Goal: Task Accomplishment & Management: Manage account settings

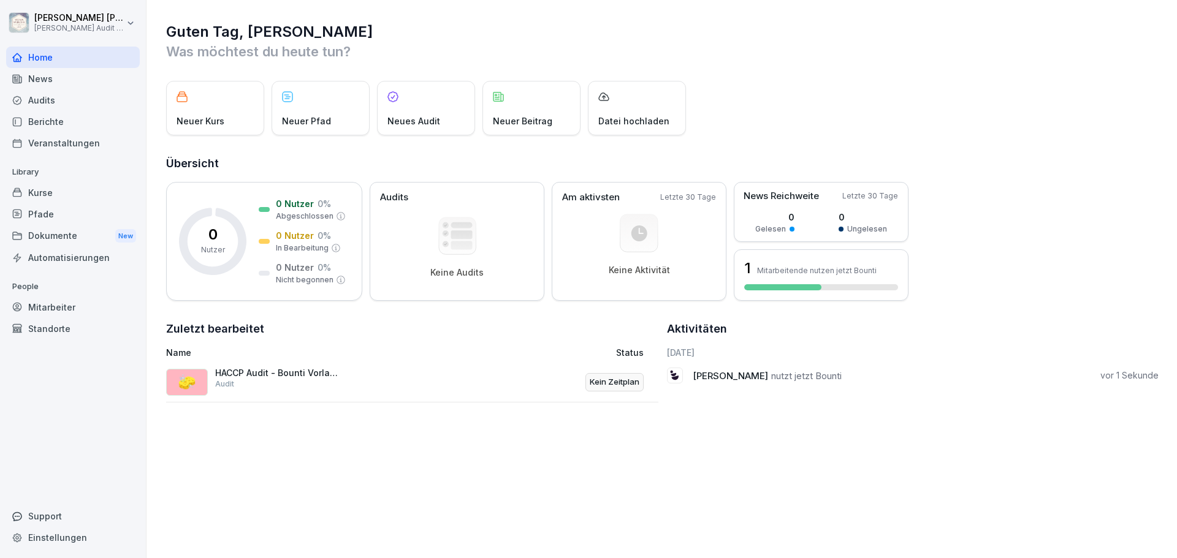
click at [50, 100] on div "Audits" at bounding box center [73, 99] width 134 height 21
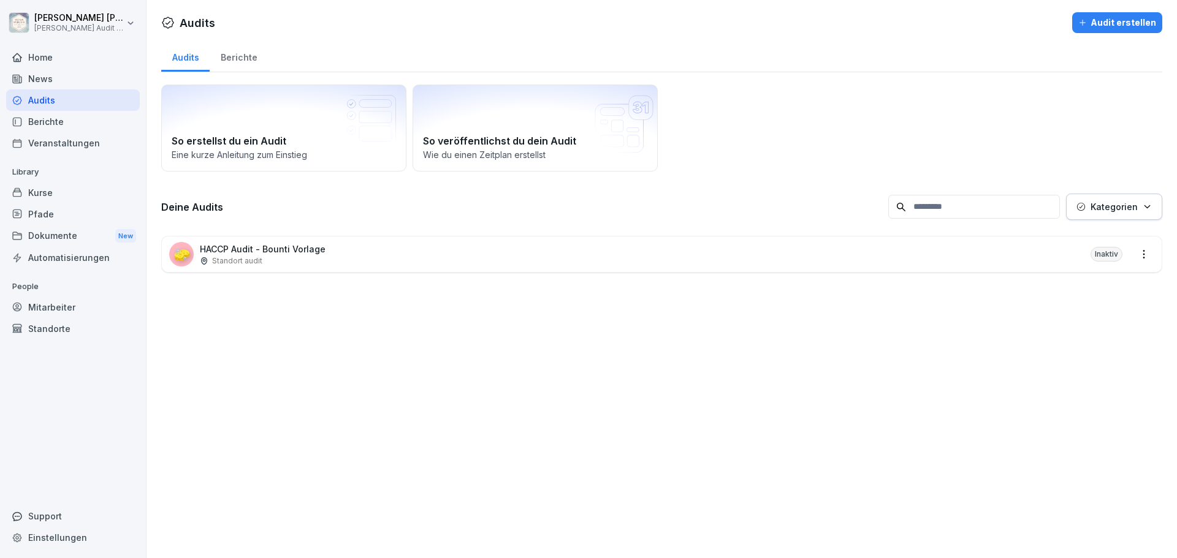
click at [44, 87] on div "News" at bounding box center [73, 78] width 134 height 21
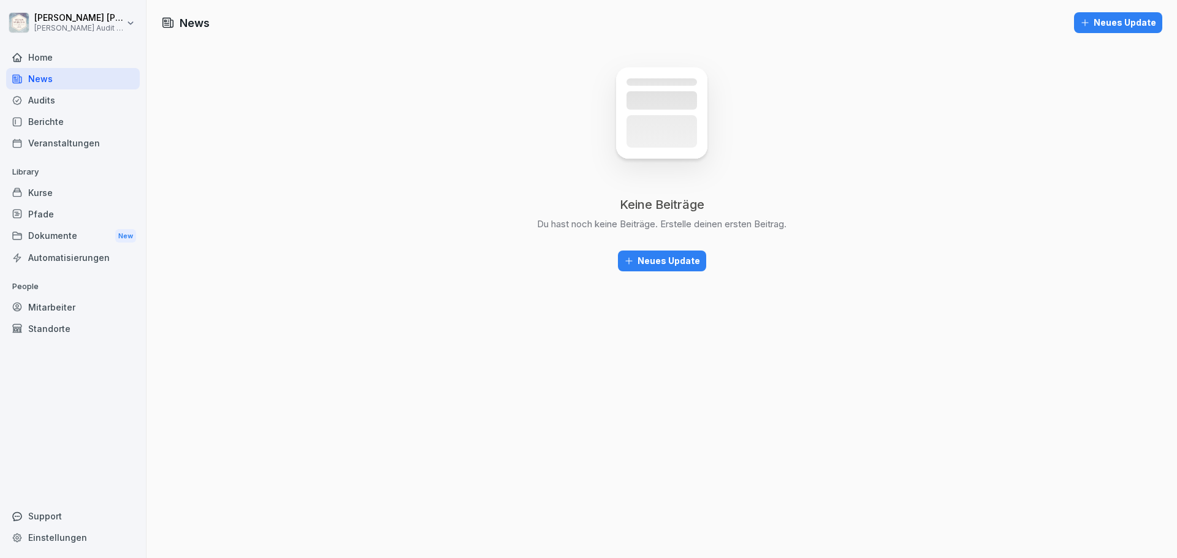
click at [51, 102] on div "Audits" at bounding box center [73, 99] width 134 height 21
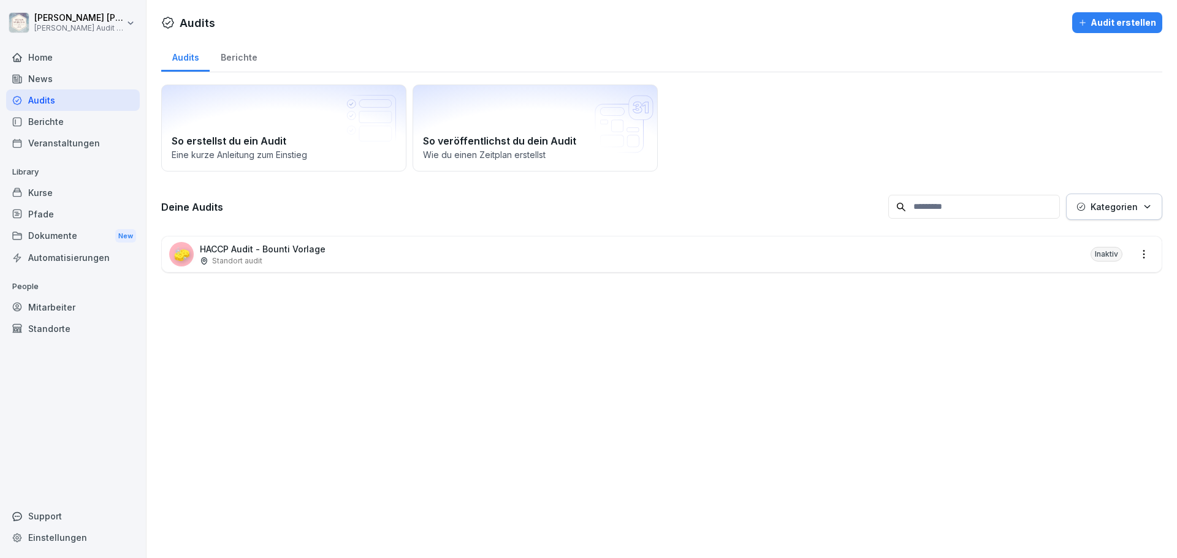
click at [254, 261] on p "Standort audit" at bounding box center [237, 261] width 50 height 11
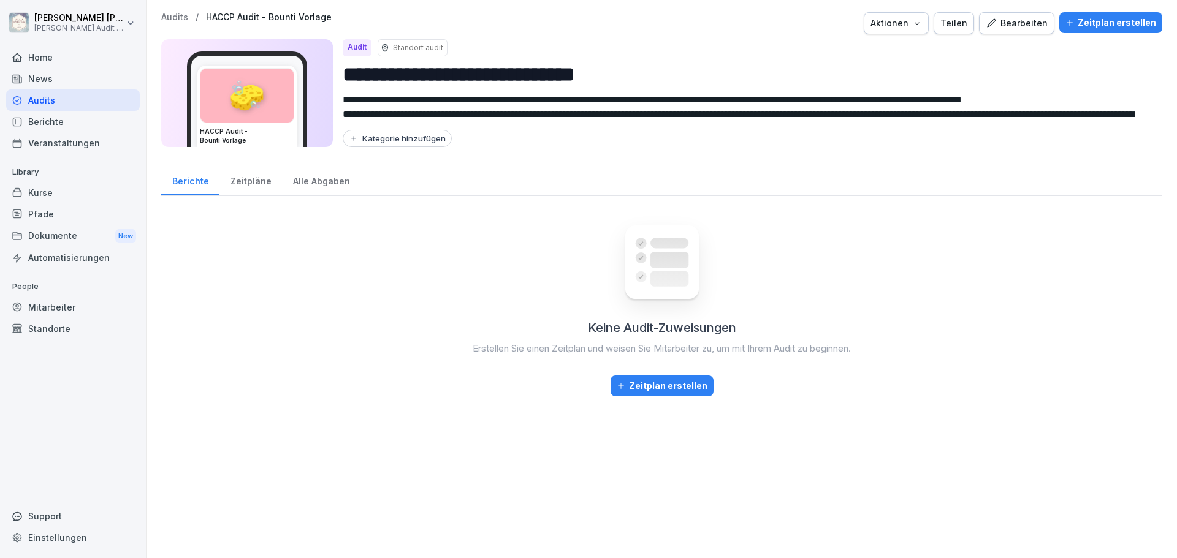
click at [251, 185] on div "Zeitpläne" at bounding box center [250, 179] width 63 height 31
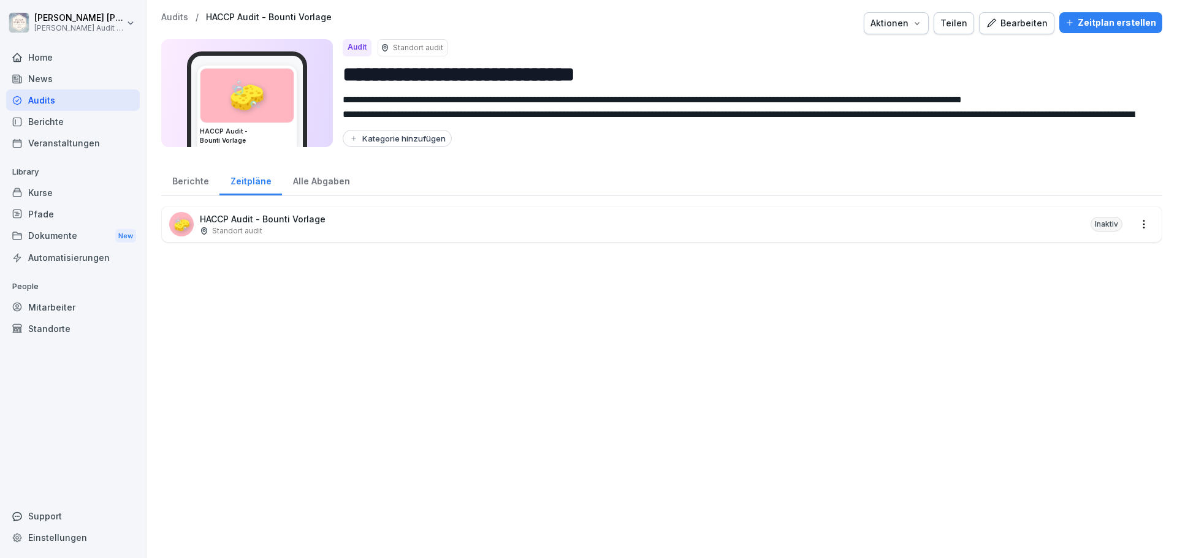
click at [321, 185] on div "Alle Abgaben" at bounding box center [321, 179] width 78 height 31
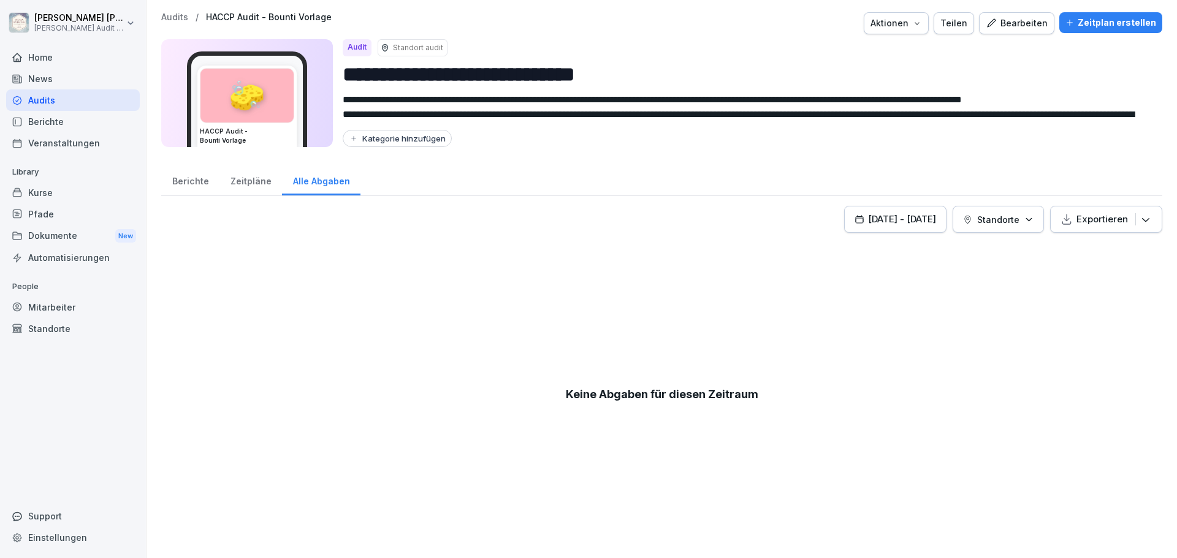
click at [251, 185] on div "Zeitpläne" at bounding box center [250, 179] width 63 height 31
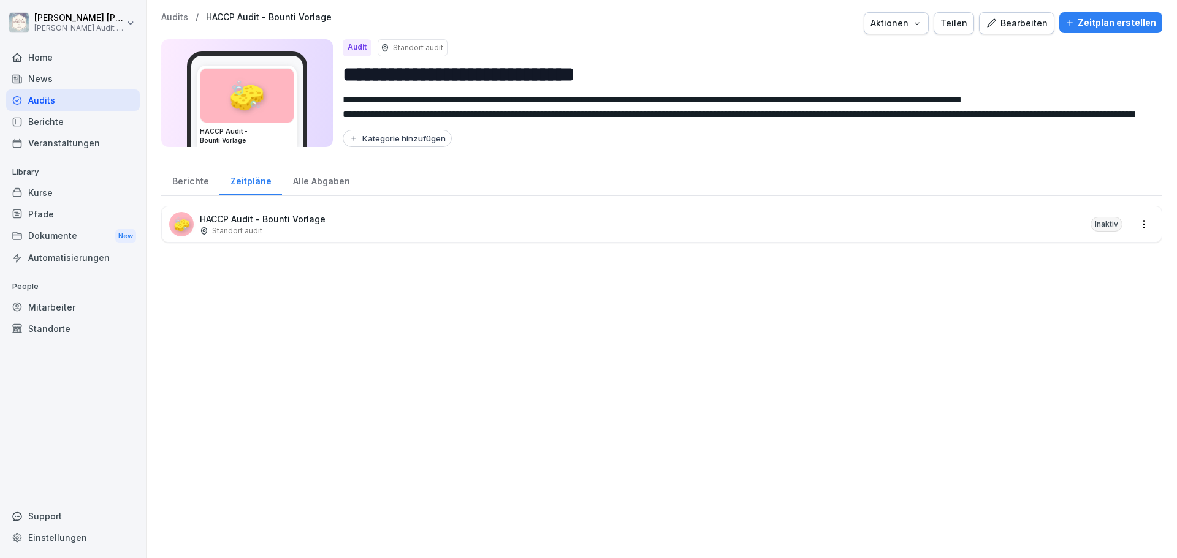
click at [169, 180] on div "Berichte" at bounding box center [190, 179] width 58 height 31
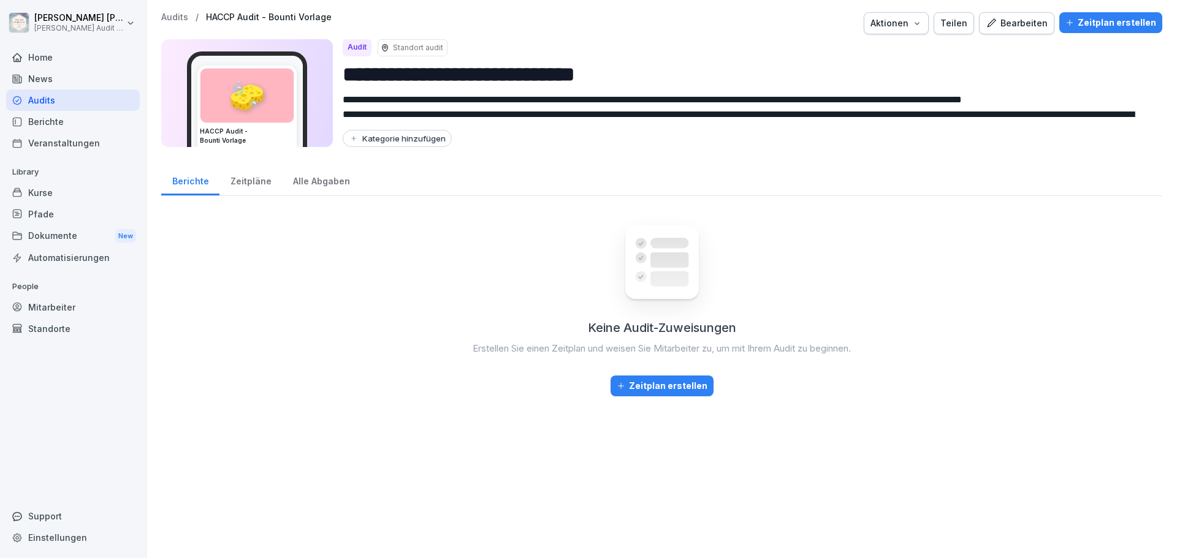
drag, startPoint x: 210, startPoint y: 294, endPoint x: 202, endPoint y: 284, distance: 12.6
click at [211, 294] on div "Keine Audit-Zuweisungen Erstellen Sie einen Zeitplan und weisen Sie Mitarbeiter…" at bounding box center [661, 376] width 1001 height 340
click at [86, 18] on html "**********" at bounding box center [588, 279] width 1177 height 558
click at [44, 100] on html "**********" at bounding box center [588, 279] width 1177 height 558
click at [42, 103] on div "Audits" at bounding box center [73, 99] width 134 height 21
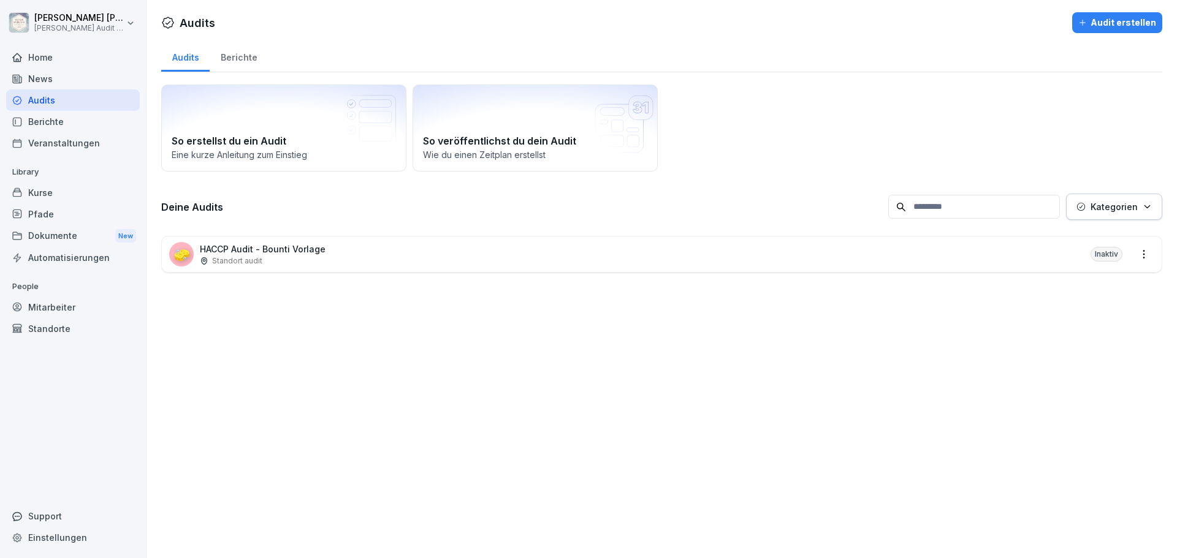
click at [232, 249] on p "HACCP Audit - Bounti Vorlage" at bounding box center [263, 249] width 126 height 13
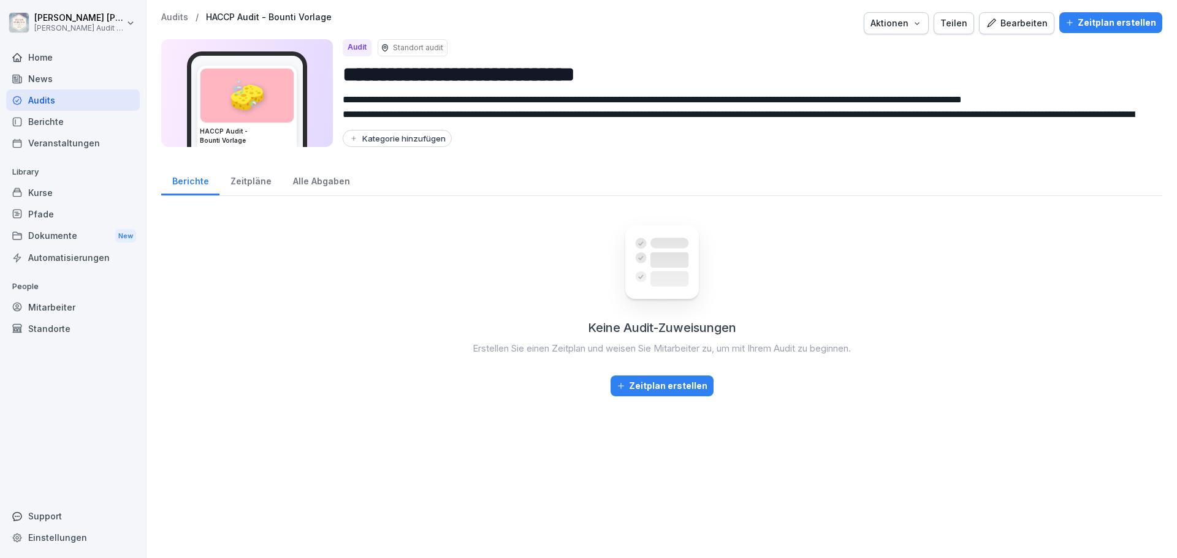
click at [257, 179] on div "Zeitpläne" at bounding box center [250, 179] width 63 height 31
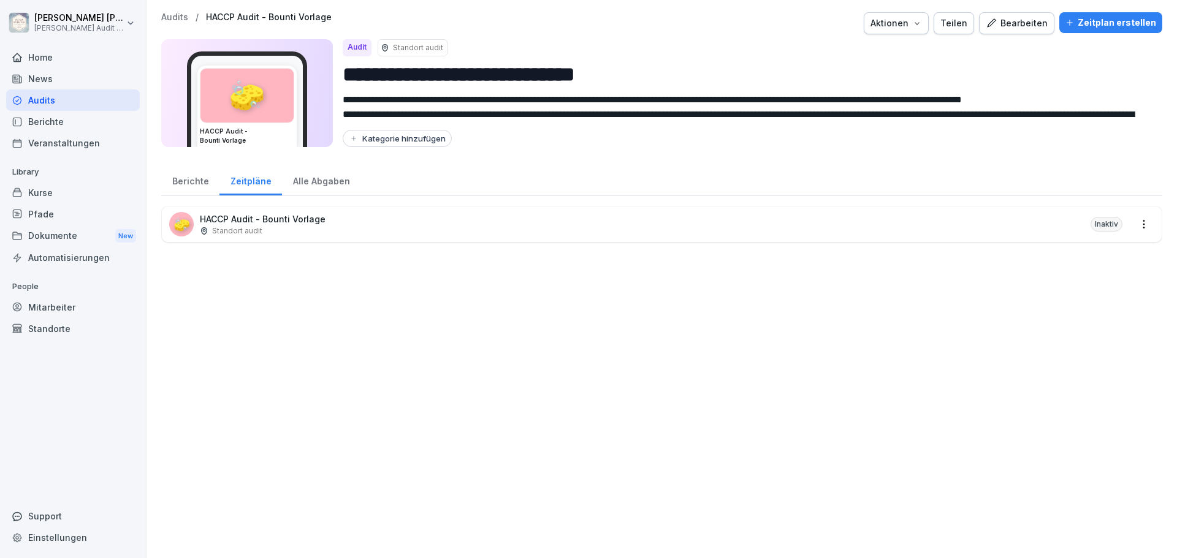
click at [337, 181] on div "Alle Abgaben" at bounding box center [321, 179] width 78 height 31
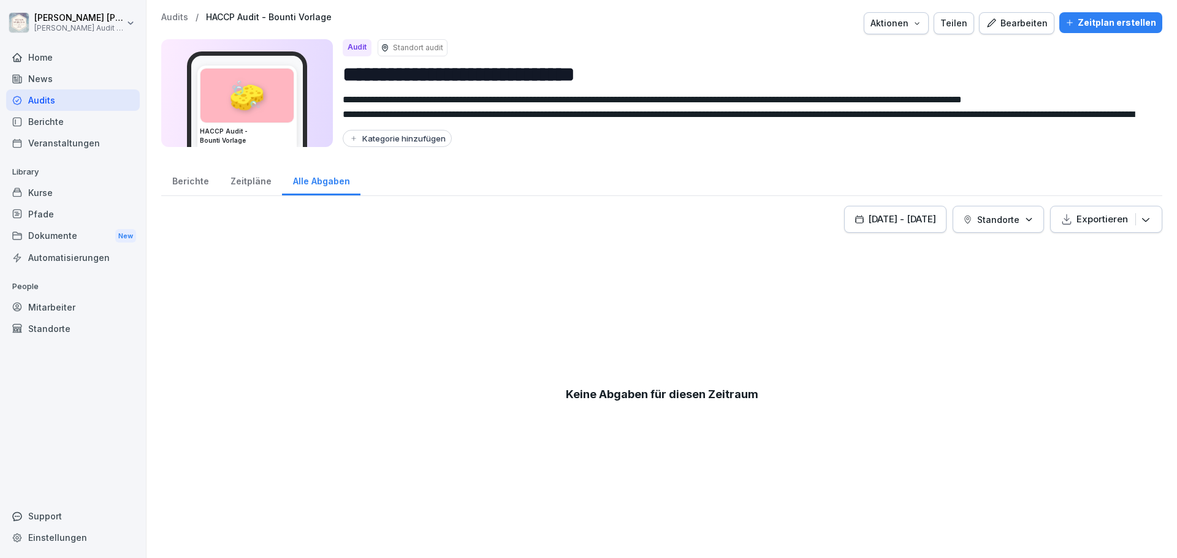
click at [239, 179] on div "Zeitpläne" at bounding box center [250, 179] width 63 height 31
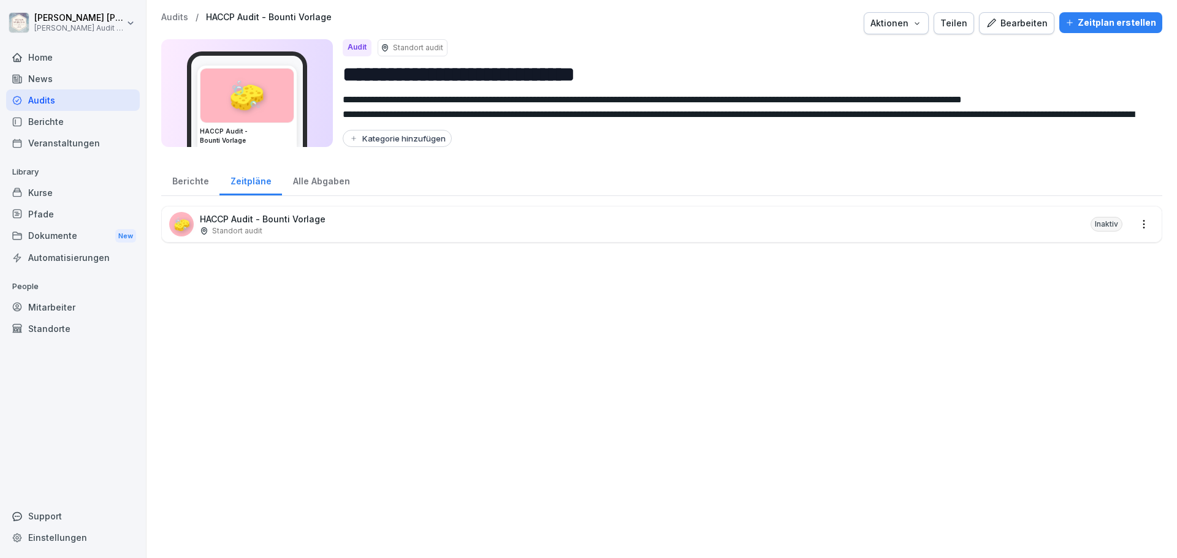
click at [270, 230] on div "Standort audit" at bounding box center [263, 231] width 126 height 11
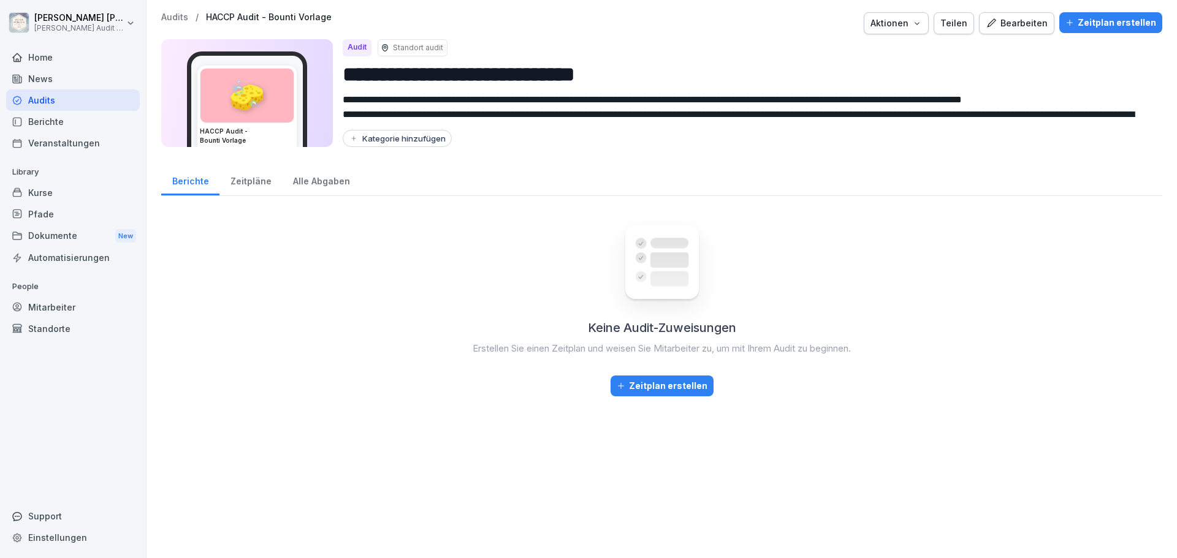
click at [237, 183] on div "Zeitpläne" at bounding box center [250, 179] width 63 height 31
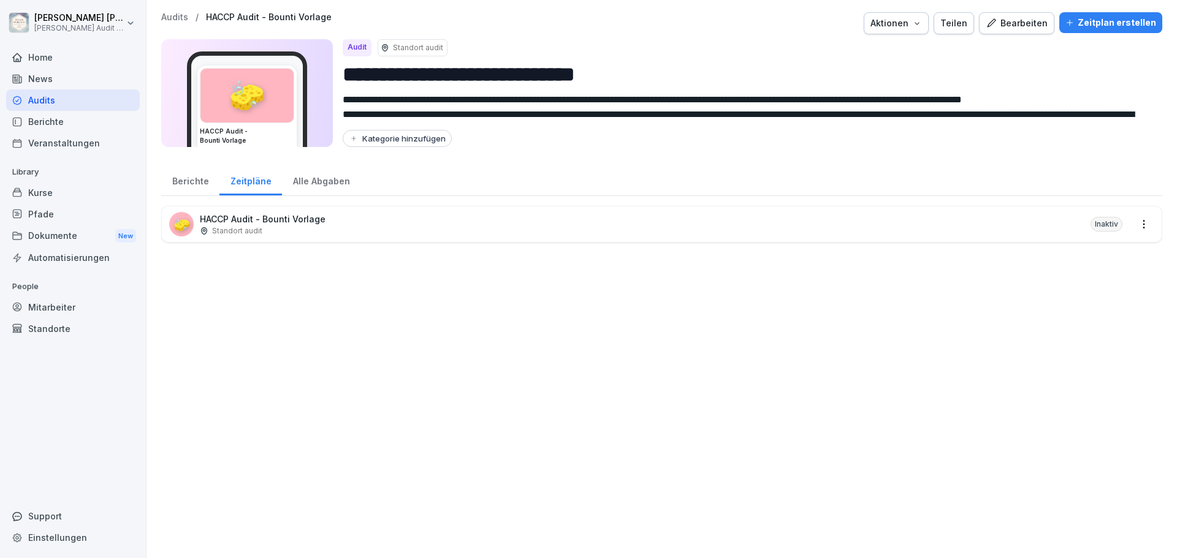
click at [1137, 226] on html "**********" at bounding box center [588, 279] width 1177 height 558
click at [1093, 224] on div "Inaktiv" at bounding box center [1107, 224] width 32 height 15
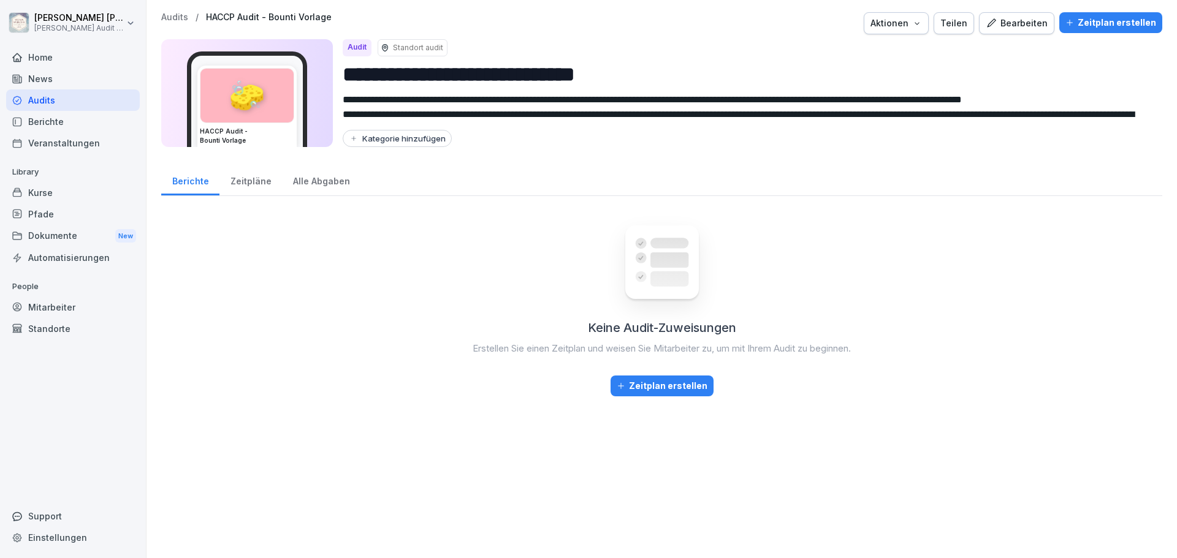
click at [48, 120] on div "Berichte" at bounding box center [73, 121] width 134 height 21
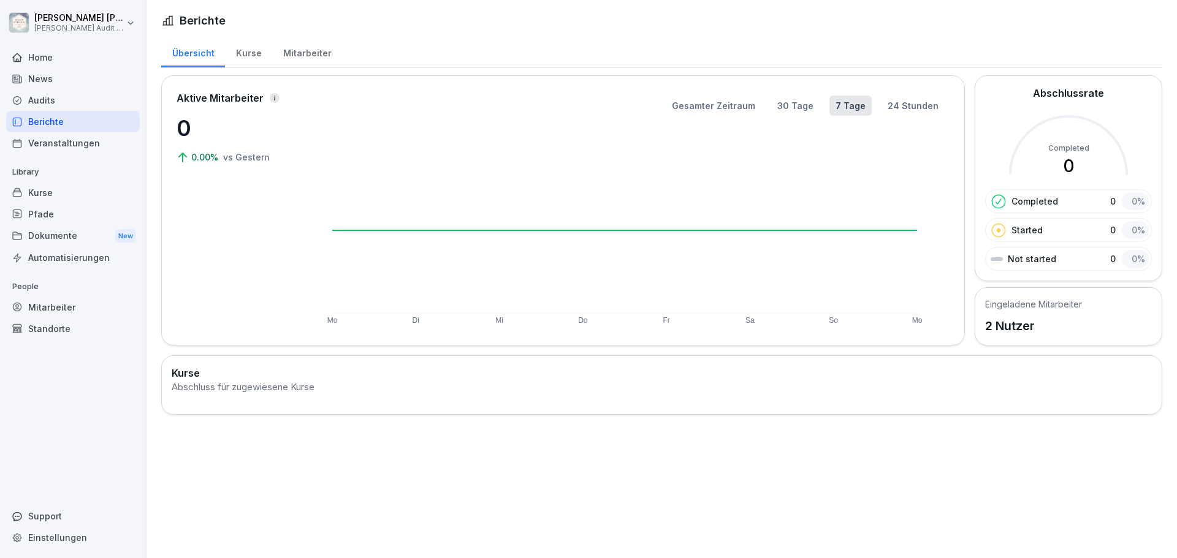
click at [44, 98] on div "Audits" at bounding box center [73, 99] width 134 height 21
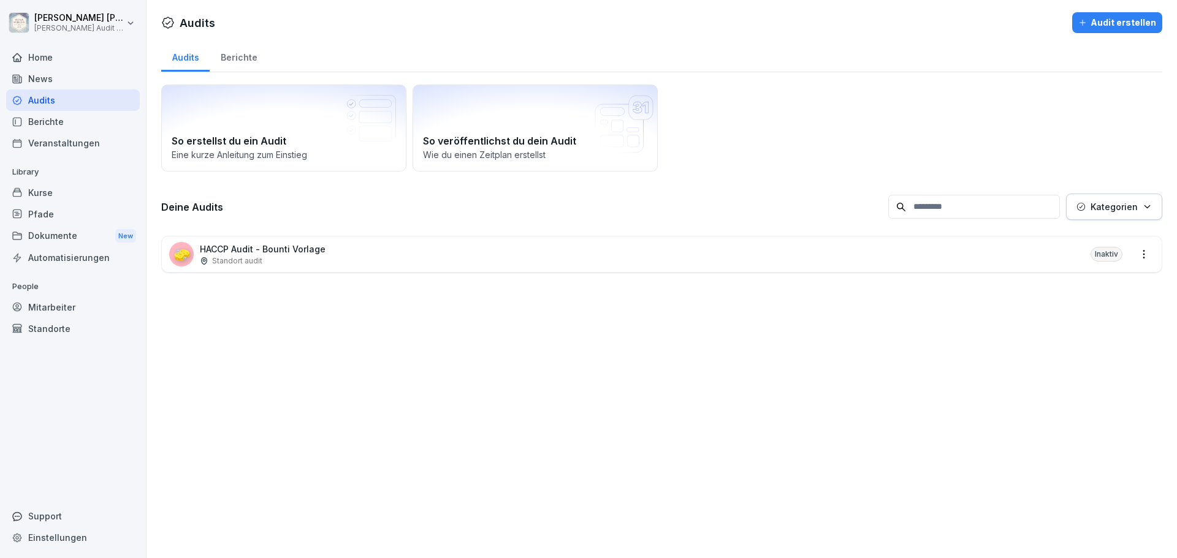
click at [59, 118] on div "Berichte" at bounding box center [73, 121] width 134 height 21
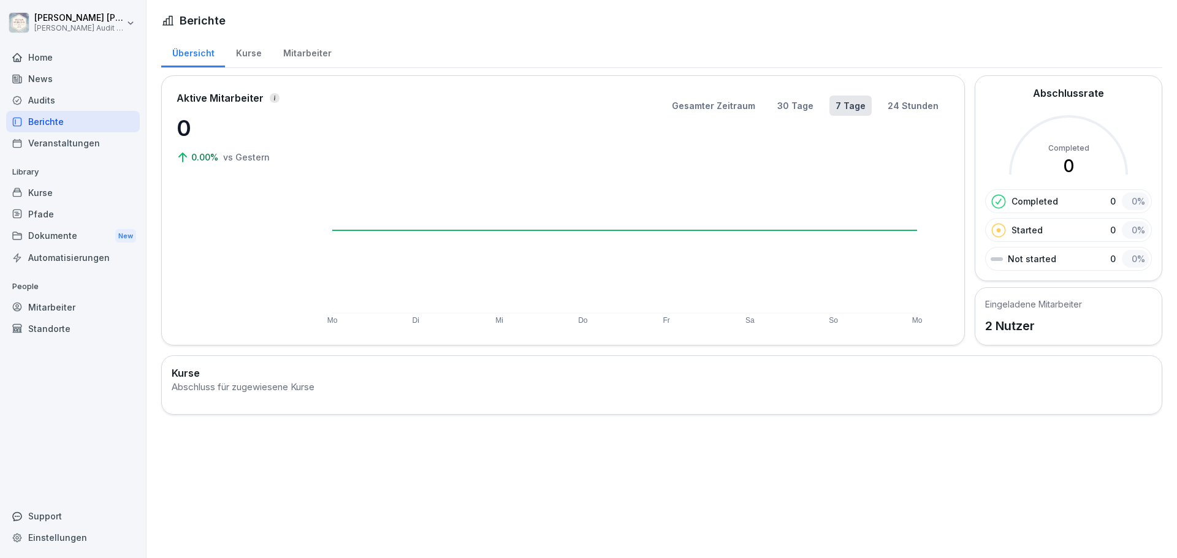
click at [38, 99] on div "Audits" at bounding box center [73, 99] width 134 height 21
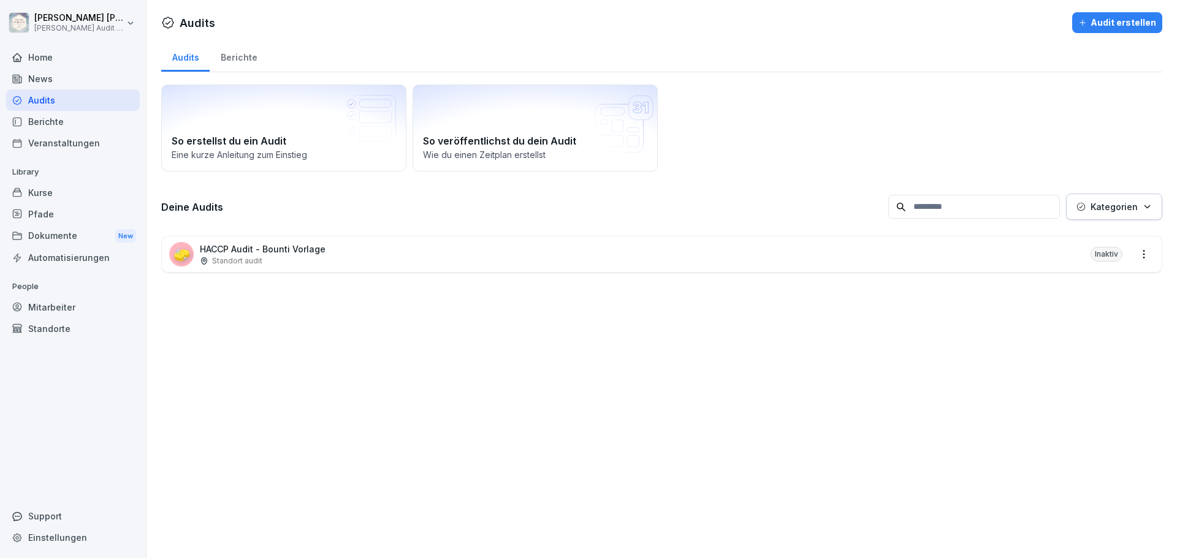
click at [218, 349] on div "Audits Audit erstellen Audits Berichte So erstellst du ein Audit Eine kurze Anl…" at bounding box center [662, 279] width 1030 height 558
click at [127, 25] on html "[PERSON_NAME] [PERSON_NAME] Audit Testzugang Home News Audits Berichte Veransta…" at bounding box center [588, 279] width 1177 height 558
click at [263, 251] on html "[PERSON_NAME] [PERSON_NAME] Audit Testzugang Home News Audits Berichte Veransta…" at bounding box center [588, 279] width 1177 height 558
click at [1126, 211] on p "Kategorien" at bounding box center [1114, 206] width 47 height 13
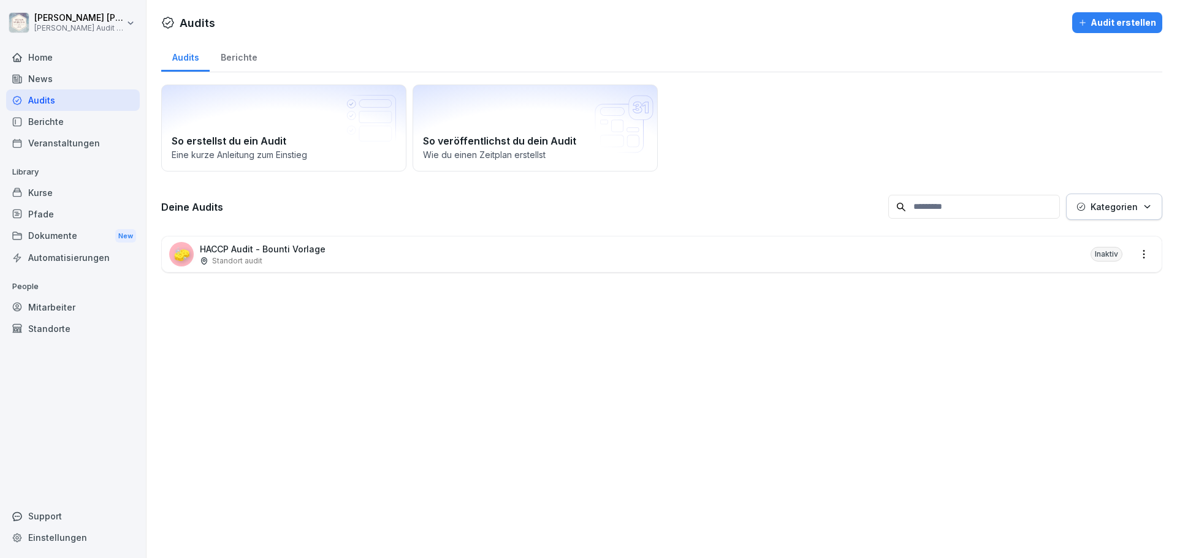
click at [248, 61] on div "Berichte" at bounding box center [239, 55] width 58 height 31
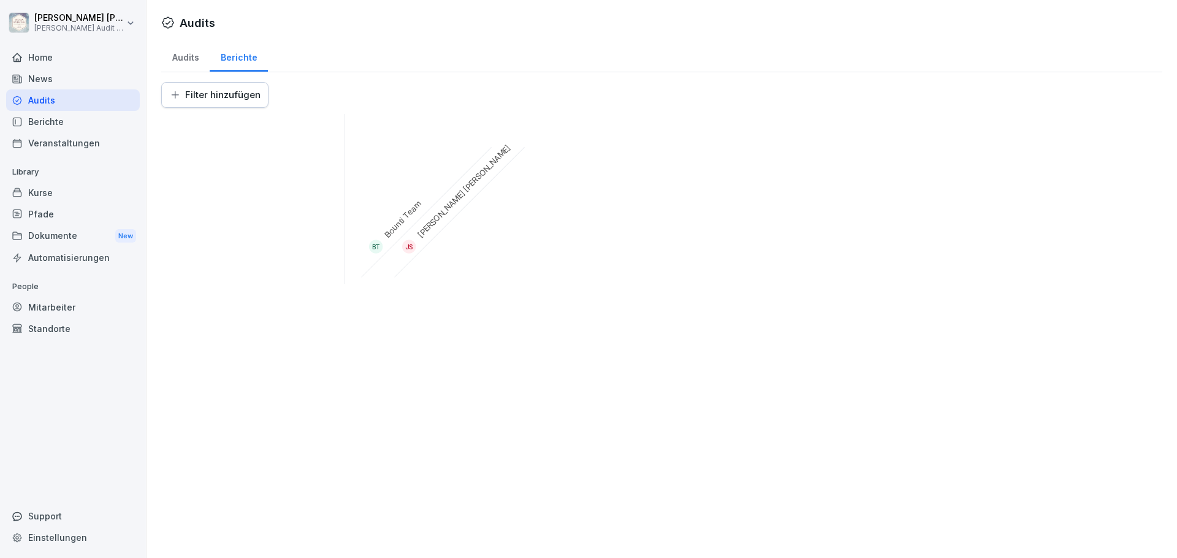
click at [183, 60] on div "Audits" at bounding box center [185, 55] width 48 height 31
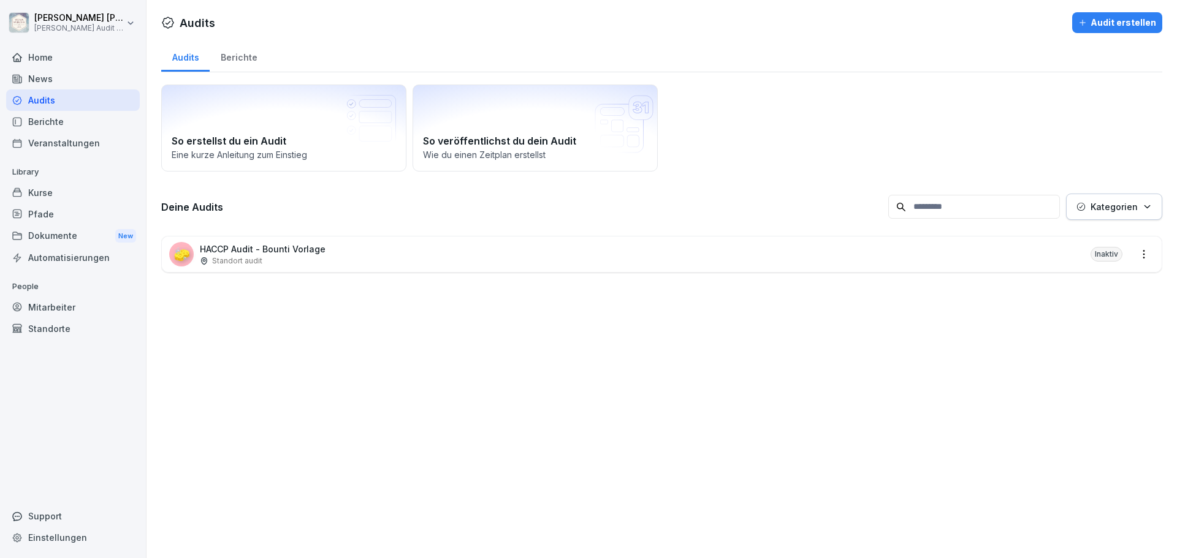
click at [52, 117] on div "Berichte" at bounding box center [73, 121] width 134 height 21
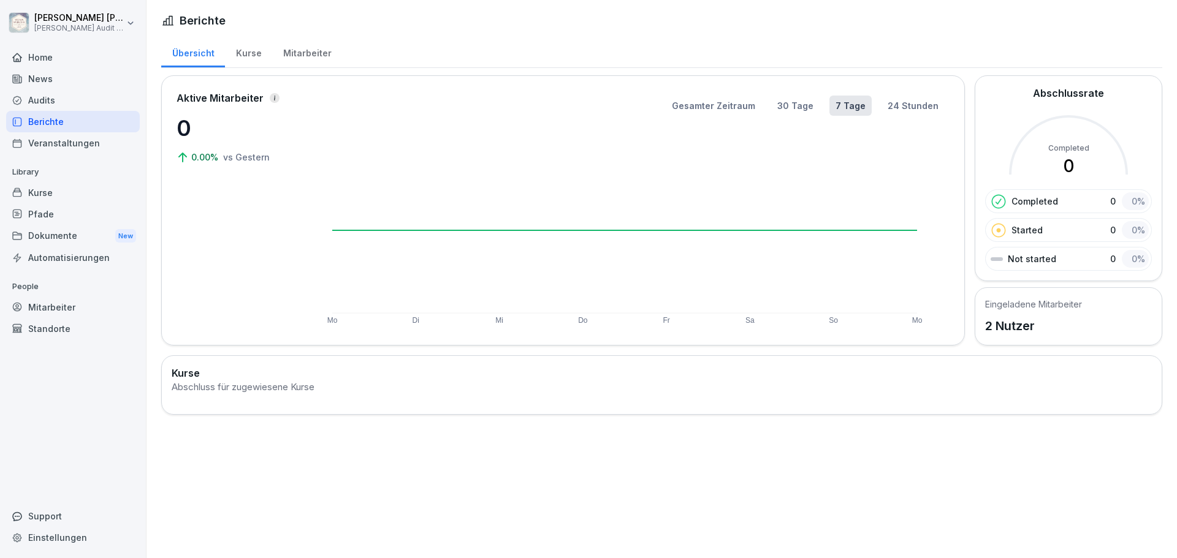
click at [1091, 207] on div "Completed 0 0 %" at bounding box center [1068, 201] width 167 height 24
click at [1031, 227] on p "Started" at bounding box center [1026, 230] width 31 height 13
drag, startPoint x: 1059, startPoint y: 262, endPoint x: 990, endPoint y: 200, distance: 92.9
click at [990, 200] on div "Completed 0 0 % Started 0 0 % Not started 0 0 %" at bounding box center [1068, 230] width 167 height 82
click at [991, 200] on icon at bounding box center [999, 202] width 16 height 16
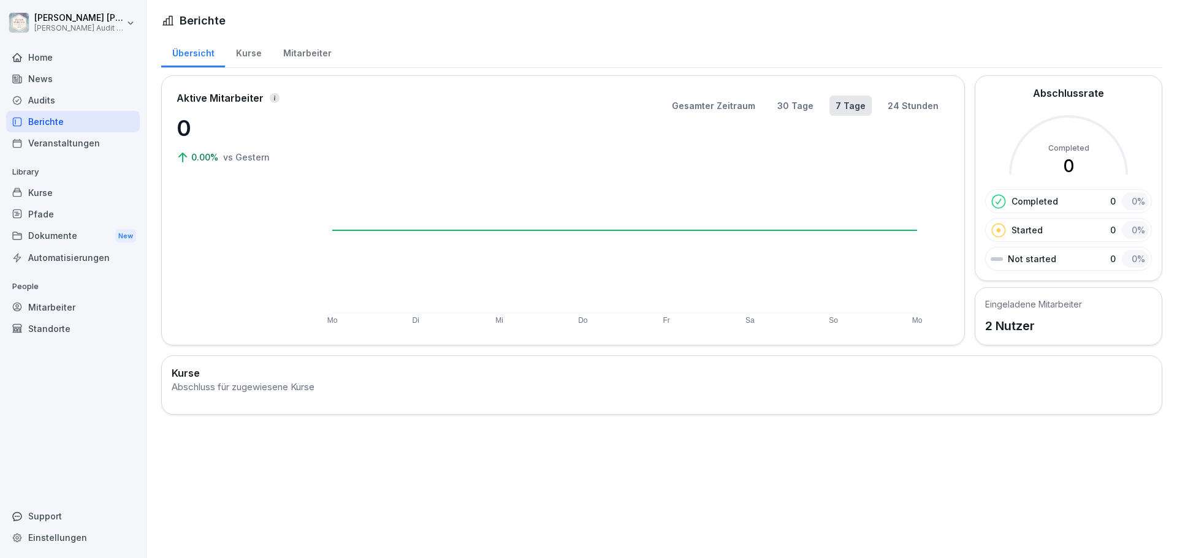
click at [54, 104] on div "Audits" at bounding box center [73, 99] width 134 height 21
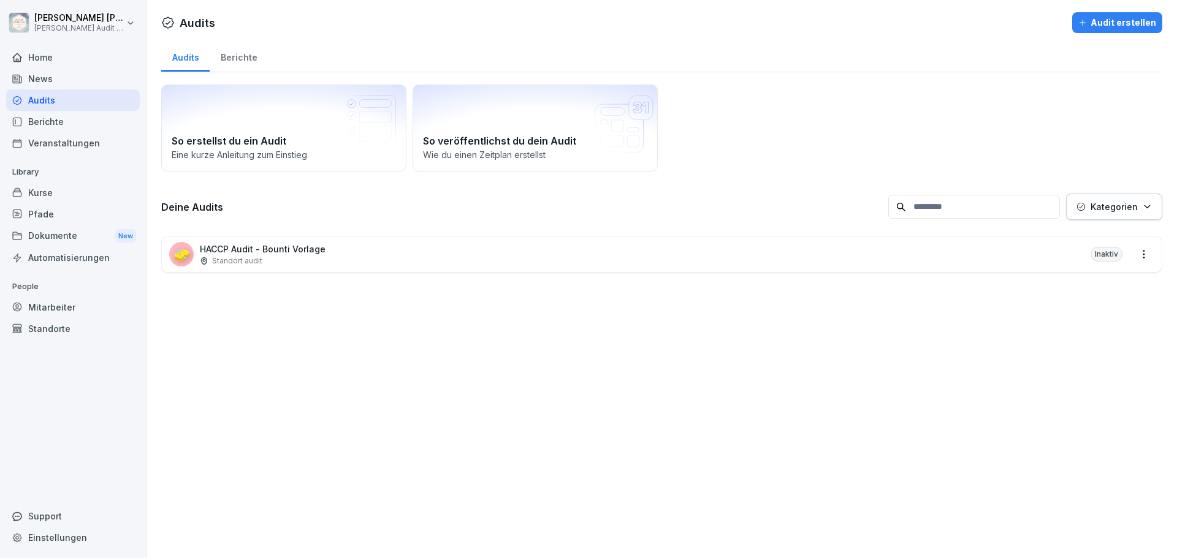
click at [227, 56] on div "Berichte" at bounding box center [239, 55] width 58 height 31
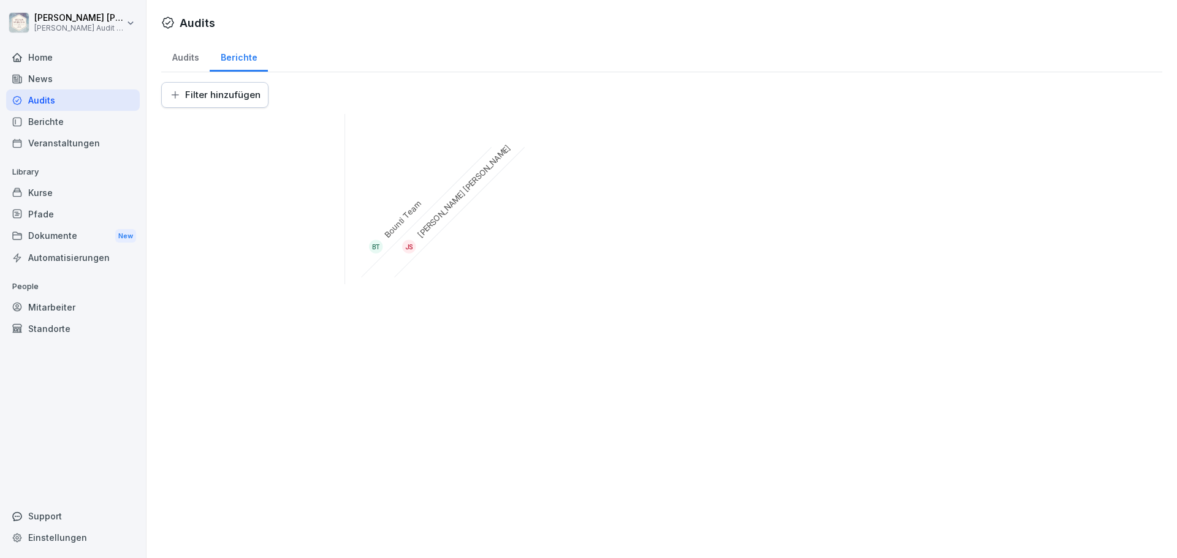
click at [410, 245] on div "JS" at bounding box center [408, 246] width 13 height 13
click at [434, 216] on div "JS [PERSON_NAME]" at bounding box center [451, 204] width 147 height 147
click at [392, 216] on div "BT Bounti Team" at bounding box center [418, 204] width 147 height 147
click at [441, 216] on div "JS [PERSON_NAME]" at bounding box center [451, 204] width 147 height 147
drag, startPoint x: 477, startPoint y: 189, endPoint x: 440, endPoint y: 253, distance: 73.4
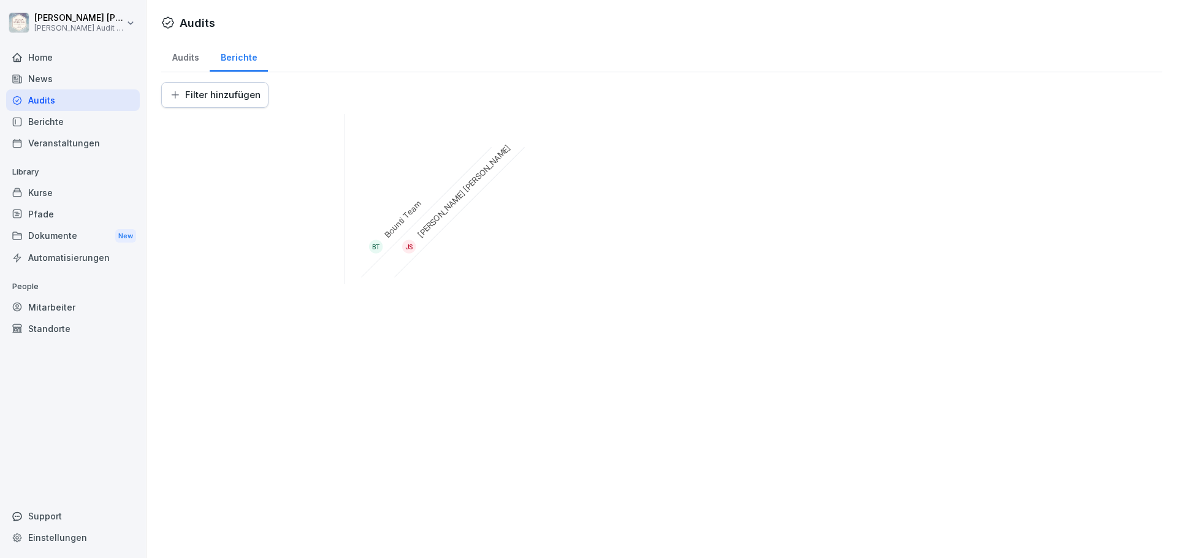
click at [440, 253] on div "BT Bounti Team JS [PERSON_NAME]" at bounding box center [661, 199] width 1001 height 170
click at [438, 249] on div "BT Bounti Team JS [PERSON_NAME]" at bounding box center [661, 199] width 1001 height 170
click at [408, 246] on div "JS" at bounding box center [408, 246] width 13 height 13
click at [183, 62] on div "Audits" at bounding box center [185, 55] width 48 height 31
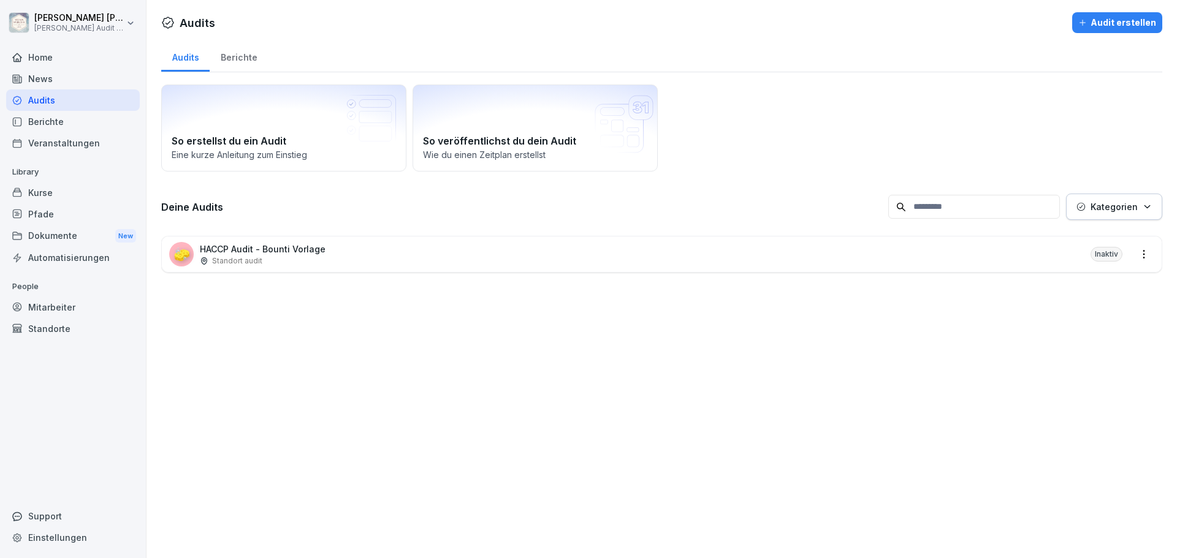
click at [932, 259] on div "🧽 HACCP Audit - Bounti Vorlage Standort audit Inaktiv" at bounding box center [662, 255] width 1000 height 36
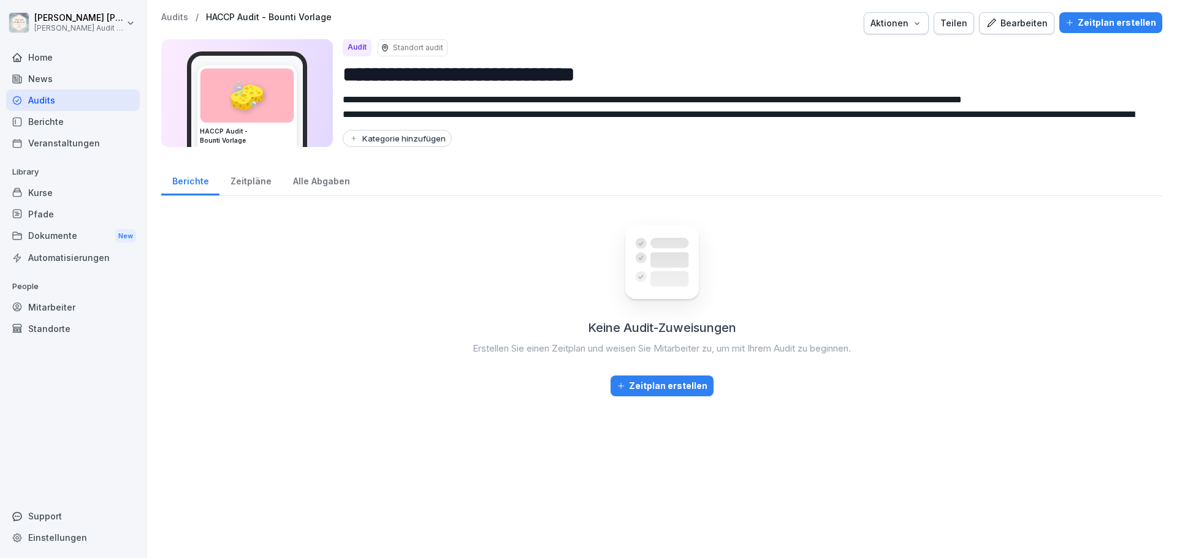
click at [252, 104] on div "🧽" at bounding box center [246, 96] width 93 height 54
click at [254, 105] on div "🧽" at bounding box center [246, 96] width 93 height 54
click at [918, 21] on icon "button" at bounding box center [917, 23] width 10 height 10
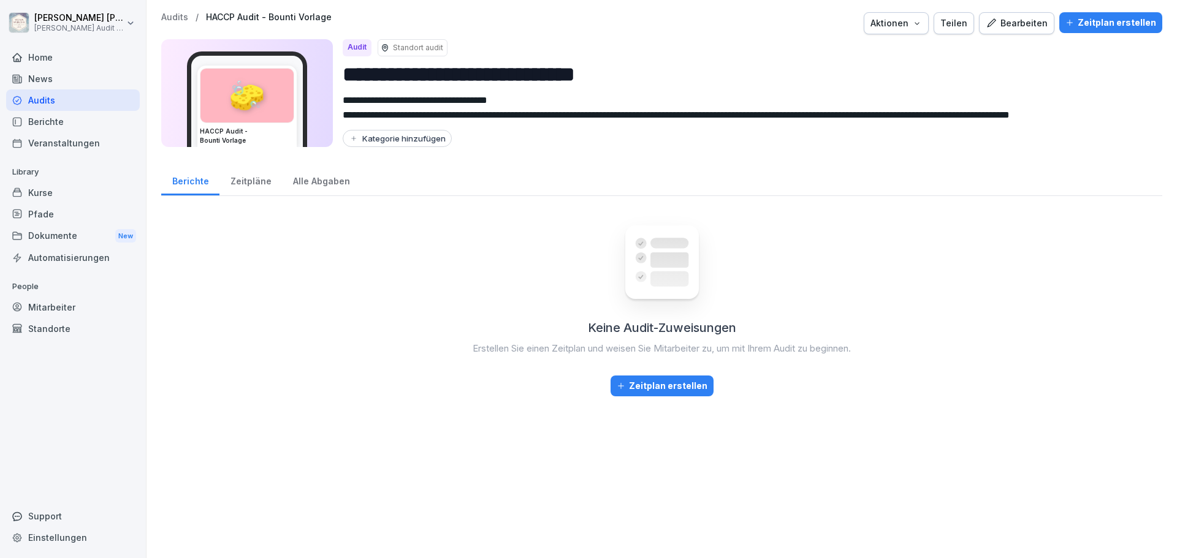
scroll to position [58, 0]
click at [416, 48] on p "Standort audit" at bounding box center [418, 47] width 50 height 11
click at [266, 218] on div "Keine Audit-Zuweisungen Erstellen Sie einen Zeitplan und weisen Sie Mitarbeiter…" at bounding box center [661, 376] width 1001 height 340
click at [36, 125] on div "Berichte" at bounding box center [73, 121] width 134 height 21
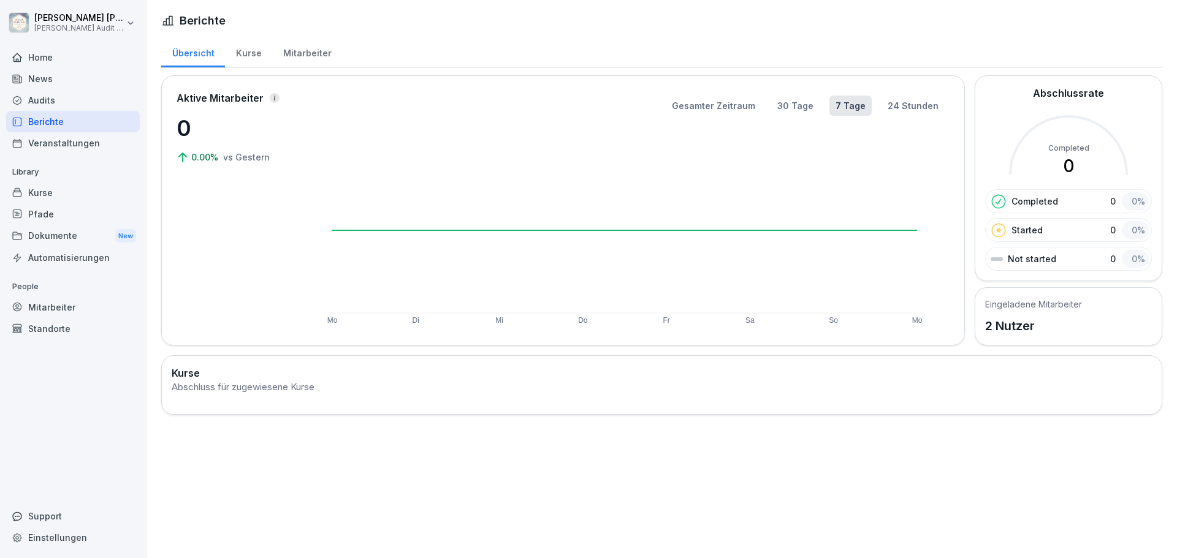
click at [40, 99] on div "Audits" at bounding box center [73, 99] width 134 height 21
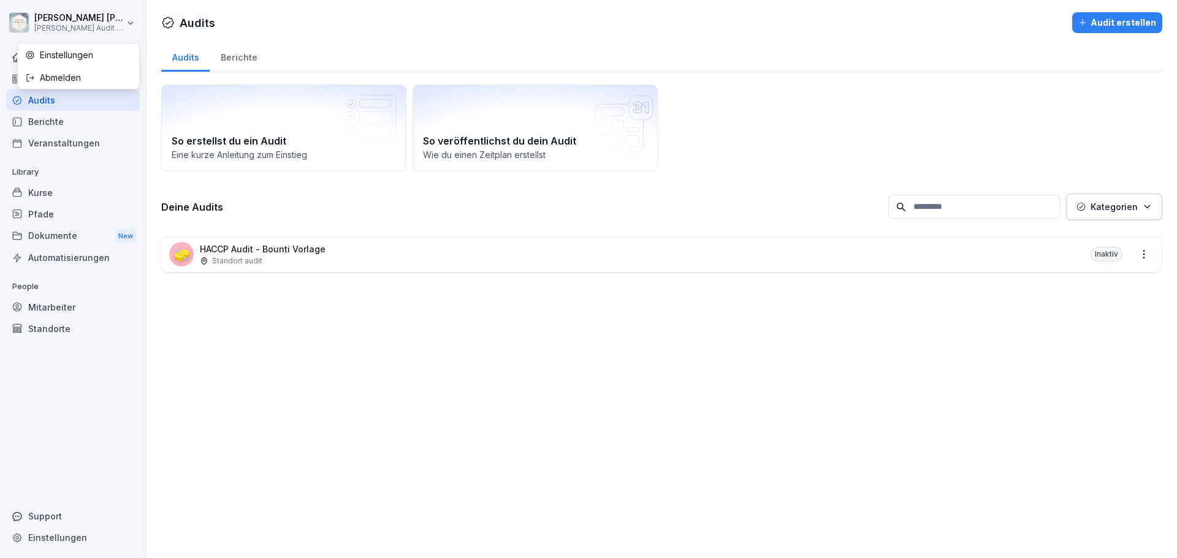
click at [101, 27] on html "[PERSON_NAME] [PERSON_NAME] Audit Testzugang Home News Audits Berichte Veransta…" at bounding box center [588, 279] width 1177 height 558
drag, startPoint x: 340, startPoint y: 330, endPoint x: 242, endPoint y: 221, distance: 146.8
click at [339, 330] on html "[PERSON_NAME] [PERSON_NAME] Audit Testzugang Home News Audits Berichte Veransta…" at bounding box center [588, 279] width 1177 height 558
click at [1119, 24] on div "Audit erstellen" at bounding box center [1117, 22] width 78 height 13
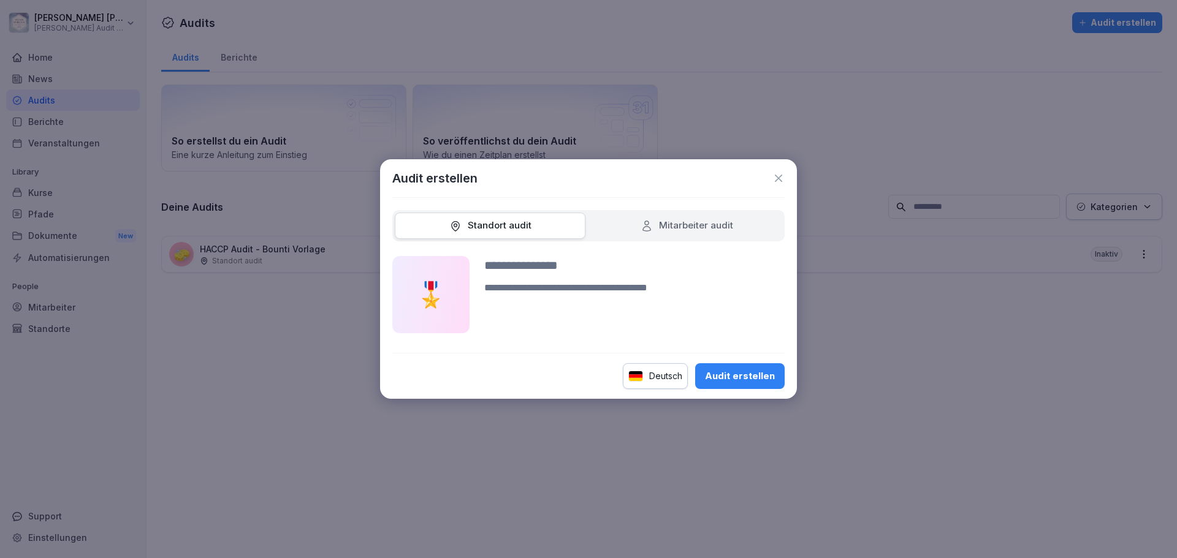
click at [657, 227] on div "Mitarbeiter audit" at bounding box center [687, 226] width 93 height 14
click at [738, 379] on div "Audit erstellen" at bounding box center [740, 376] width 70 height 13
click at [567, 273] on input at bounding box center [634, 265] width 300 height 18
type input "****"
click at [745, 384] on button "Audit erstellen" at bounding box center [739, 377] width 89 height 26
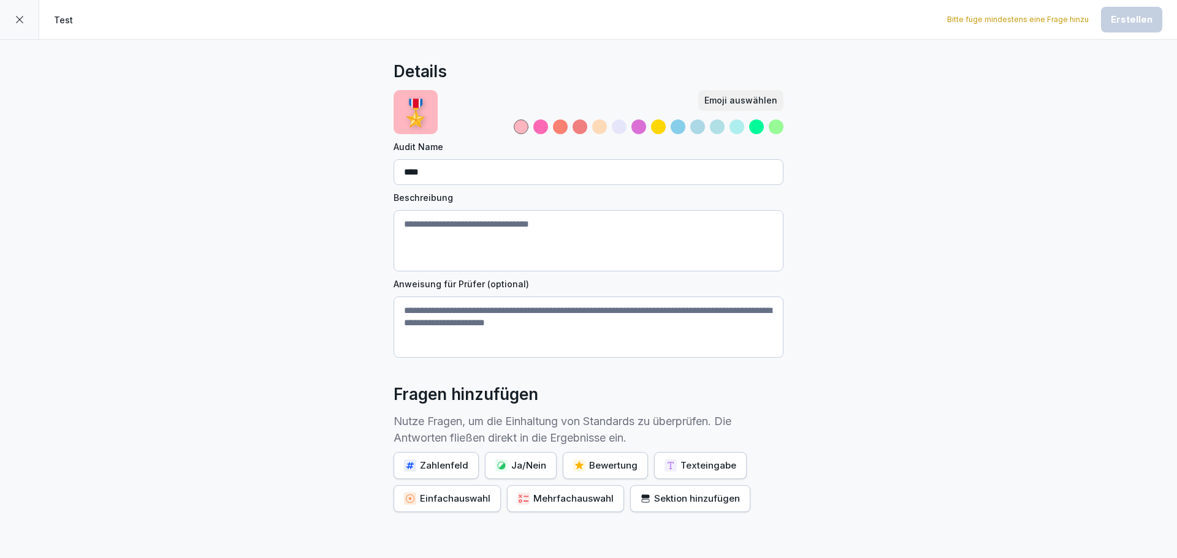
click at [449, 230] on textarea "Beschreibung" at bounding box center [589, 240] width 390 height 61
type textarea "***"
click at [486, 326] on textarea "Anweisung für Prüfer (optional)" at bounding box center [589, 327] width 390 height 61
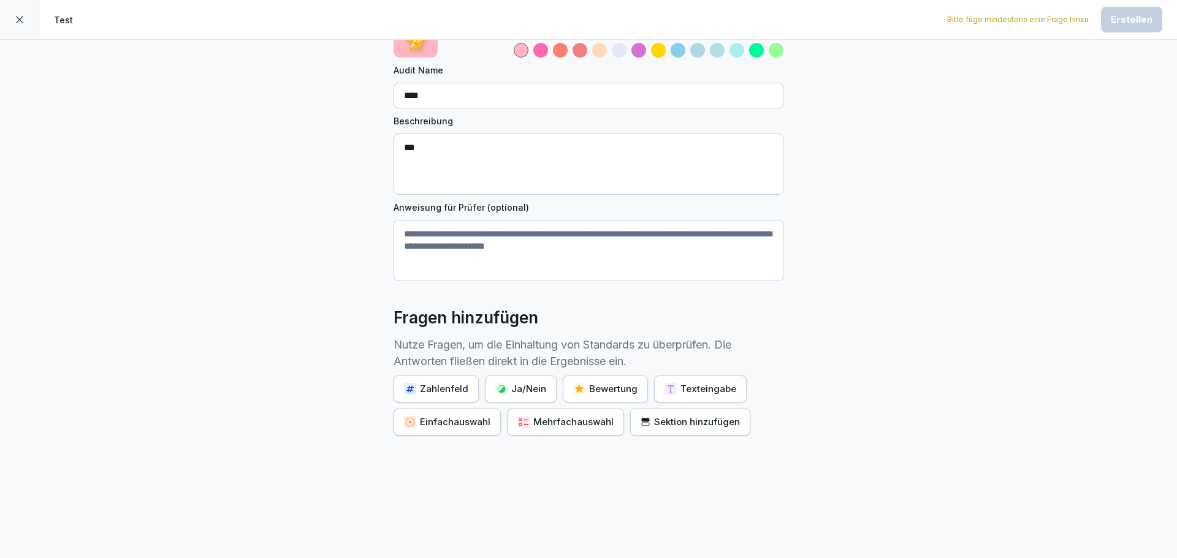
scroll to position [86, 0]
click at [569, 254] on textarea "Anweisung für Prüfer (optional)" at bounding box center [589, 250] width 390 height 61
click at [474, 229] on textarea "Anweisung für Prüfer (optional)" at bounding box center [589, 250] width 390 height 61
click at [445, 248] on textarea "Anweisung für Prüfer (optional)" at bounding box center [589, 250] width 390 height 61
click at [436, 233] on textarea "Anweisung für Prüfer (optional)" at bounding box center [589, 250] width 390 height 61
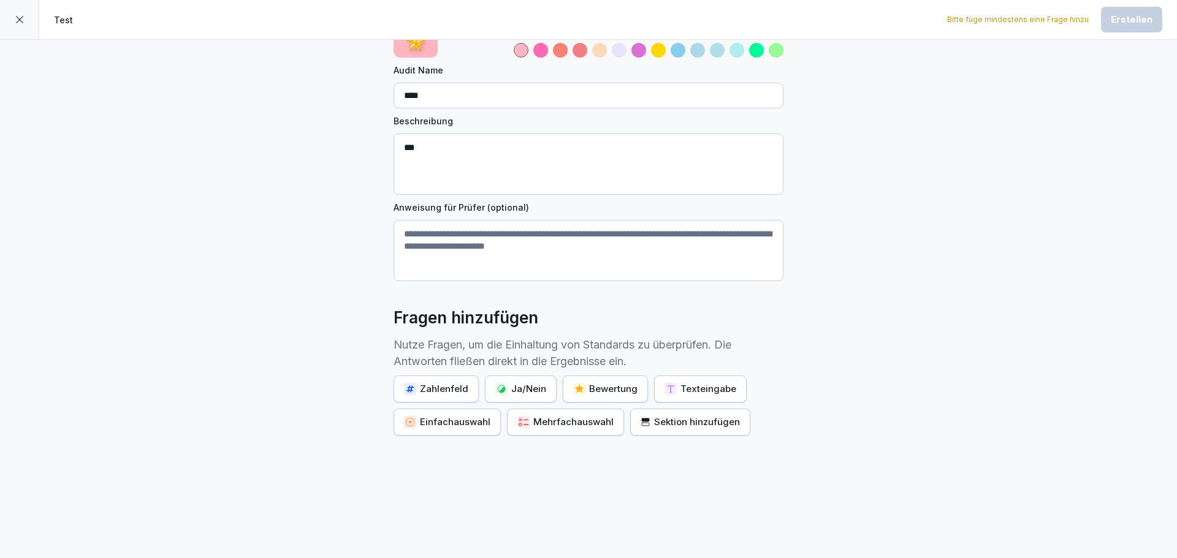
click at [471, 233] on textarea "Anweisung für Prüfer (optional)" at bounding box center [589, 250] width 390 height 61
click at [470, 245] on textarea "Anweisung für Prüfer (optional)" at bounding box center [589, 250] width 390 height 61
click at [427, 227] on textarea "Anweisung für Prüfer (optional)" at bounding box center [589, 250] width 390 height 61
type textarea "*"
type textarea "***"
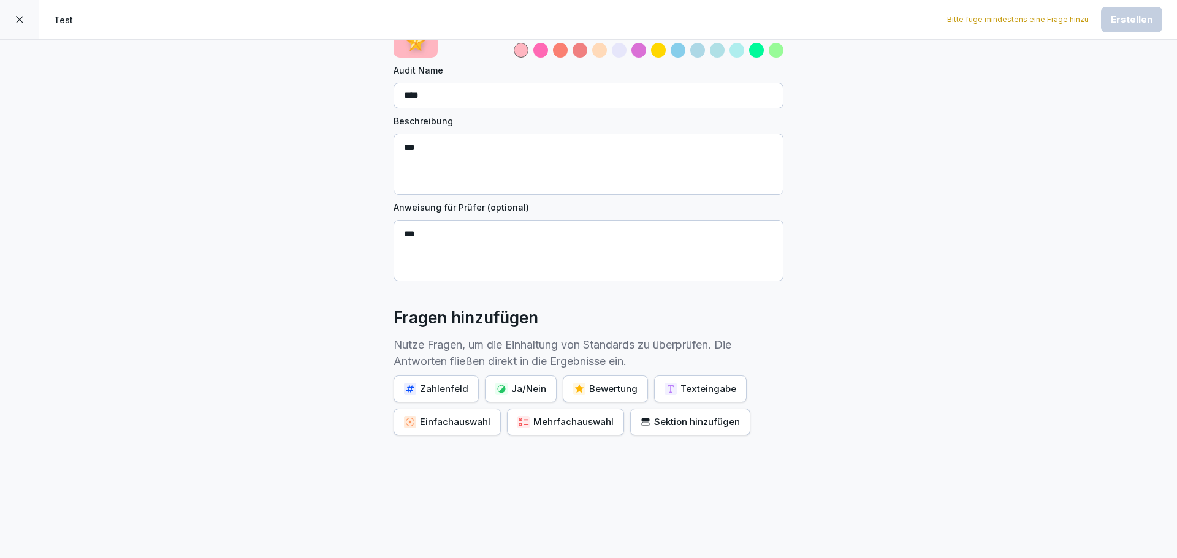
click at [863, 308] on div "Details 🎖️ Emoji auswählen Audit Name **** Beschreibung *** Anweisung für Prüfe…" at bounding box center [588, 260] width 1177 height 595
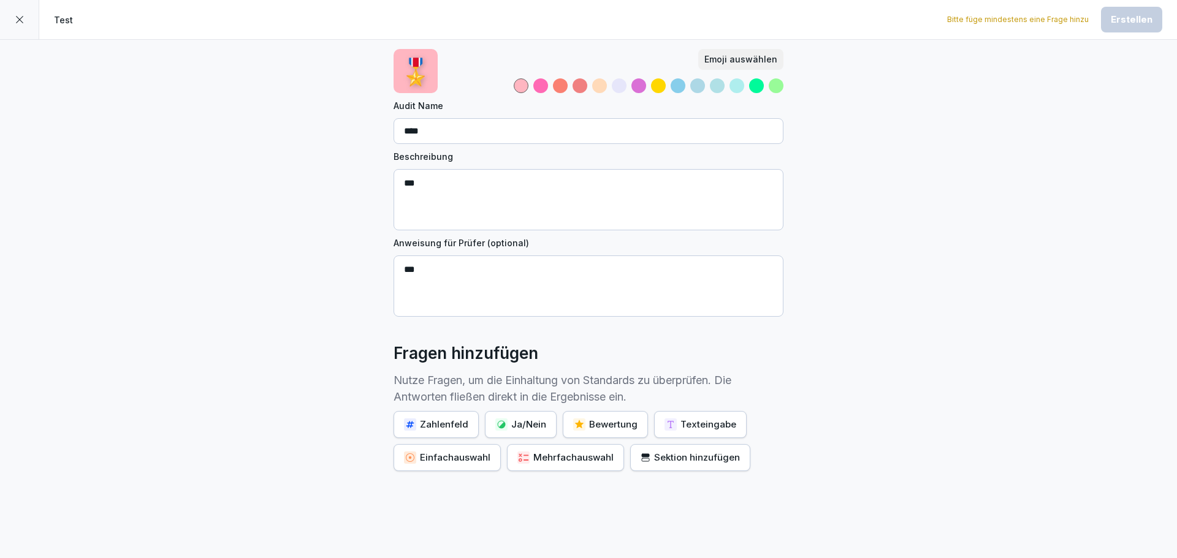
scroll to position [61, 0]
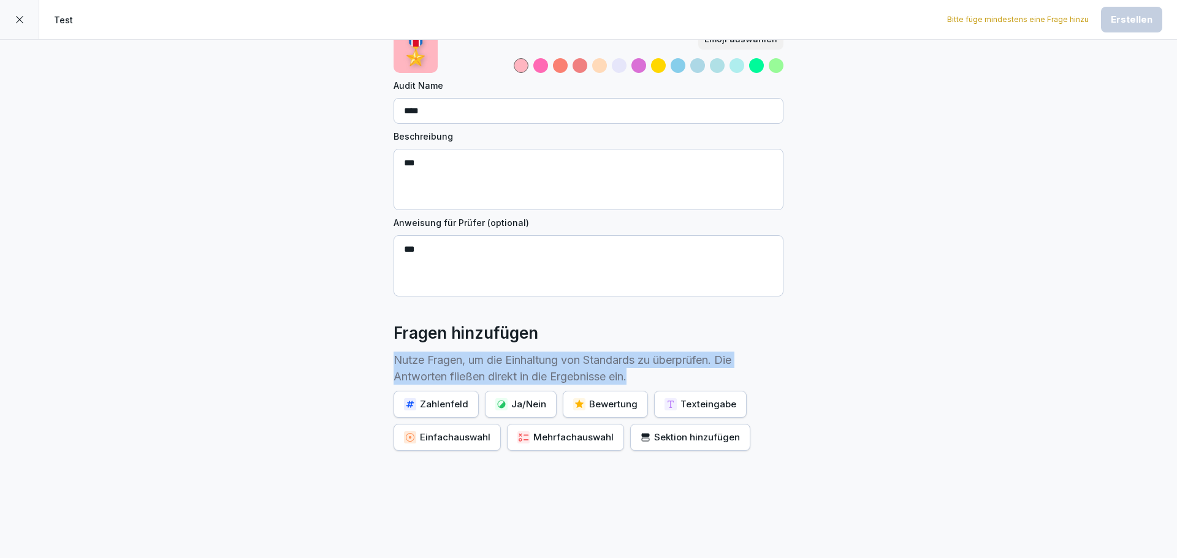
drag, startPoint x: 389, startPoint y: 360, endPoint x: 635, endPoint y: 372, distance: 246.1
click at [635, 372] on p "Nutze Fragen, um die Einhaltung von Standards zu überprüfen. Die Antworten flie…" at bounding box center [589, 368] width 390 height 33
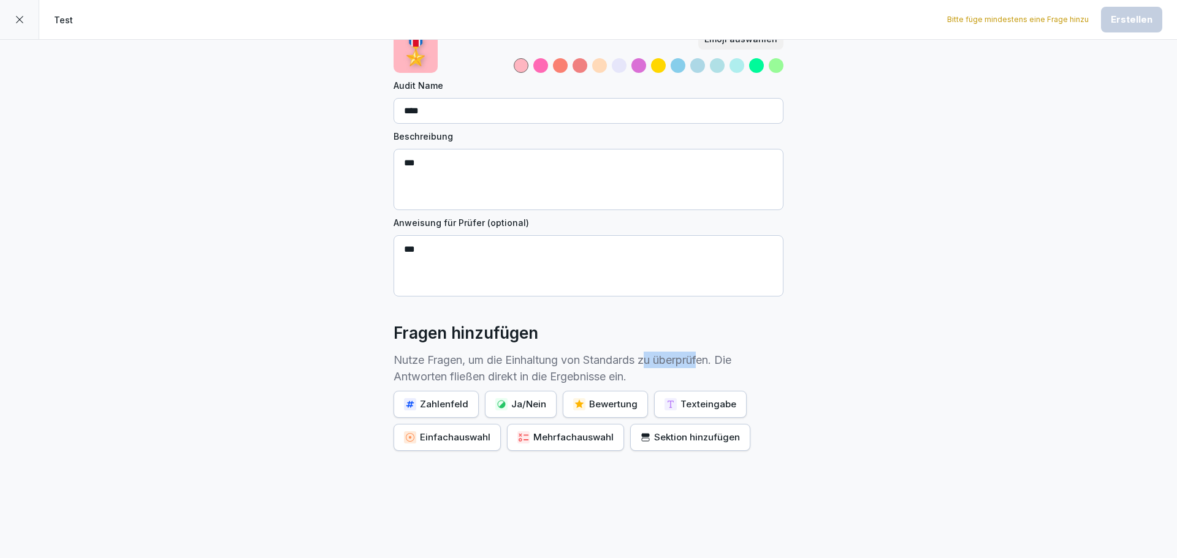
drag, startPoint x: 644, startPoint y: 356, endPoint x: 703, endPoint y: 362, distance: 59.7
click at [703, 362] on p "Nutze Fragen, um die Einhaltung von Standards zu überprüfen. Die Antworten flie…" at bounding box center [589, 368] width 390 height 33
drag, startPoint x: 383, startPoint y: 374, endPoint x: 630, endPoint y: 372, distance: 247.0
click at [630, 372] on div "Details 🎖️ Emoji auswählen Audit Name **** Beschreibung *** Anweisung für Prüfe…" at bounding box center [588, 276] width 1177 height 595
click at [631, 372] on p "Nutze Fragen, um die Einhaltung von Standards zu überprüfen. Die Antworten flie…" at bounding box center [589, 368] width 390 height 33
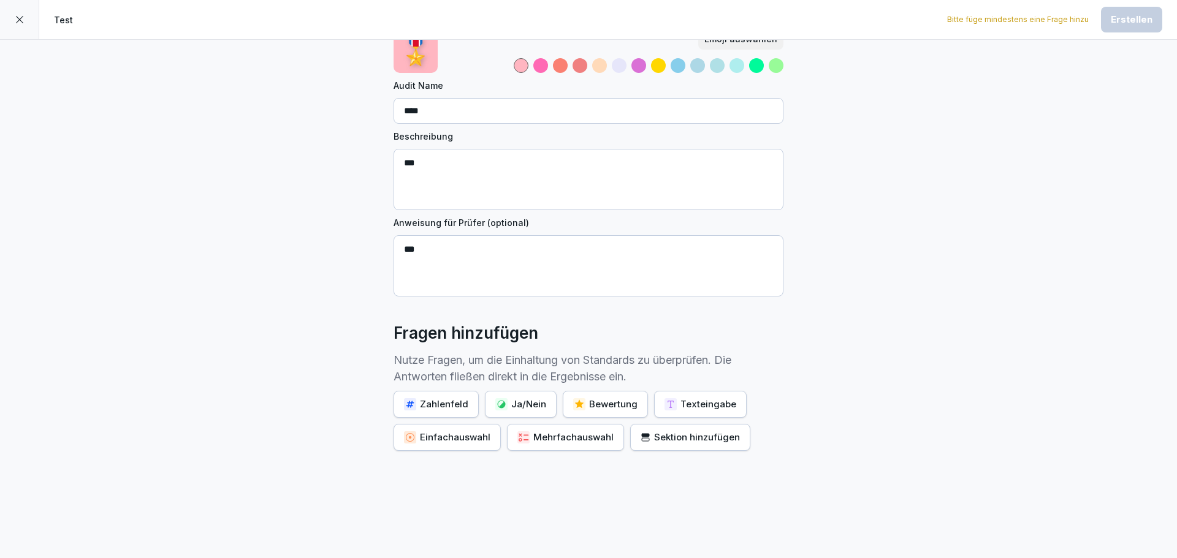
click at [519, 408] on div "Ja/Nein" at bounding box center [520, 404] width 51 height 13
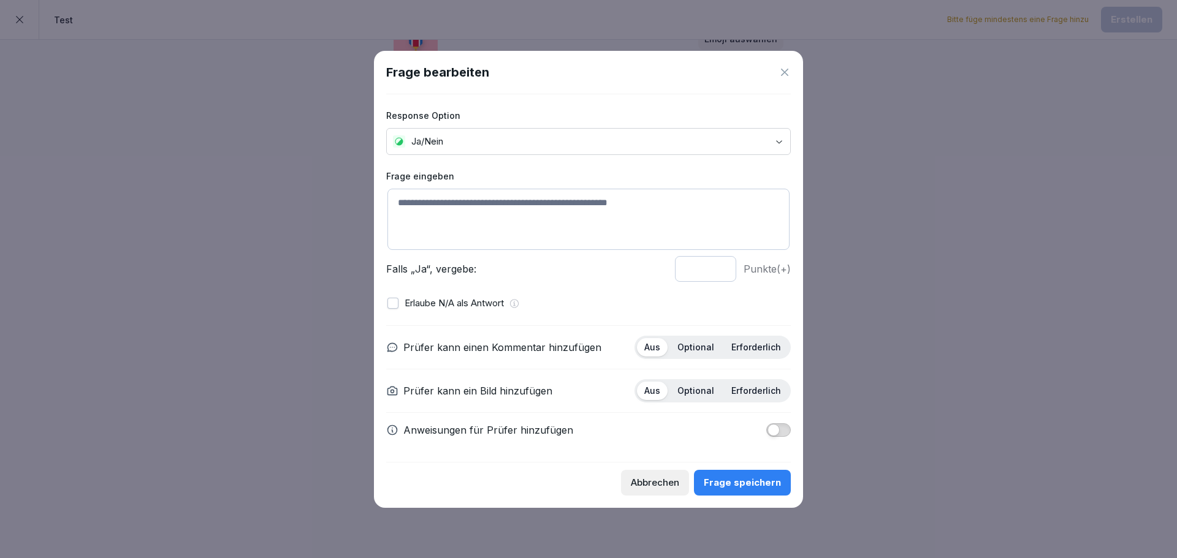
click at [444, 209] on textarea at bounding box center [588, 219] width 402 height 61
type textarea "*"
type textarea "*******"
click at [723, 275] on input "*" at bounding box center [705, 269] width 61 height 26
click at [722, 265] on input "*" at bounding box center [705, 269] width 61 height 26
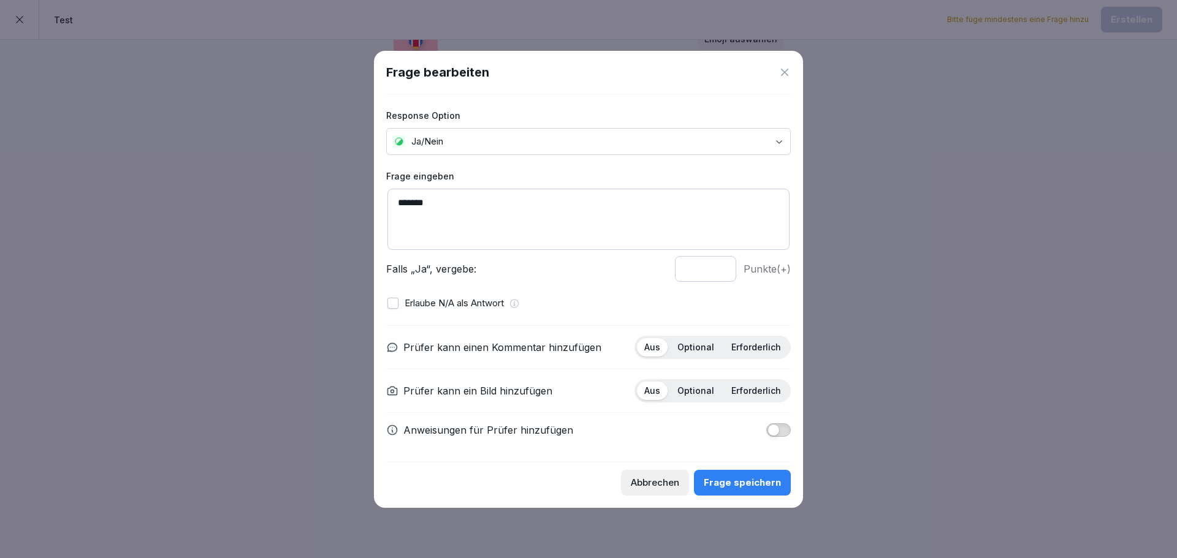
click at [721, 273] on input "*" at bounding box center [705, 269] width 61 height 26
type input "*"
click at [721, 267] on input "*" at bounding box center [705, 269] width 61 height 26
click at [726, 275] on input "*" at bounding box center [705, 269] width 61 height 26
click at [747, 303] on div "Erlaube N/A als Antwort" at bounding box center [588, 304] width 402 height 14
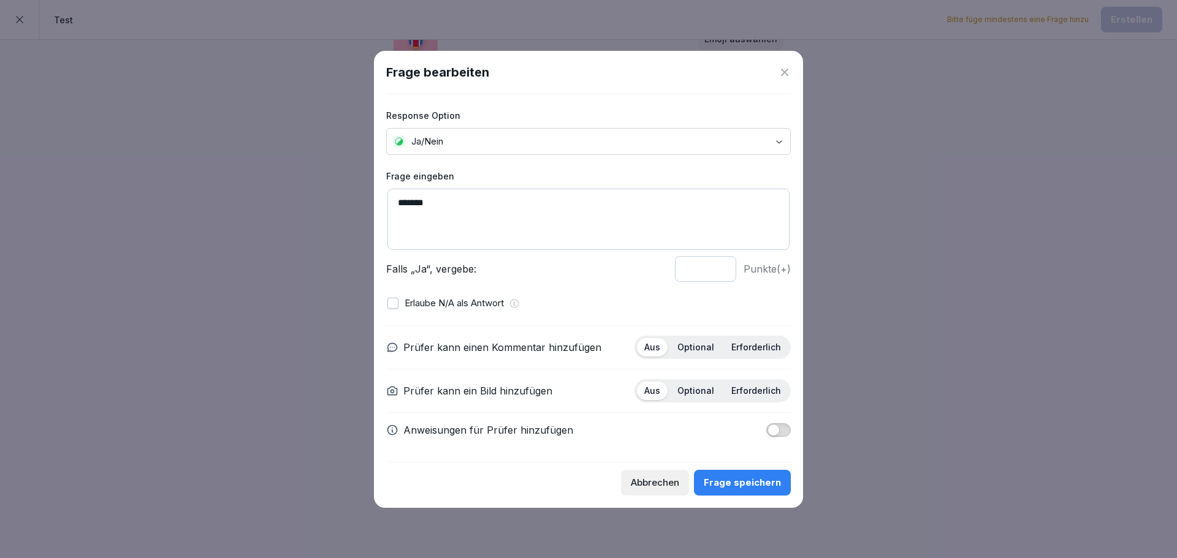
click at [698, 347] on p "Optional" at bounding box center [695, 347] width 37 height 11
click at [776, 433] on span "button" at bounding box center [773, 430] width 12 height 12
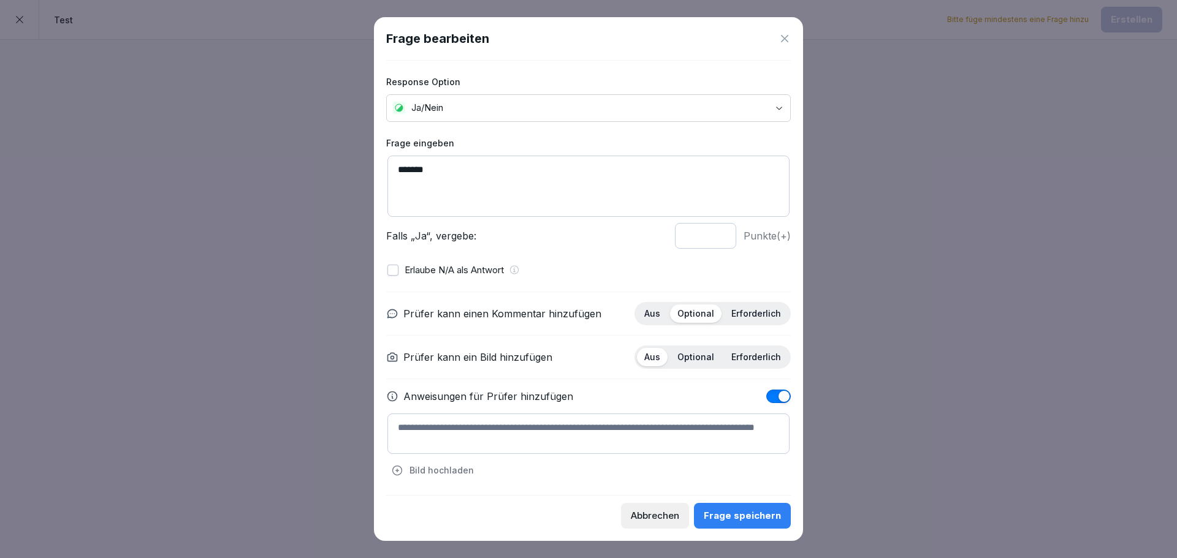
click at [672, 434] on textarea at bounding box center [588, 434] width 402 height 40
click at [405, 428] on textarea "****" at bounding box center [588, 434] width 402 height 40
click at [433, 426] on textarea "*****" at bounding box center [588, 434] width 402 height 40
type textarea "****"
click at [744, 517] on div "Frage speichern" at bounding box center [742, 515] width 77 height 13
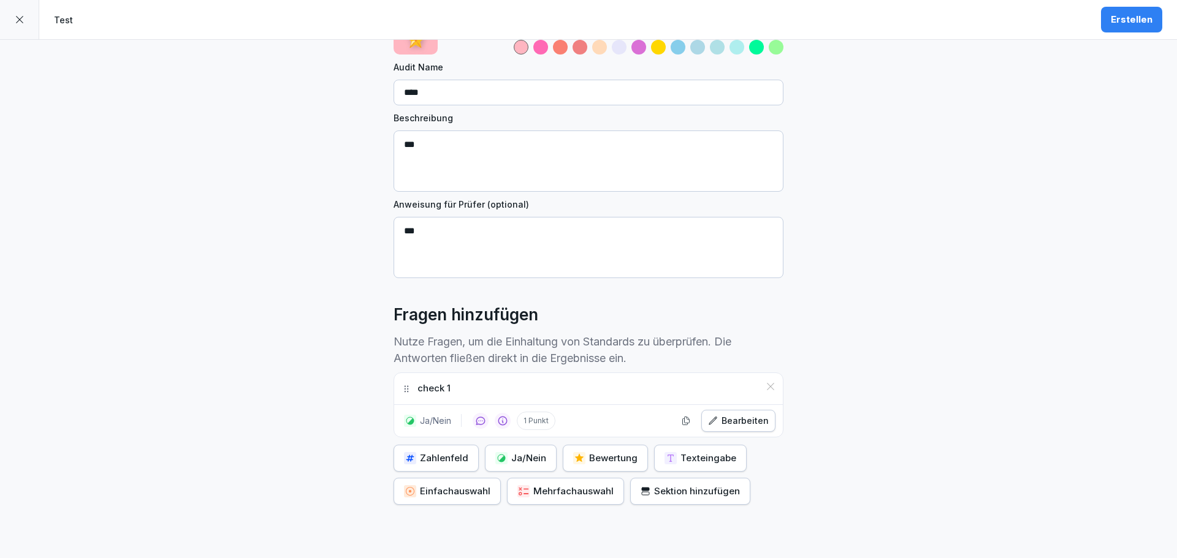
scroll to position [0, 0]
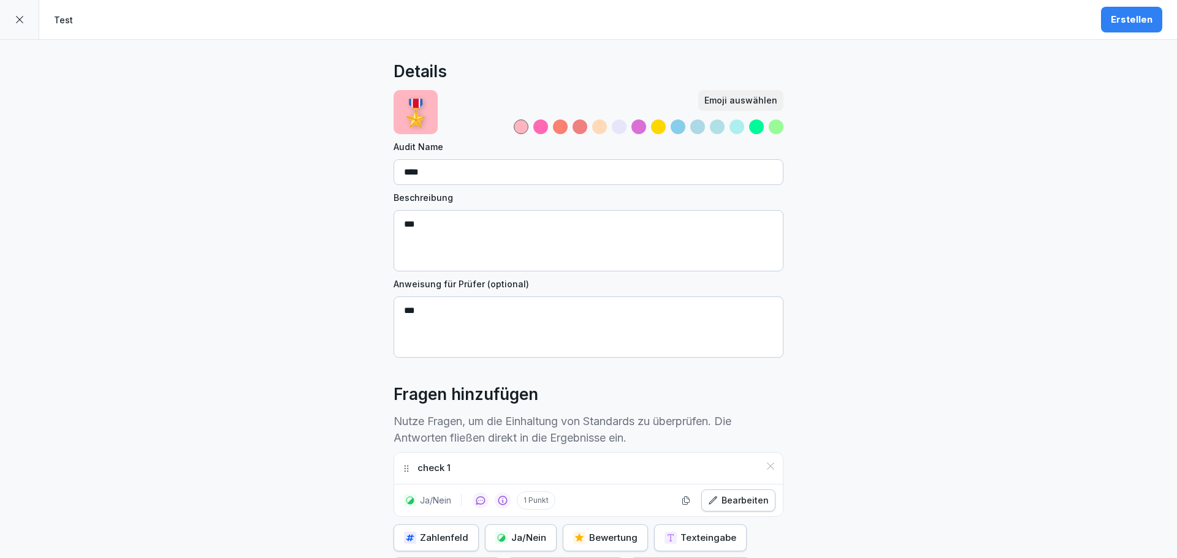
drag, startPoint x: 1121, startPoint y: 21, endPoint x: 1110, endPoint y: 33, distance: 16.0
click at [1121, 21] on div "Erstellen" at bounding box center [1132, 19] width 42 height 13
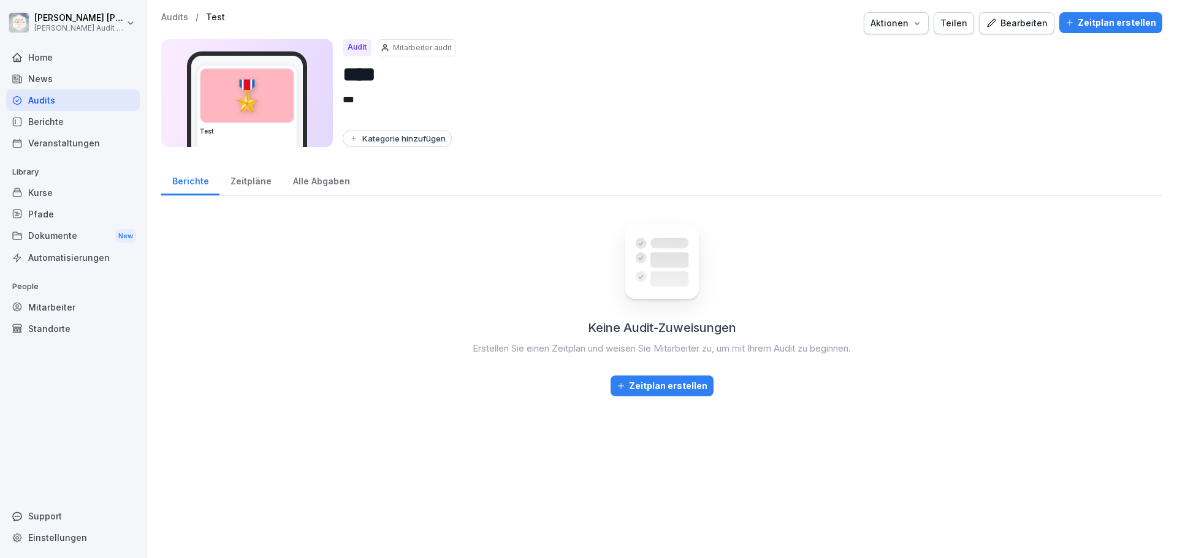
click at [381, 308] on div "Keine Audit-Zuweisungen Erstellen Sie einen Zeitplan und weisen Sie Mitarbeiter…" at bounding box center [661, 376] width 1001 height 340
click at [264, 183] on div "Zeitpläne" at bounding box center [250, 179] width 63 height 31
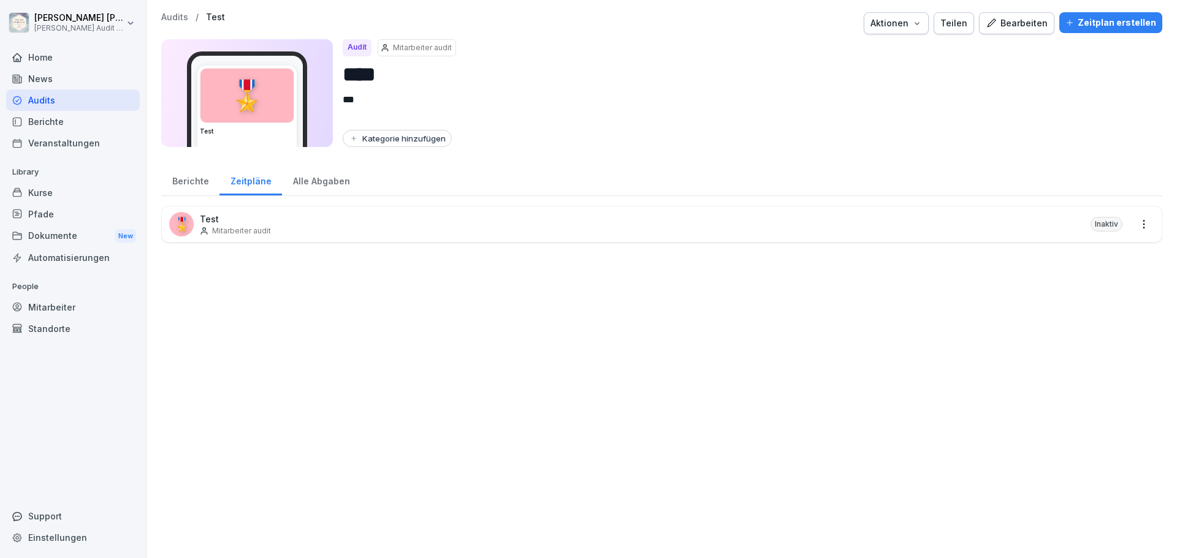
click at [200, 186] on div "Berichte" at bounding box center [190, 179] width 58 height 31
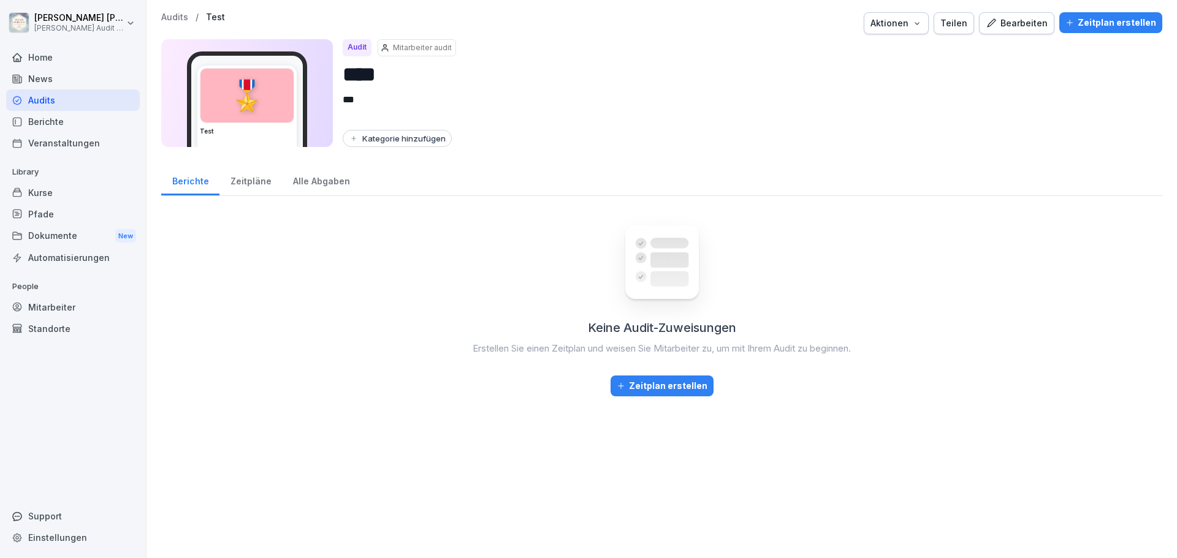
click at [237, 186] on div "Zeitpläne" at bounding box center [250, 179] width 63 height 31
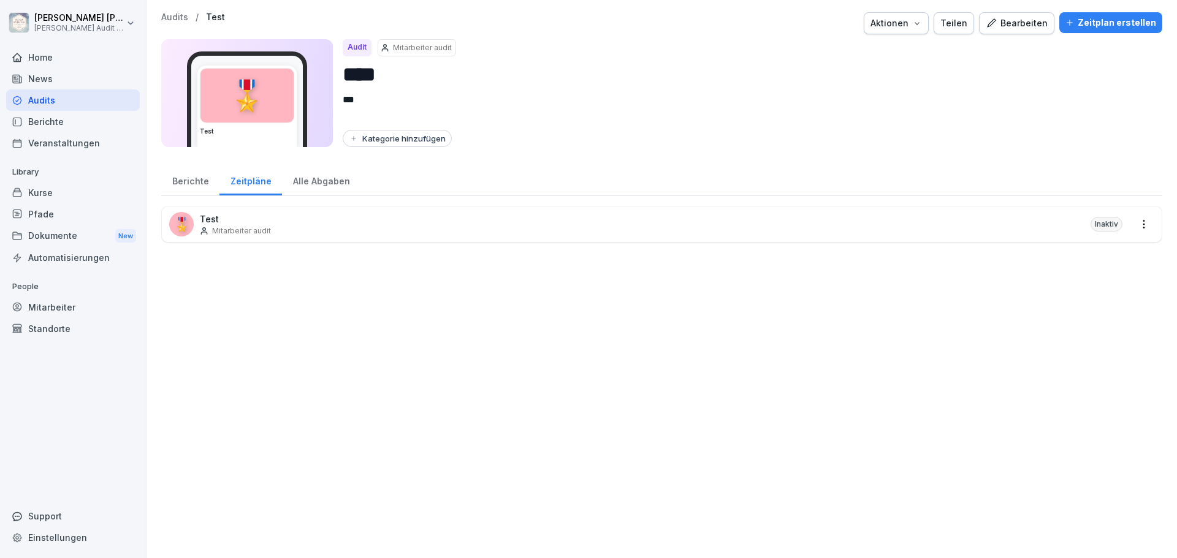
click at [318, 180] on div "Alle Abgaben" at bounding box center [321, 179] width 78 height 31
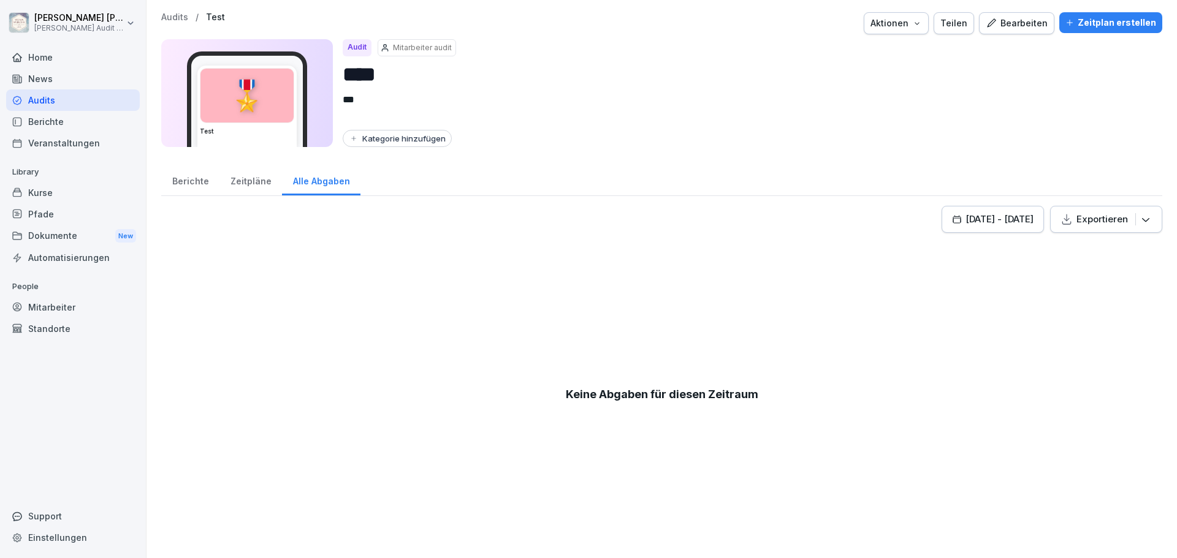
click at [237, 180] on div "Zeitpläne" at bounding box center [250, 179] width 63 height 31
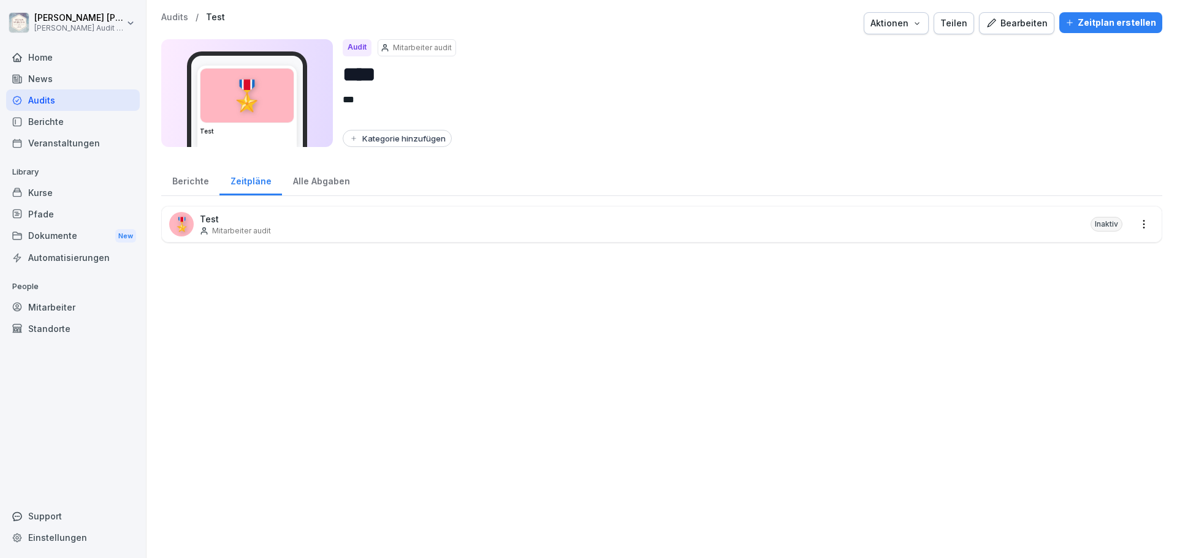
click at [196, 180] on div "Berichte" at bounding box center [190, 179] width 58 height 31
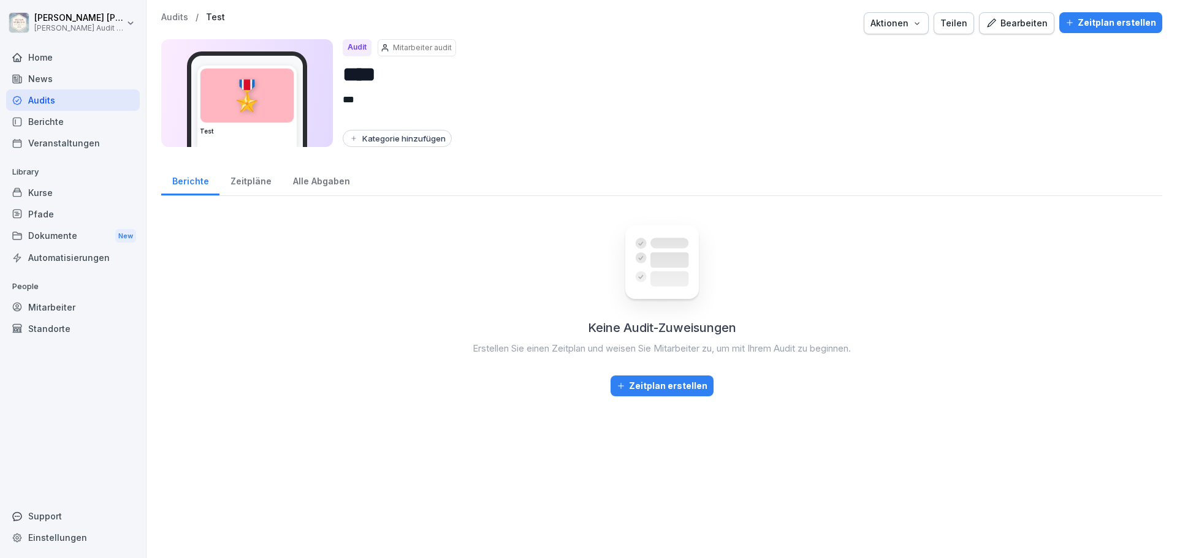
click at [577, 264] on div "Keine Audit-Zuweisungen Erstellen Sie einen Zeitplan und weisen Sie Mitarbeiter…" at bounding box center [661, 376] width 1001 height 340
drag, startPoint x: 456, startPoint y: 350, endPoint x: 879, endPoint y: 362, distance: 423.1
click at [879, 362] on div "Keine Audit-Zuweisungen Erstellen Sie einen Zeitplan und weisen Sie Mitarbeiter…" at bounding box center [661, 376] width 1001 height 340
drag, startPoint x: 583, startPoint y: 349, endPoint x: 856, endPoint y: 356, distance: 272.9
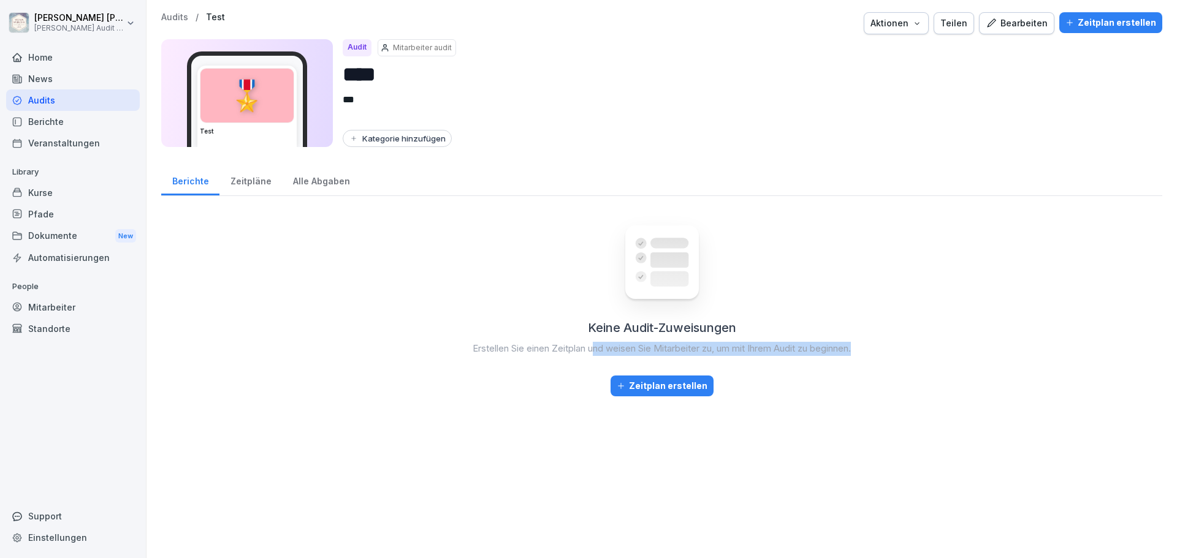
click at [856, 356] on div "Keine Audit-Zuweisungen Erstellen Sie einen Zeitplan und weisen Sie Mitarbeiter…" at bounding box center [661, 376] width 1001 height 340
click at [237, 183] on div "Zeitpläne" at bounding box center [250, 179] width 63 height 31
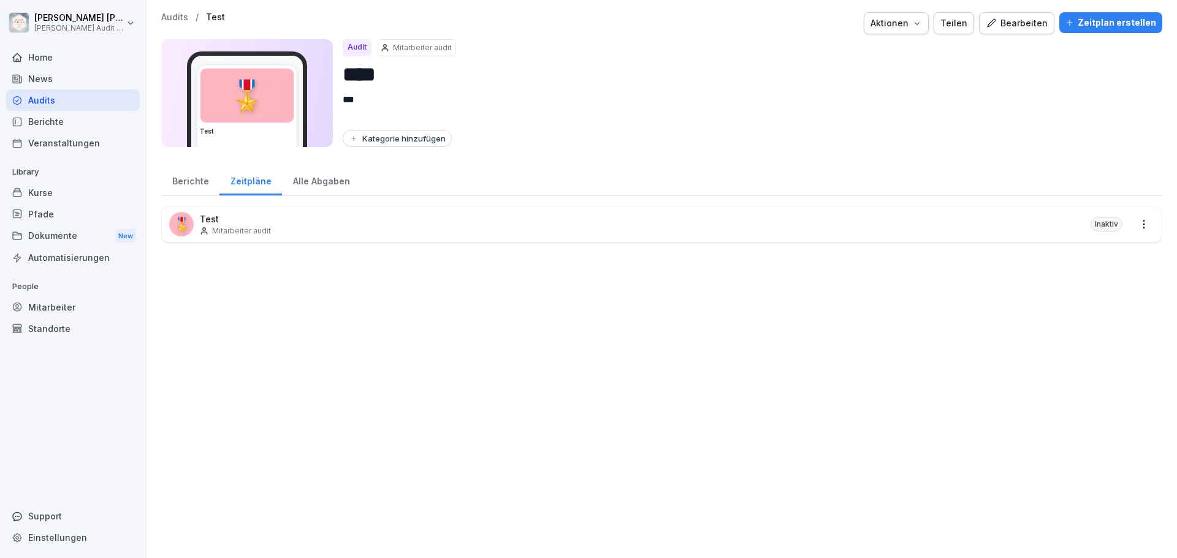
click at [249, 224] on p "Test" at bounding box center [235, 219] width 71 height 13
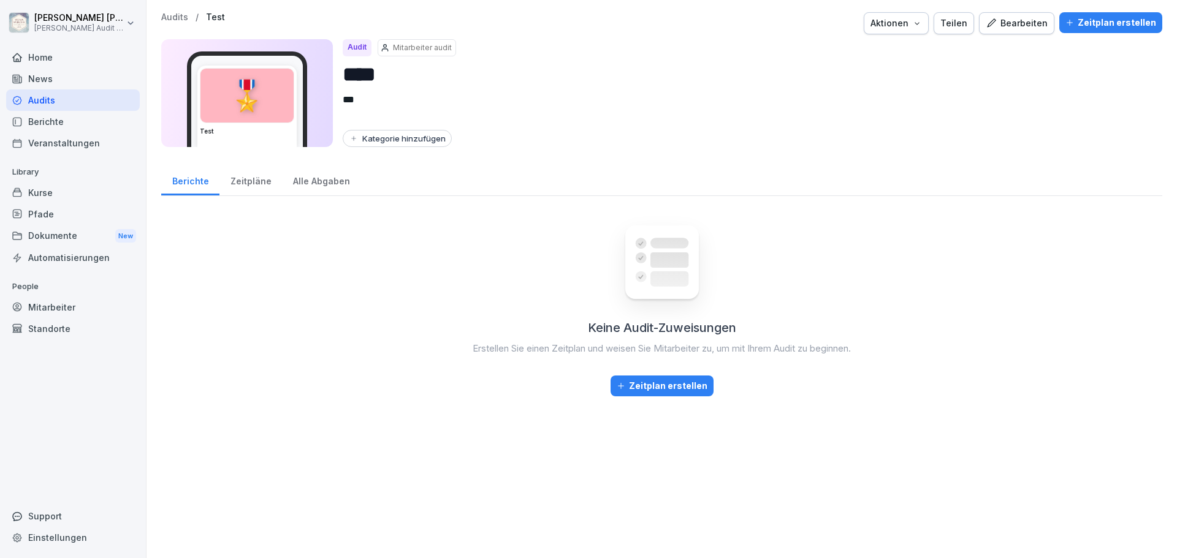
click at [256, 184] on div "Zeitpläne" at bounding box center [250, 179] width 63 height 31
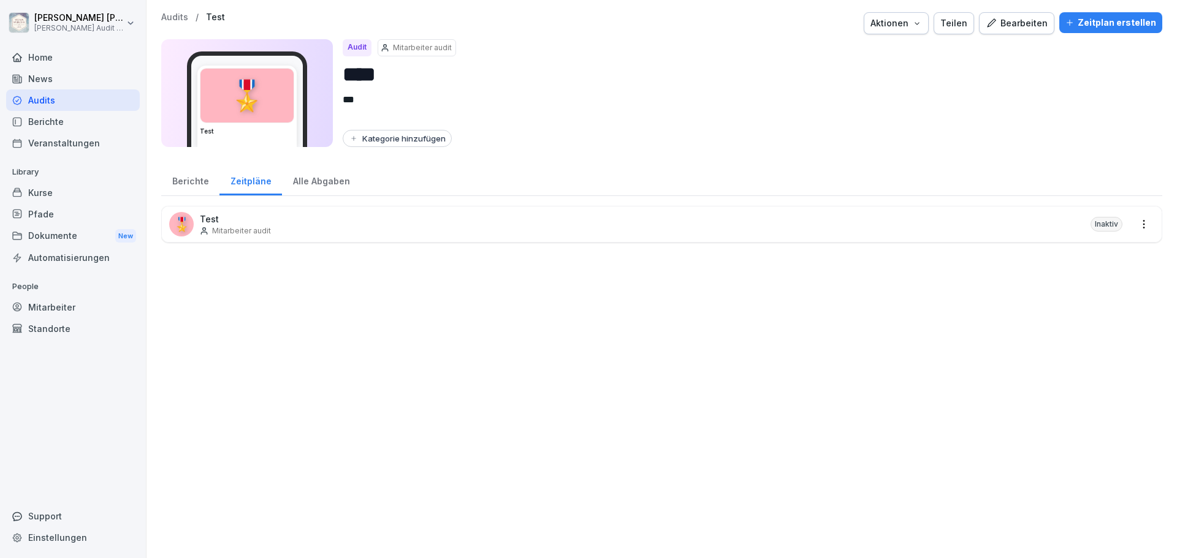
click at [1137, 223] on html "[PERSON_NAME] [PERSON_NAME] Audit Testzugang Home News Audits Berichte Veransta…" at bounding box center [588, 279] width 1177 height 558
click at [0, 0] on link "Alle Berichte ansehen" at bounding box center [0, 0] width 0 height 0
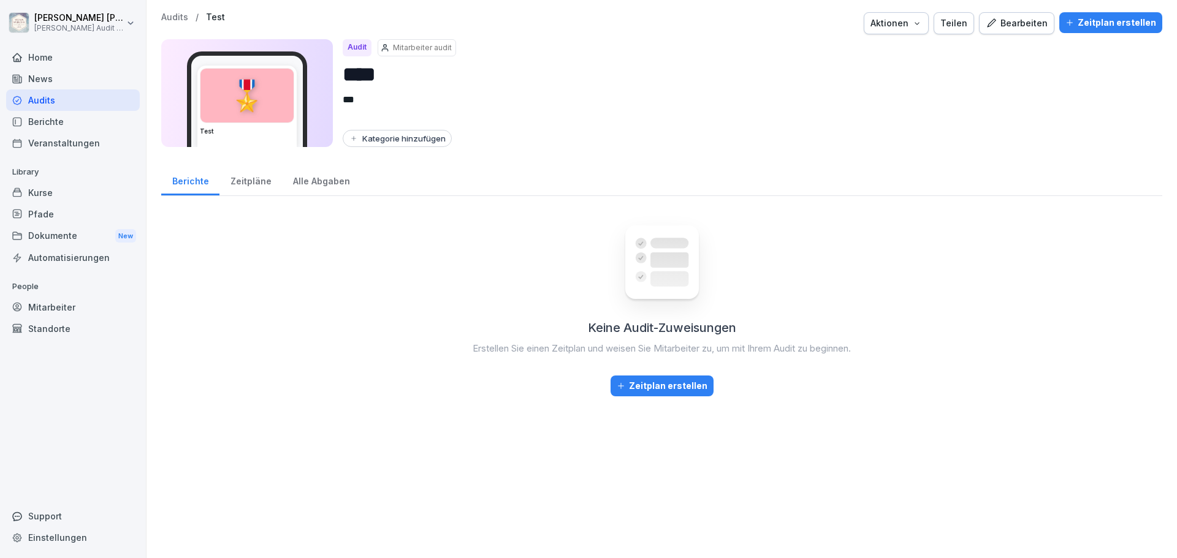
click at [254, 178] on div "Zeitpläne" at bounding box center [250, 179] width 63 height 31
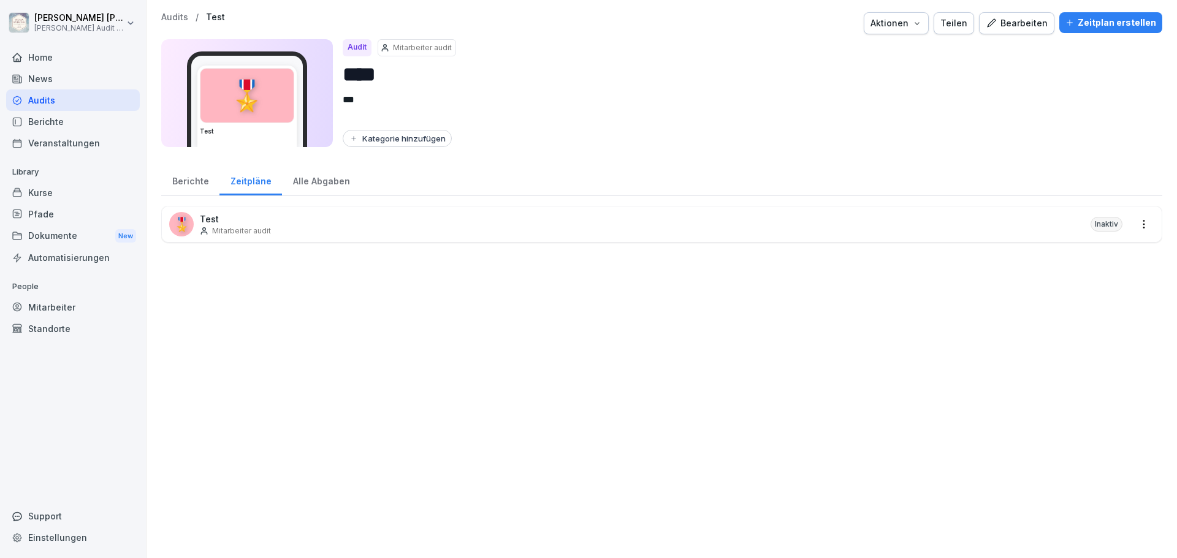
click at [308, 181] on div "Alle Abgaben" at bounding box center [321, 179] width 78 height 31
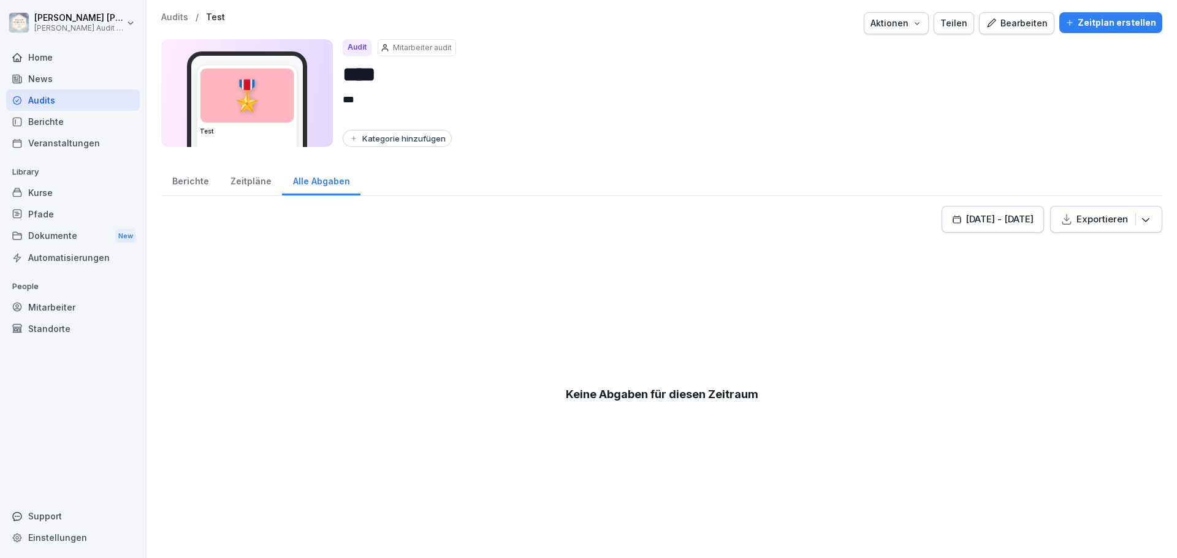
click at [395, 138] on div "Kategorie hinzufügen" at bounding box center [397, 139] width 97 height 10
click at [254, 179] on div "Zeitpläne" at bounding box center [250, 179] width 63 height 31
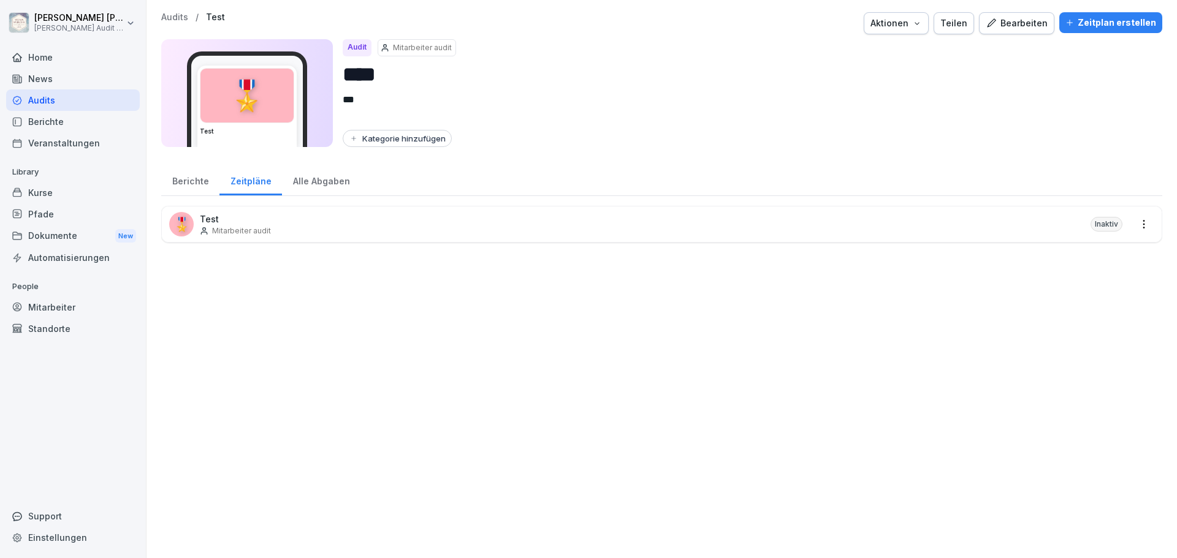
click at [299, 180] on div "Alle Abgaben" at bounding box center [321, 179] width 78 height 31
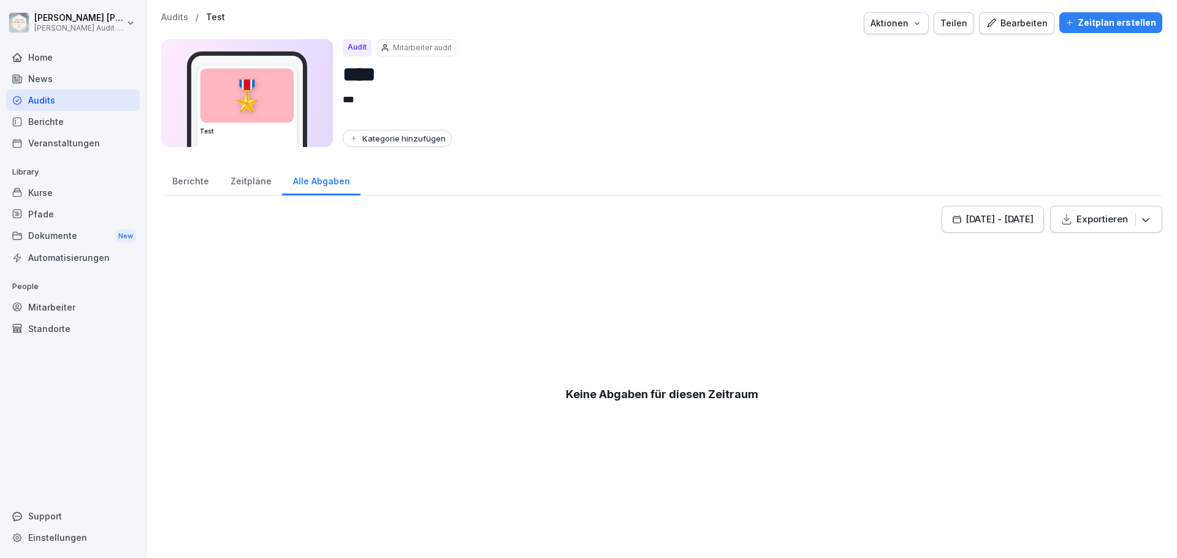
click at [237, 185] on div "Zeitpläne" at bounding box center [250, 179] width 63 height 31
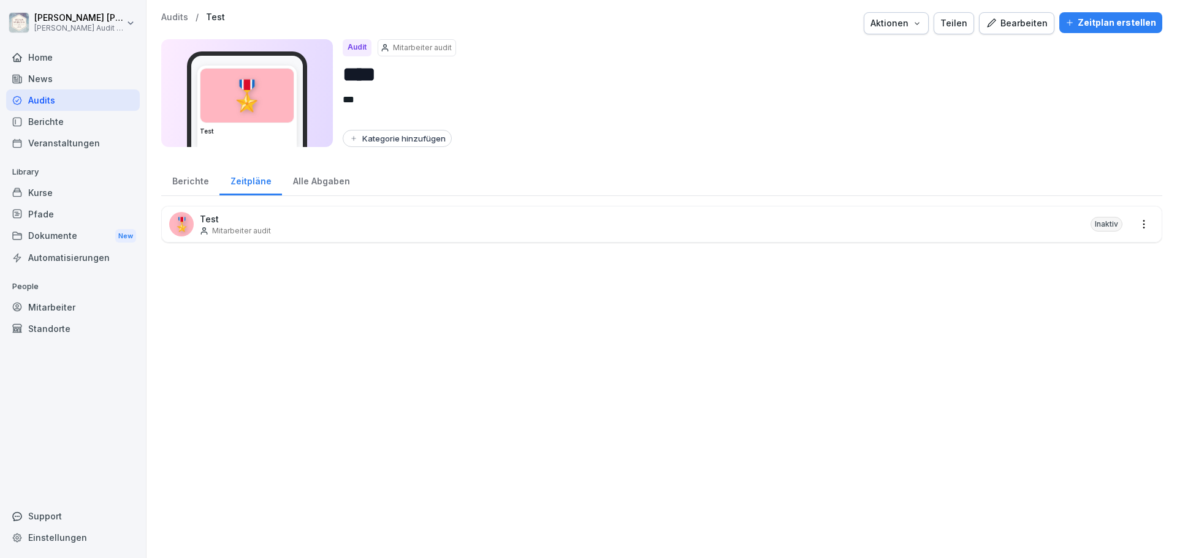
click at [186, 182] on div "Berichte" at bounding box center [190, 179] width 58 height 31
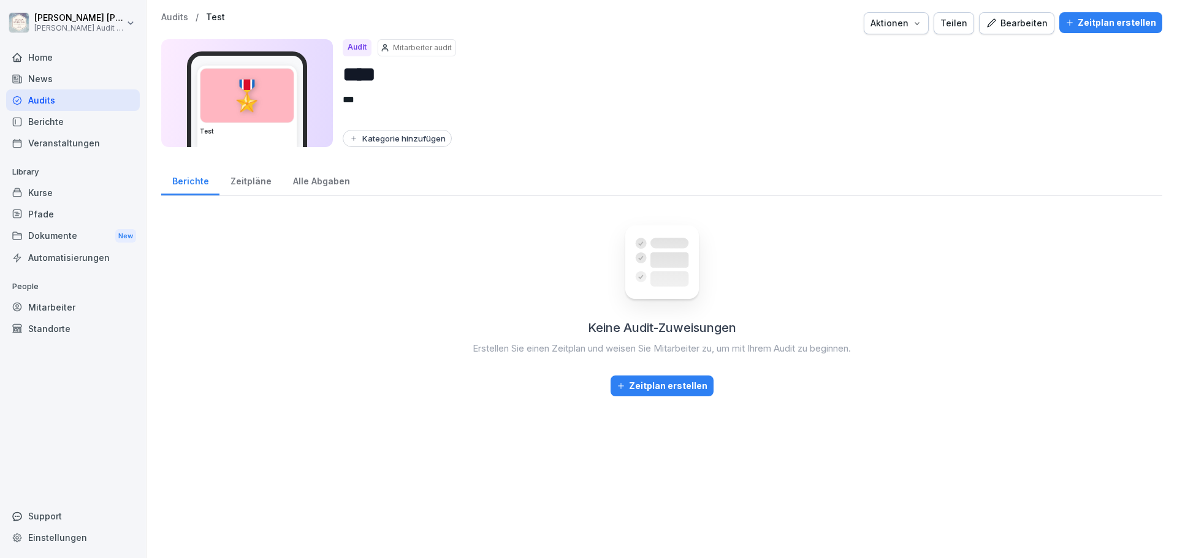
click at [679, 387] on div "Zeitplan erstellen" at bounding box center [662, 385] width 91 height 13
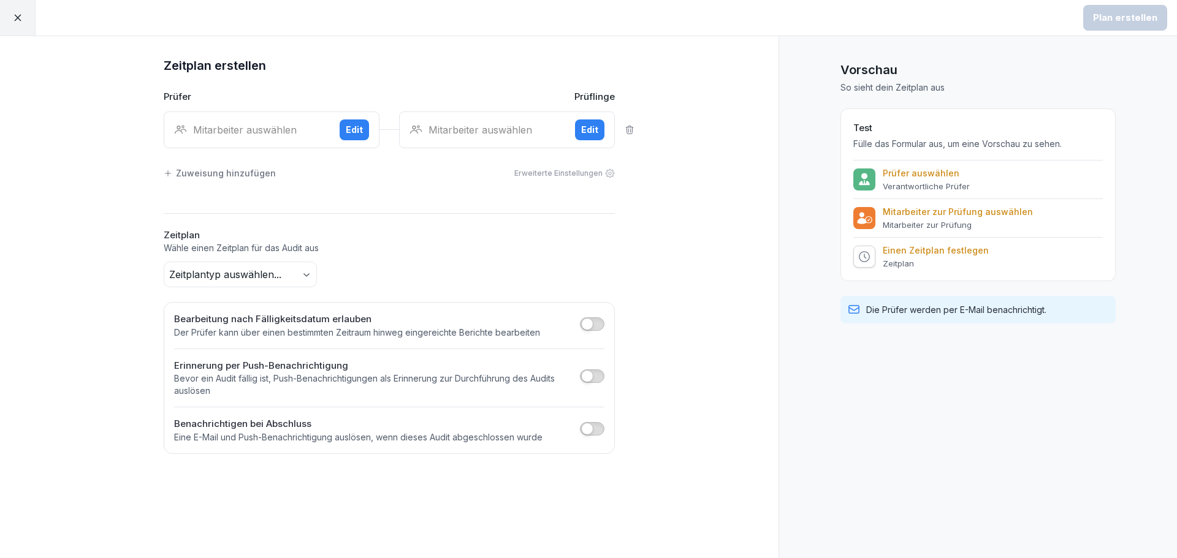
click at [268, 131] on div "Mitarbeiter auswählen" at bounding box center [252, 130] width 156 height 15
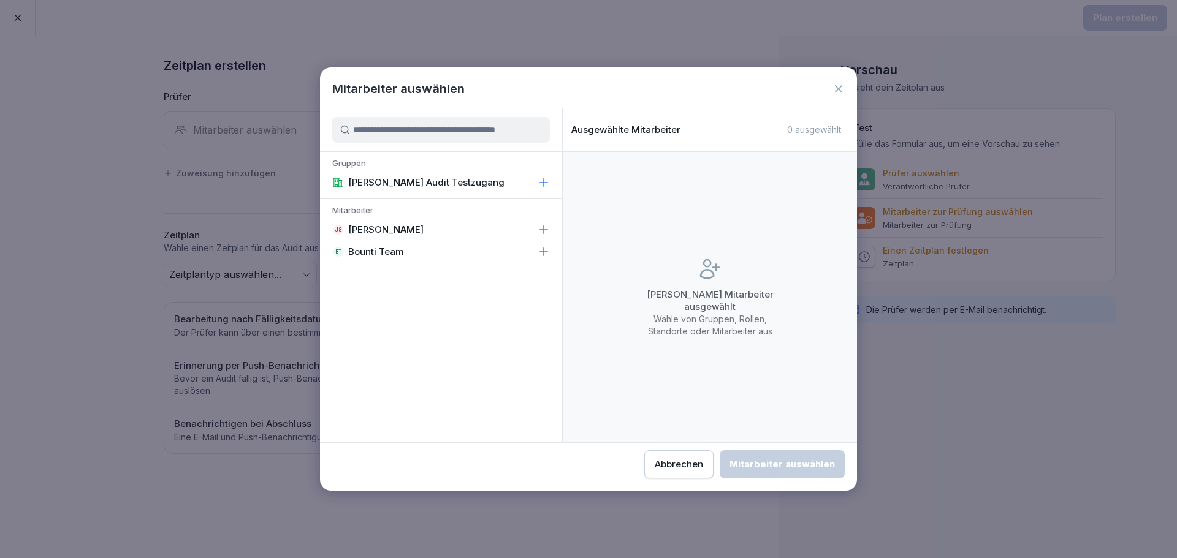
click at [387, 233] on p "[PERSON_NAME]" at bounding box center [385, 230] width 75 height 12
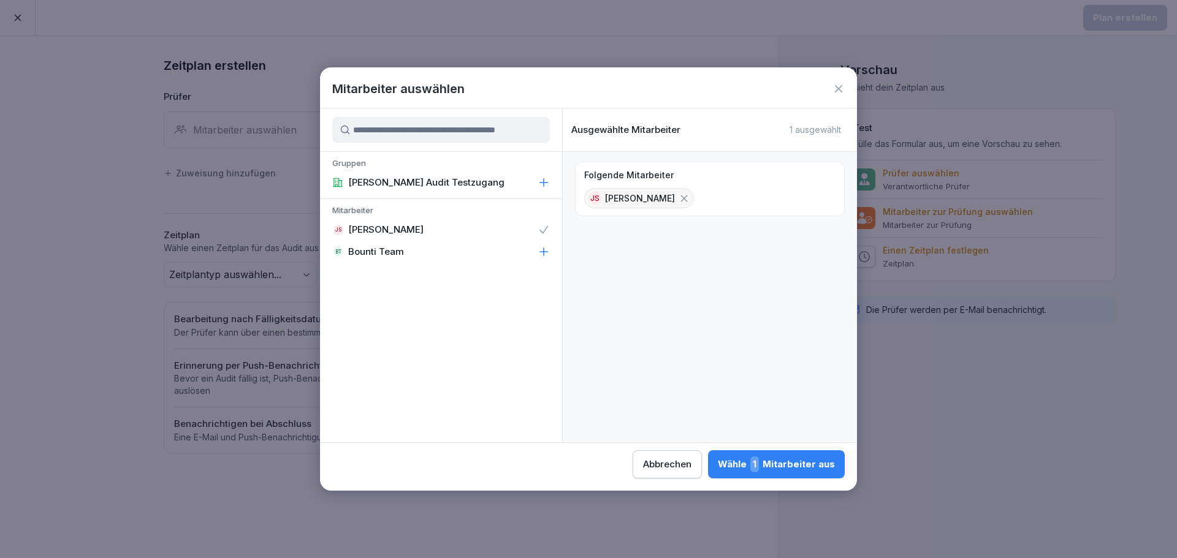
click at [774, 460] on div "Wähle 1 Mitarbeiter aus" at bounding box center [776, 465] width 117 height 16
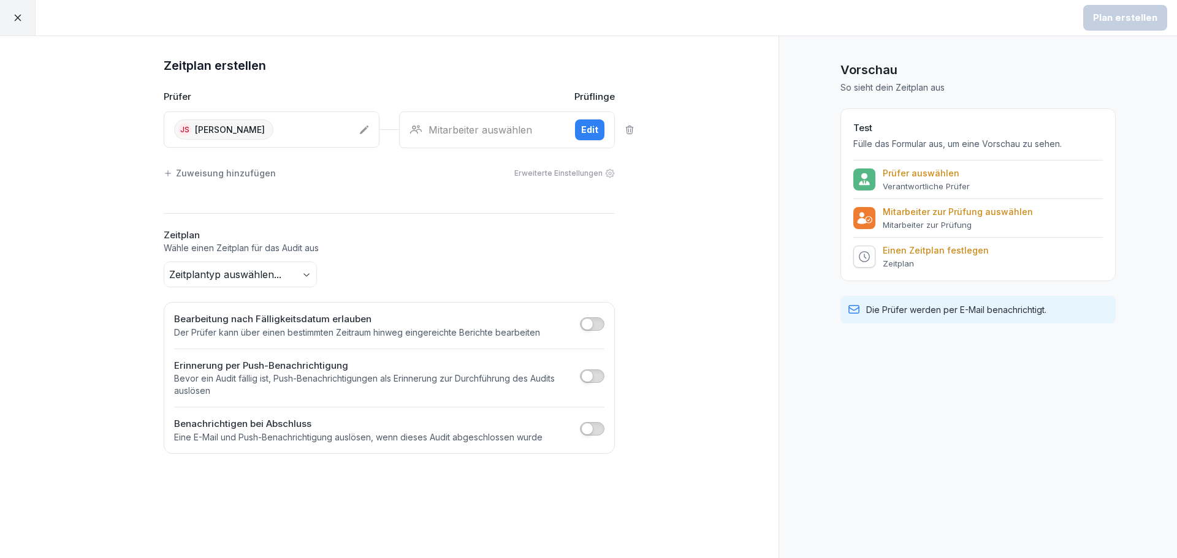
click at [520, 131] on div "Mitarbeiter auswählen" at bounding box center [487, 130] width 156 height 15
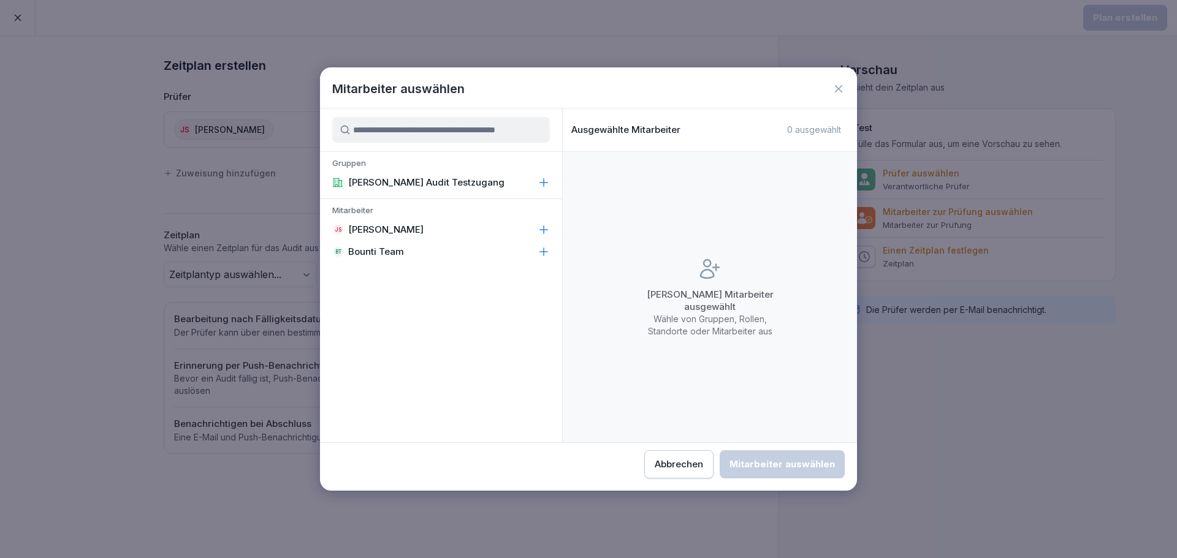
click at [412, 227] on p "[PERSON_NAME]" at bounding box center [385, 230] width 75 height 12
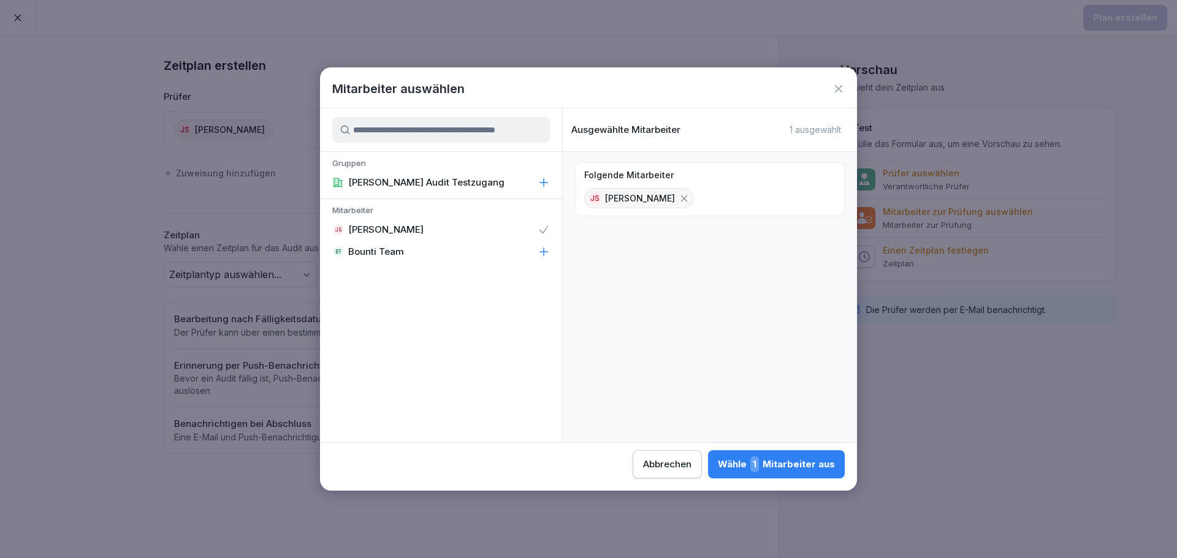
click at [808, 471] on div "Wähle 1 Mitarbeiter aus" at bounding box center [776, 465] width 117 height 16
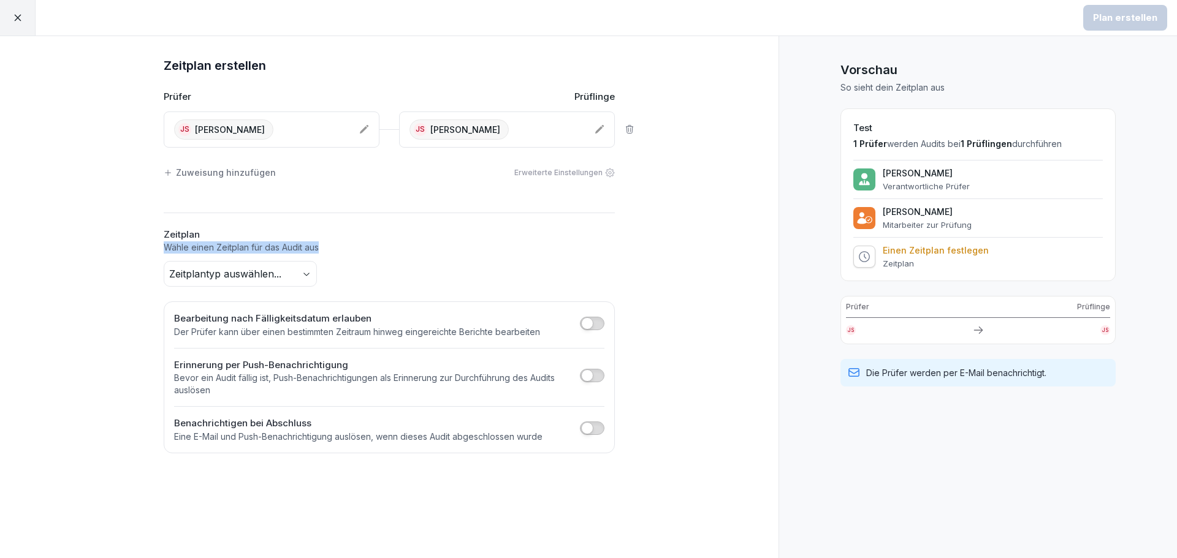
drag, startPoint x: 158, startPoint y: 247, endPoint x: 346, endPoint y: 257, distance: 188.4
click at [346, 257] on div "Zeitplan erstellen Prüfer Prüflinge JS [PERSON_NAME] JS [PERSON_NAME] Zuweisung…" at bounding box center [389, 255] width 490 height 398
click at [347, 257] on div "Zeitplan Wähle einen Zeitplan für das Audit aus Zeitplantyp auswählen..." at bounding box center [389, 257] width 451 height 59
drag, startPoint x: 341, startPoint y: 250, endPoint x: 156, endPoint y: 248, distance: 185.1
click at [156, 248] on div "Zeitplan erstellen Prüfer Prüflinge JS [PERSON_NAME] JS [PERSON_NAME] Zuweisung…" at bounding box center [389, 255] width 490 height 398
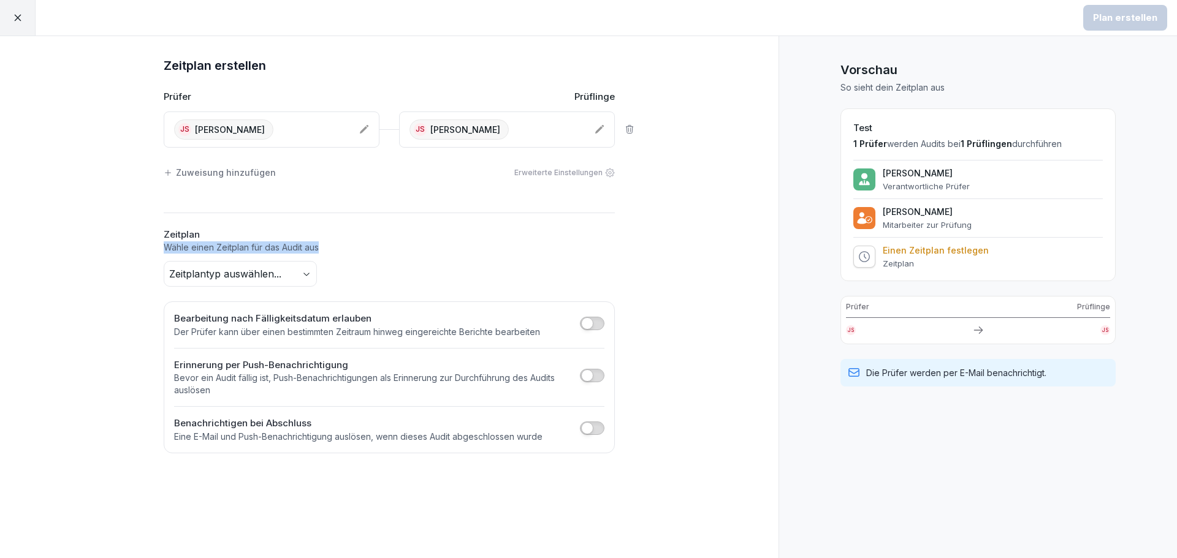
click at [156, 248] on div "Zeitplan erstellen Prüfer Prüflinge JS [PERSON_NAME] JS [PERSON_NAME] Zuweisung…" at bounding box center [389, 255] width 490 height 398
click at [319, 276] on div "Zeitplantyp auswählen..." at bounding box center [389, 274] width 451 height 26
click at [313, 275] on body "Plan erstellen Zeitplan erstellen Prüfer Prüflinge JS [PERSON_NAME] JS [PERSON_…" at bounding box center [588, 279] width 1177 height 558
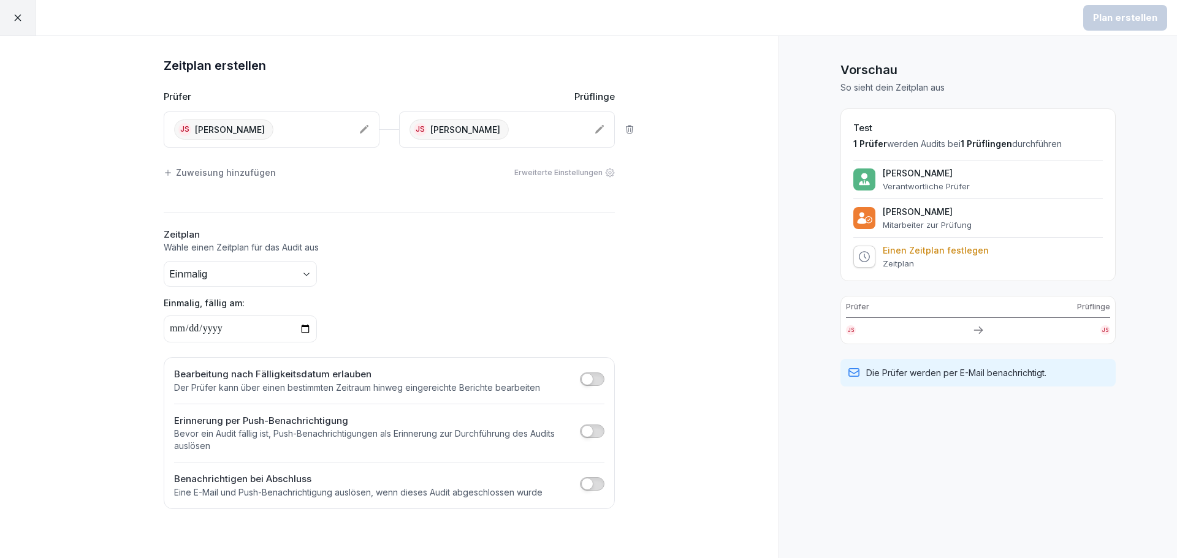
click at [307, 329] on input "date" at bounding box center [240, 329] width 153 height 27
click at [369, 322] on div "Einmalig, fällig am:" at bounding box center [389, 320] width 451 height 46
drag, startPoint x: 176, startPoint y: 390, endPoint x: 527, endPoint y: 403, distance: 350.9
click at [527, 403] on div "Bearbeitung nach Fälligkeitsdatum erlauben Der Prüfer kann über einen bestimmte…" at bounding box center [389, 433] width 451 height 152
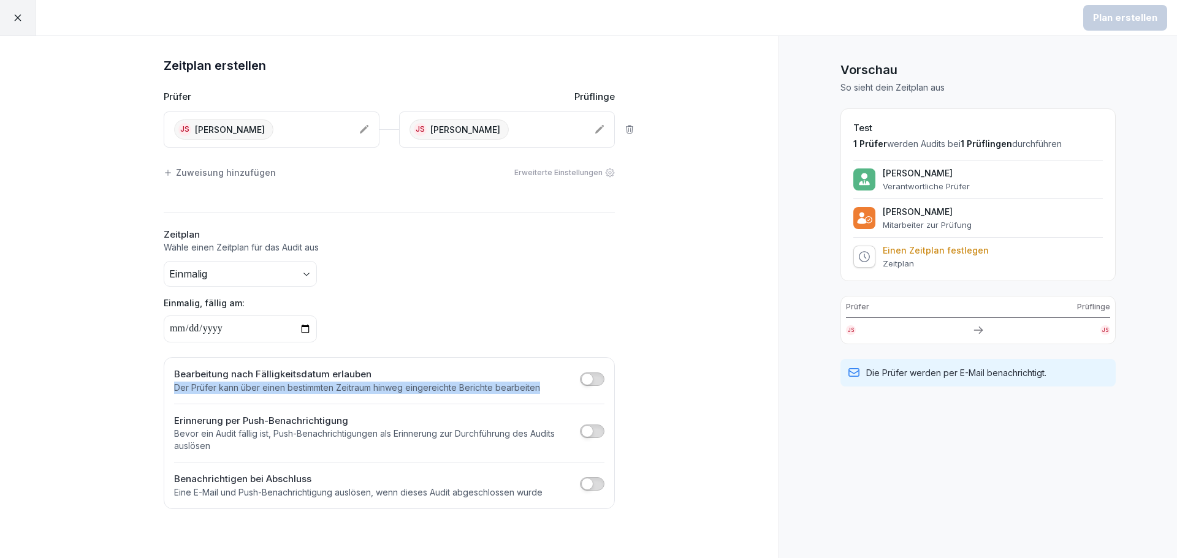
click at [538, 389] on p "Der Prüfer kann über einen bestimmten Zeitraum hinweg eingereichte Berichte bea…" at bounding box center [357, 388] width 366 height 12
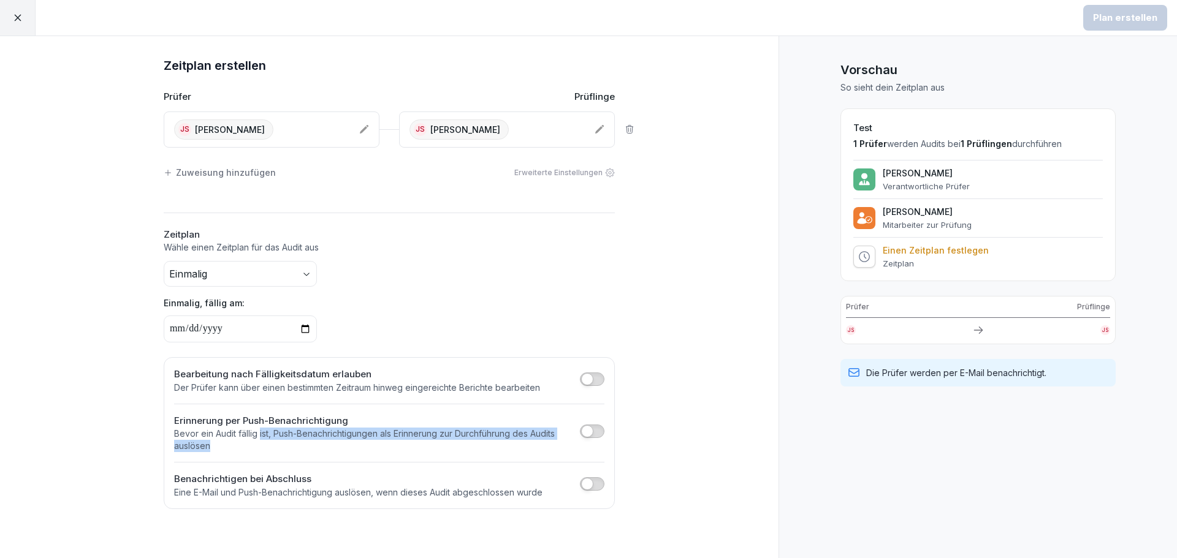
drag, startPoint x: 260, startPoint y: 433, endPoint x: 343, endPoint y: 443, distance: 83.3
click at [343, 443] on p "Bevor ein Audit fällig ist, Push-Benachrichtigungen als Erinnerung zur Durchfüh…" at bounding box center [374, 440] width 400 height 25
click at [344, 443] on p "Bevor ein Audit fällig ist, Push-Benachrichtigungen als Erinnerung zur Durchfüh…" at bounding box center [374, 440] width 400 height 25
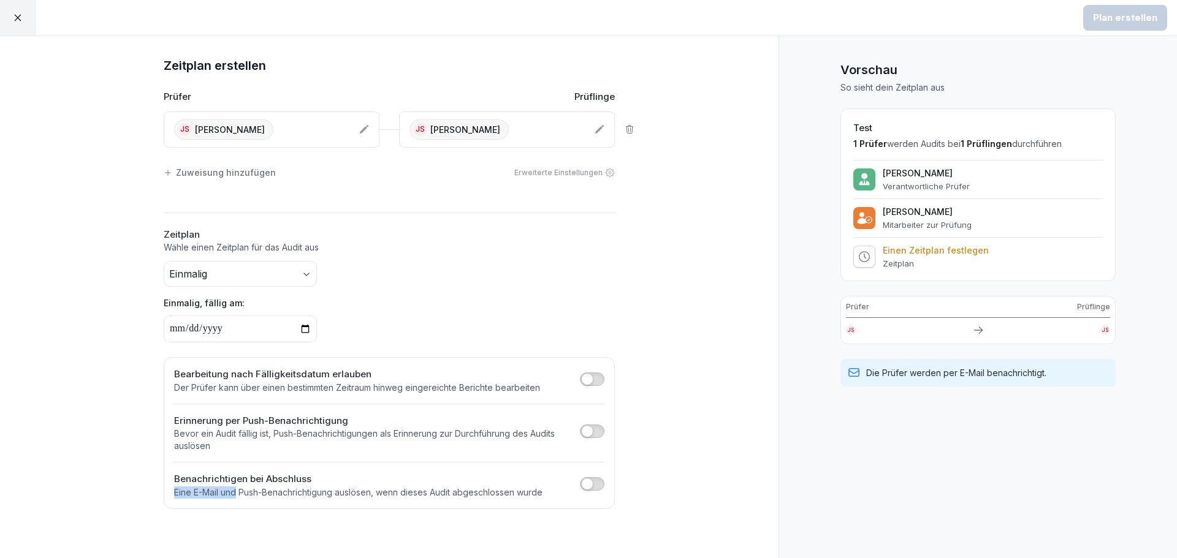
drag, startPoint x: 172, startPoint y: 490, endPoint x: 235, endPoint y: 490, distance: 63.8
click at [235, 490] on div "Bearbeitung nach Fälligkeitsdatum erlauben Der Prüfer kann über einen bestimmte…" at bounding box center [389, 433] width 451 height 152
click at [235, 490] on p "Eine E-Mail und Push-Benachrichtigung auslösen, wenn dieses Audit abgeschlossen…" at bounding box center [358, 493] width 368 height 12
drag, startPoint x: 173, startPoint y: 492, endPoint x: 553, endPoint y: 511, distance: 380.5
click at [553, 511] on div "Zeitplan erstellen Prüfer Prüflinge JS [PERSON_NAME] JS [PERSON_NAME] Zuweisung…" at bounding box center [389, 297] width 779 height 522
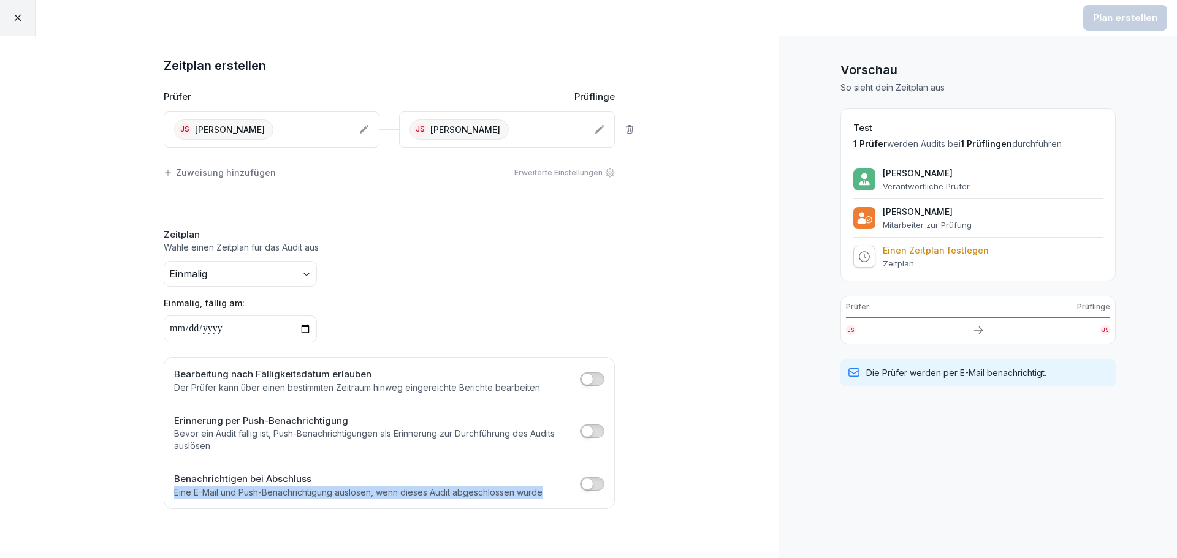
click at [552, 495] on div "Benachrichtigen bei Abschluss Eine E-Mail und Push-Benachrichtigung auslösen, w…" at bounding box center [389, 486] width 430 height 26
click at [522, 313] on div "Einmalig, fällig am:" at bounding box center [389, 320] width 451 height 46
click at [254, 326] on input "date" at bounding box center [240, 329] width 153 height 27
click at [305, 327] on input "date" at bounding box center [240, 329] width 153 height 27
type input "**********"
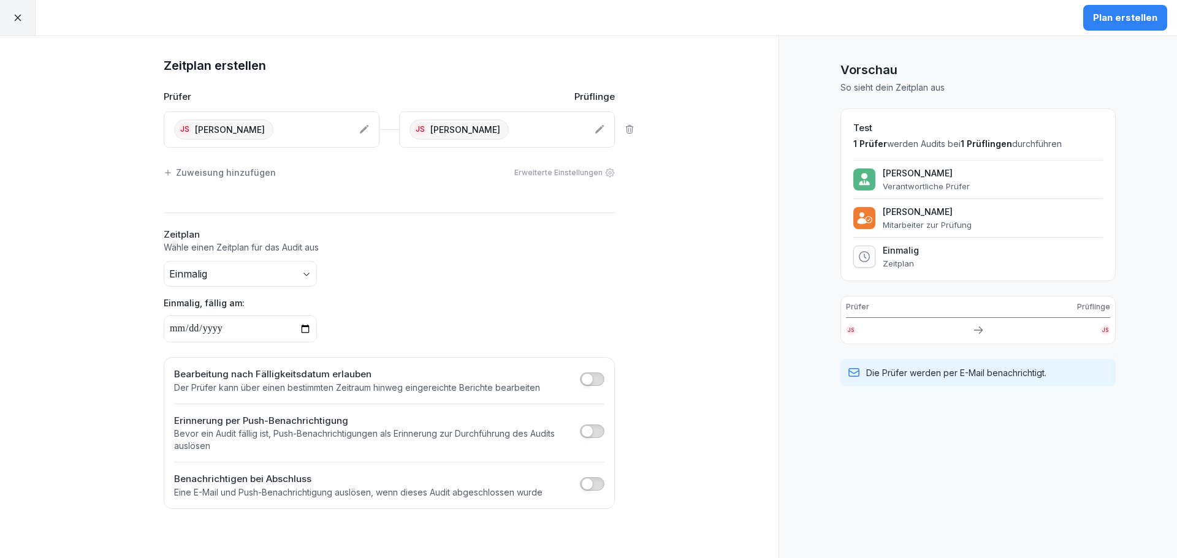
click at [595, 378] on button "button" at bounding box center [592, 379] width 25 height 13
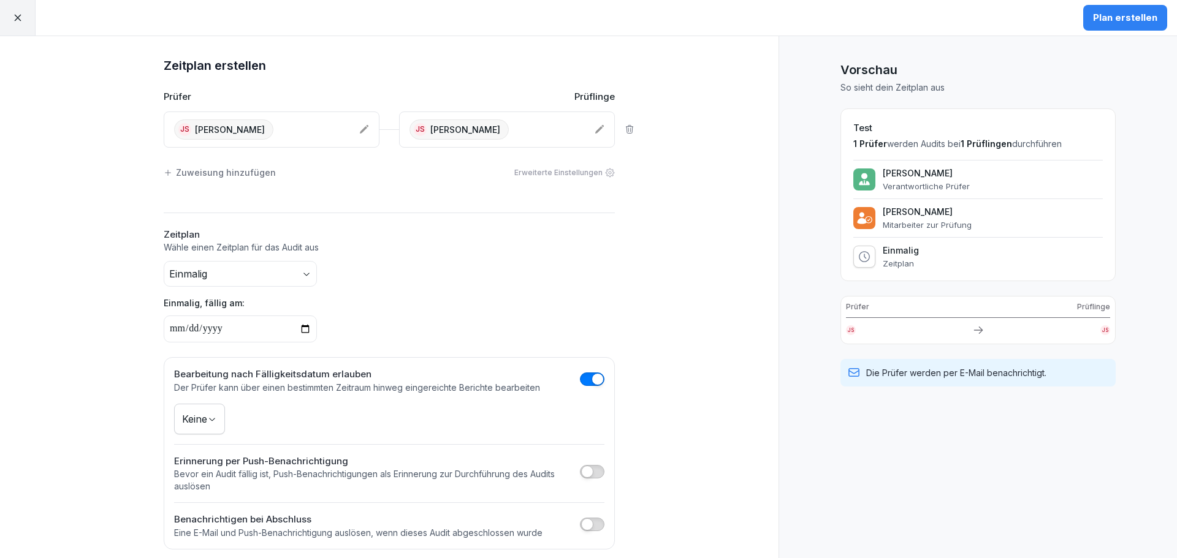
click at [210, 421] on body "**********" at bounding box center [588, 279] width 1177 height 558
click at [581, 379] on button "button" at bounding box center [592, 379] width 25 height 13
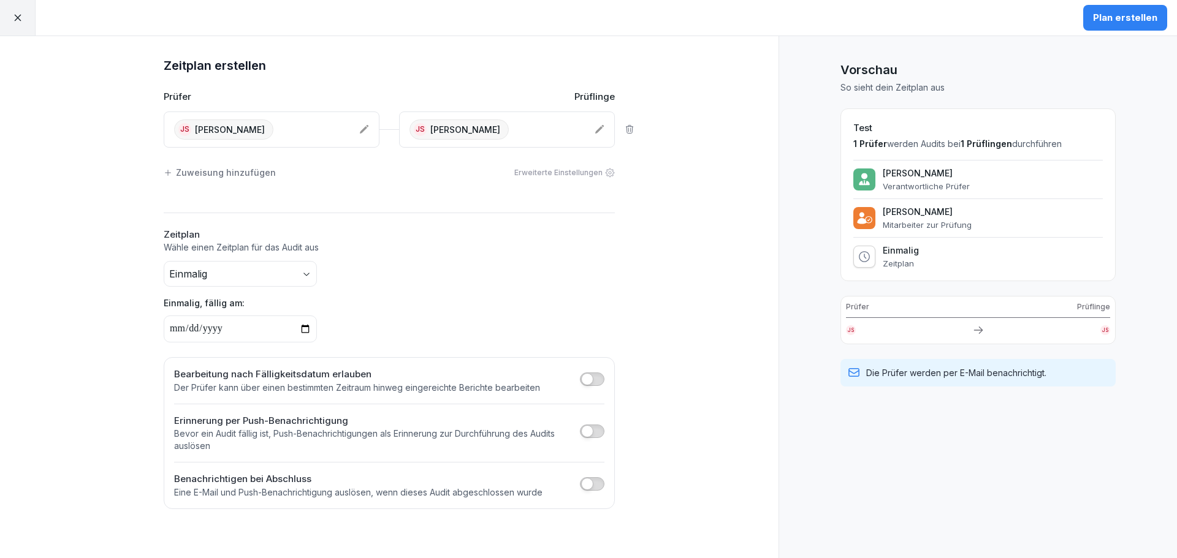
click at [1129, 17] on div "Plan erstellen" at bounding box center [1125, 17] width 64 height 13
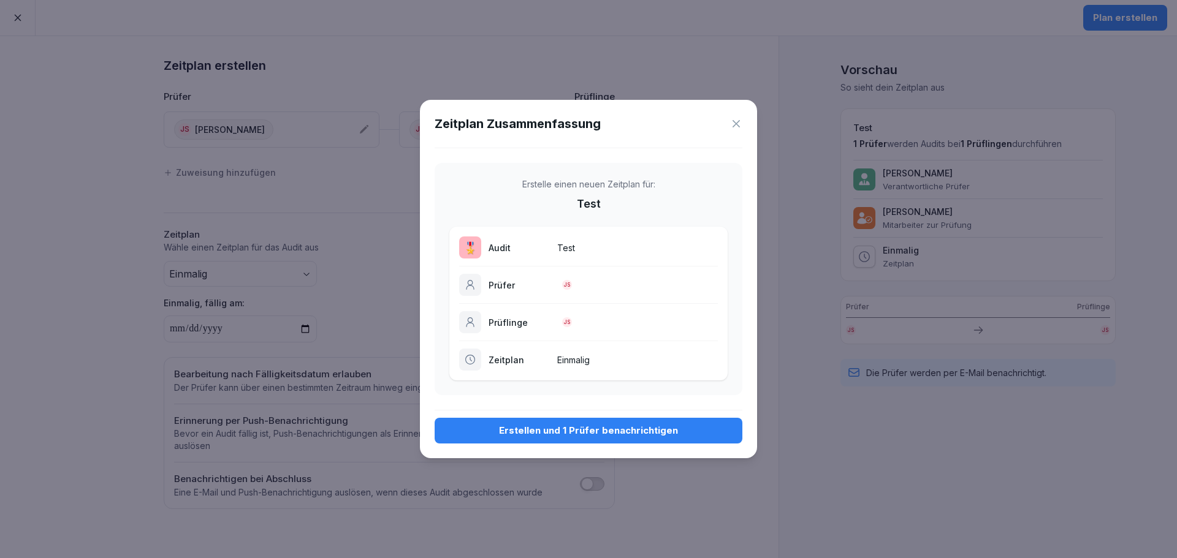
click at [612, 434] on div "Erstellen und 1 Prüfer benachrichtigen" at bounding box center [588, 430] width 288 height 13
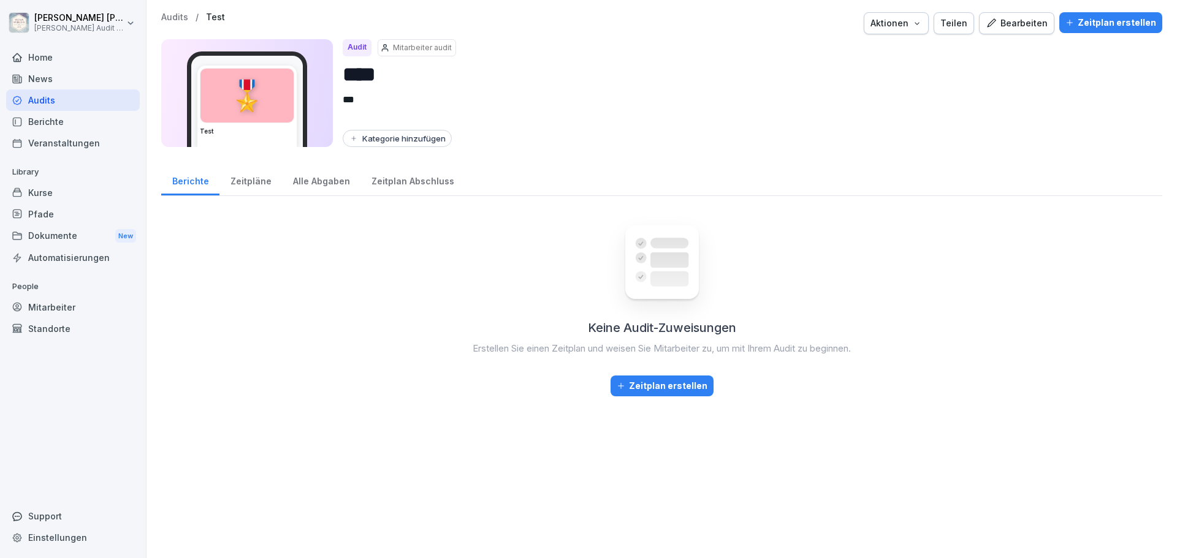
click at [359, 263] on div "Keine Audit-Zuweisungen Erstellen Sie einen Zeitplan und weisen Sie Mitarbeiter…" at bounding box center [661, 376] width 1001 height 340
click at [250, 182] on div "Zeitpläne" at bounding box center [250, 179] width 63 height 31
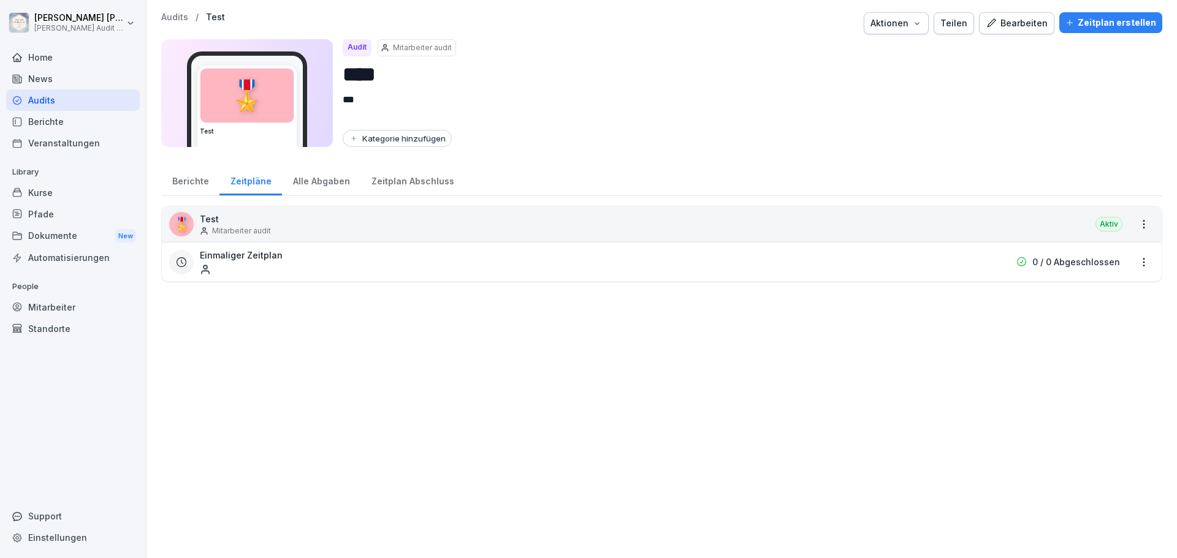
click at [324, 178] on div "Alle Abgaben" at bounding box center [321, 179] width 78 height 31
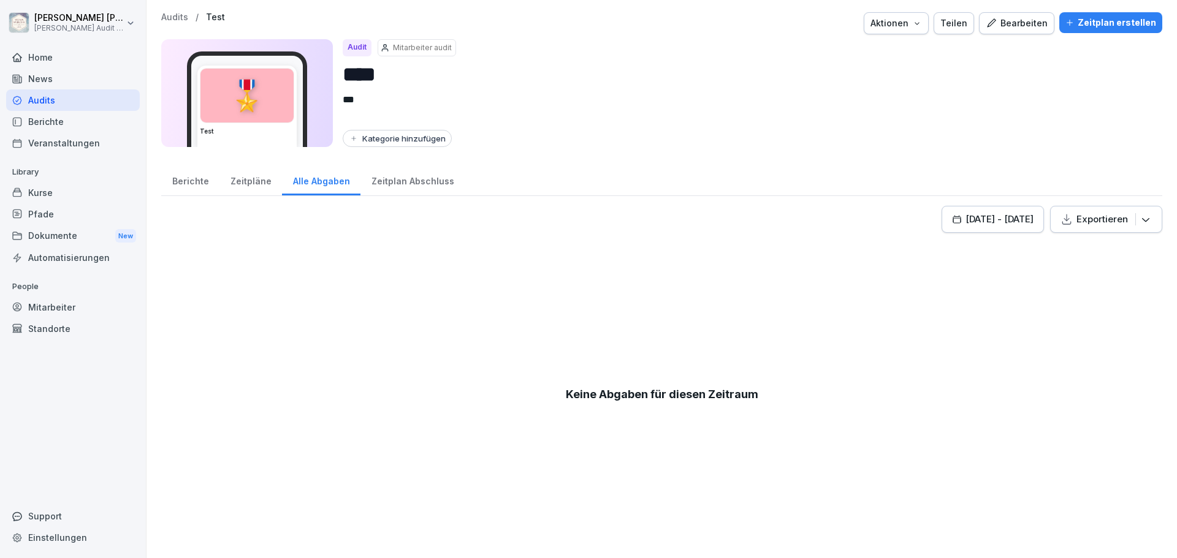
click at [398, 175] on div "Zeitplan Abschluss" at bounding box center [412, 179] width 104 height 31
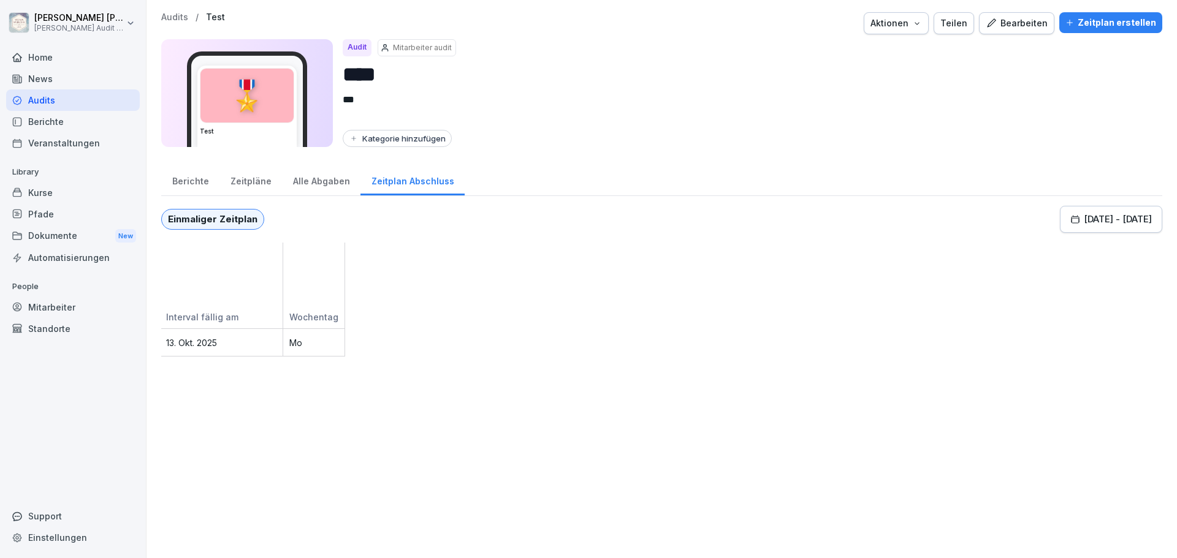
click at [242, 182] on div "Zeitpläne" at bounding box center [250, 179] width 63 height 31
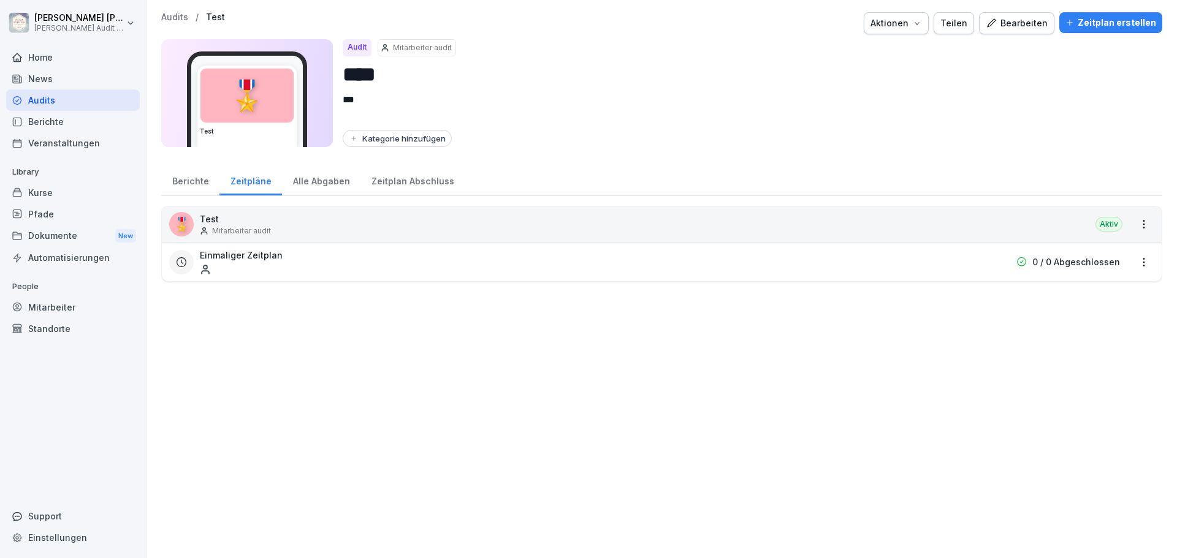
click at [178, 184] on div "Berichte" at bounding box center [190, 179] width 58 height 31
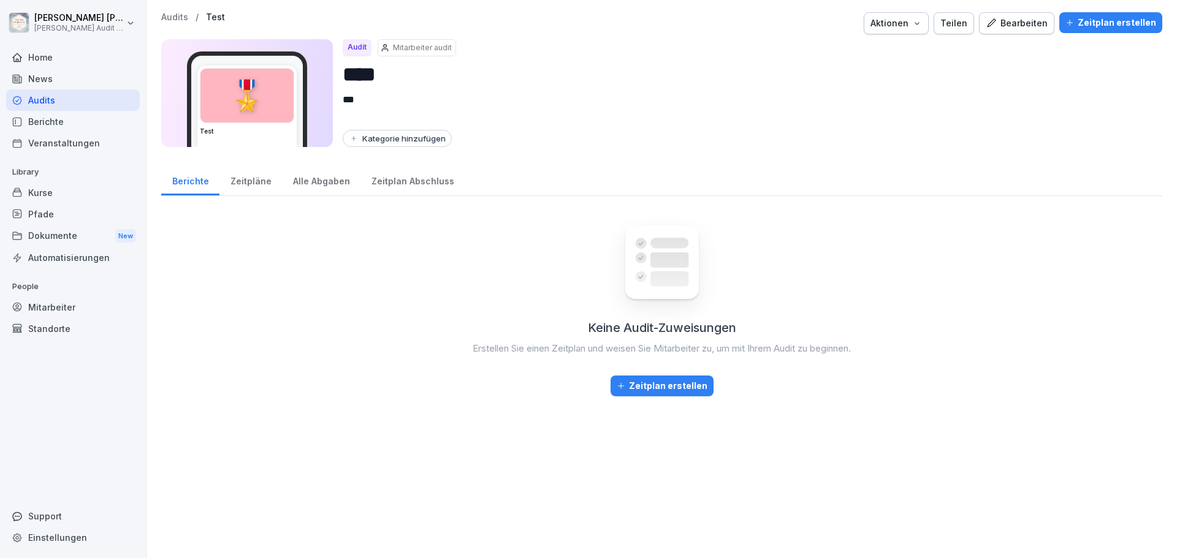
click at [177, 20] on p "Audits" at bounding box center [174, 17] width 27 height 10
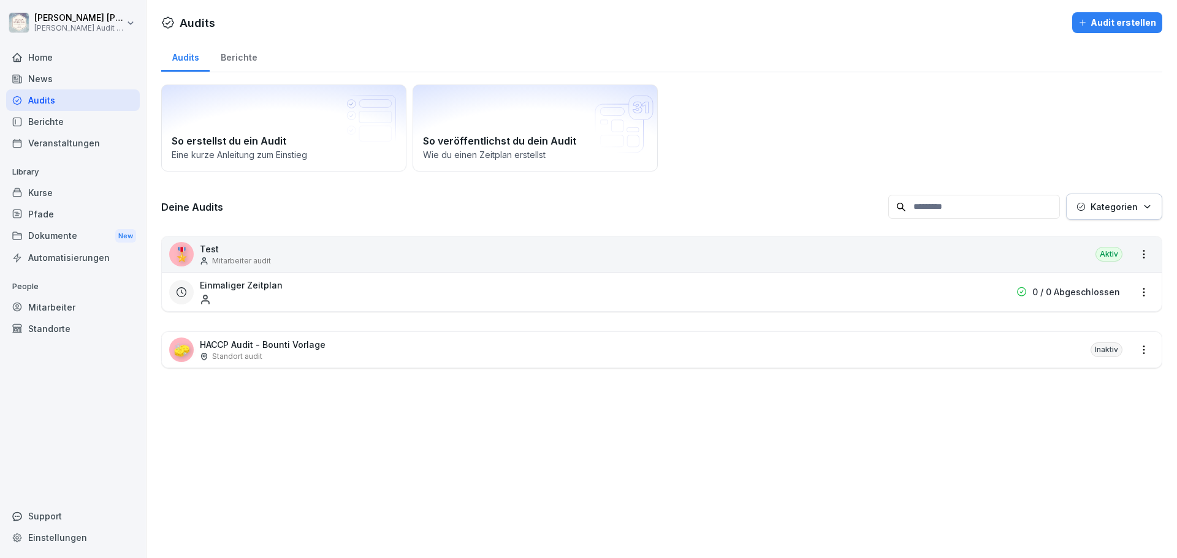
click at [245, 58] on div "Berichte" at bounding box center [239, 55] width 58 height 31
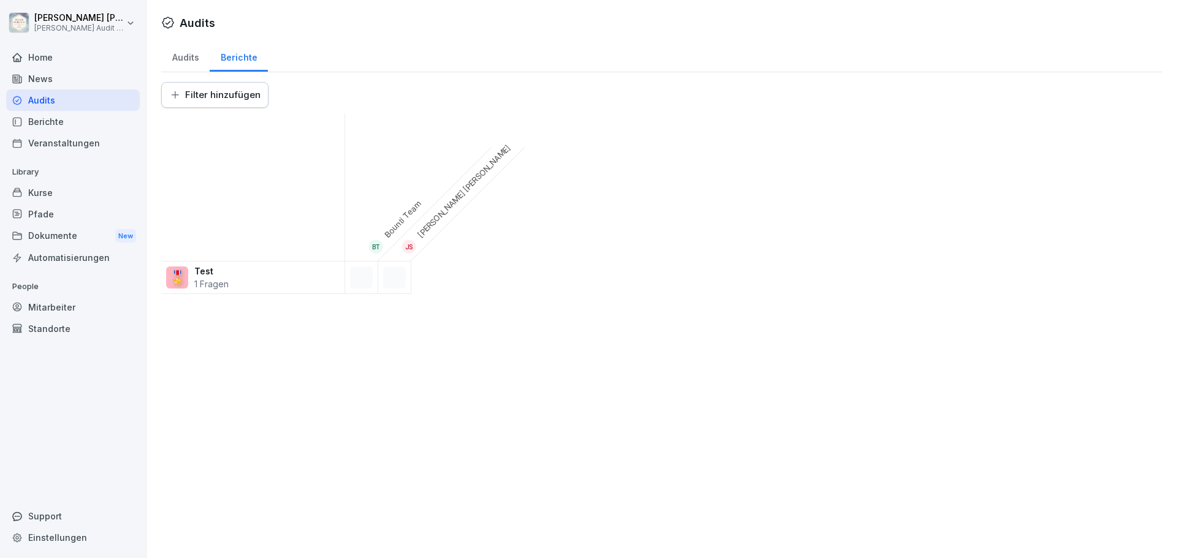
click at [184, 57] on div "Audits" at bounding box center [185, 55] width 48 height 31
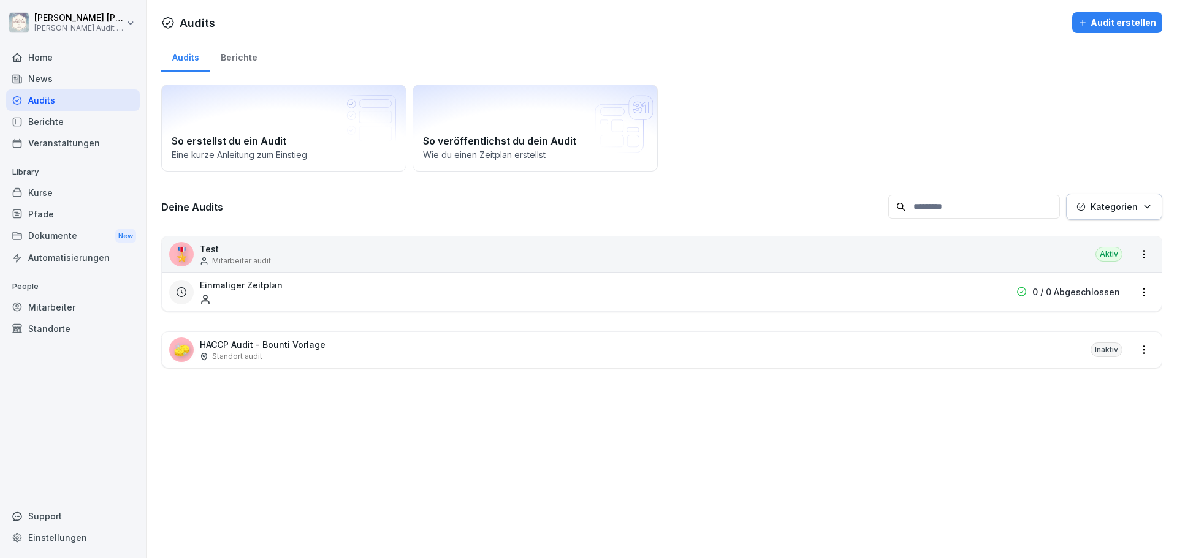
click at [238, 64] on div "Berichte" at bounding box center [239, 55] width 58 height 31
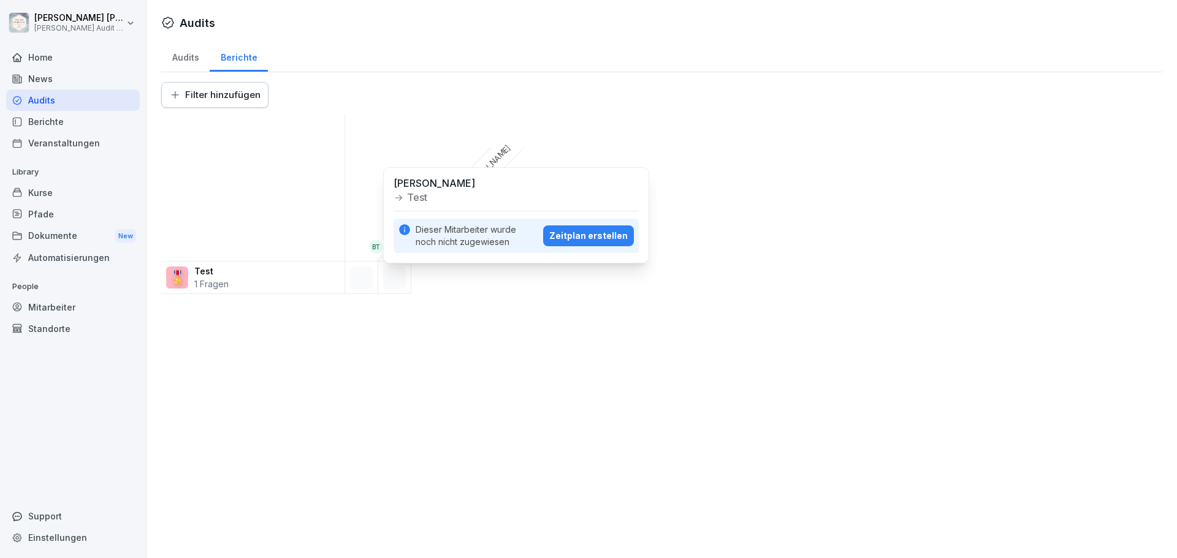
click at [587, 241] on div "Zeitplan erstellen" at bounding box center [588, 235] width 78 height 13
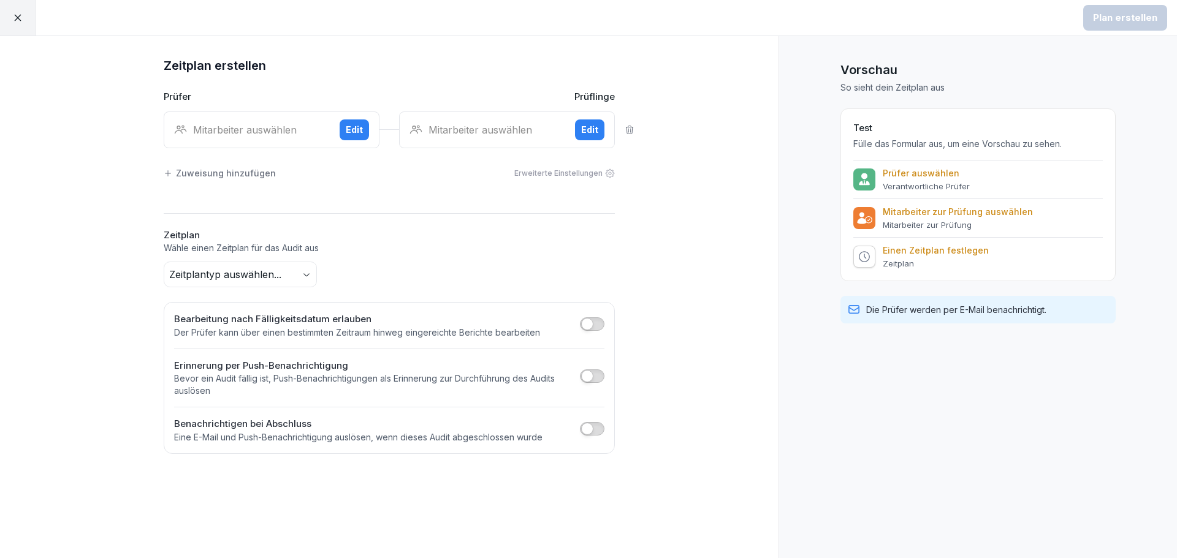
click at [26, 17] on div at bounding box center [18, 18] width 36 height 36
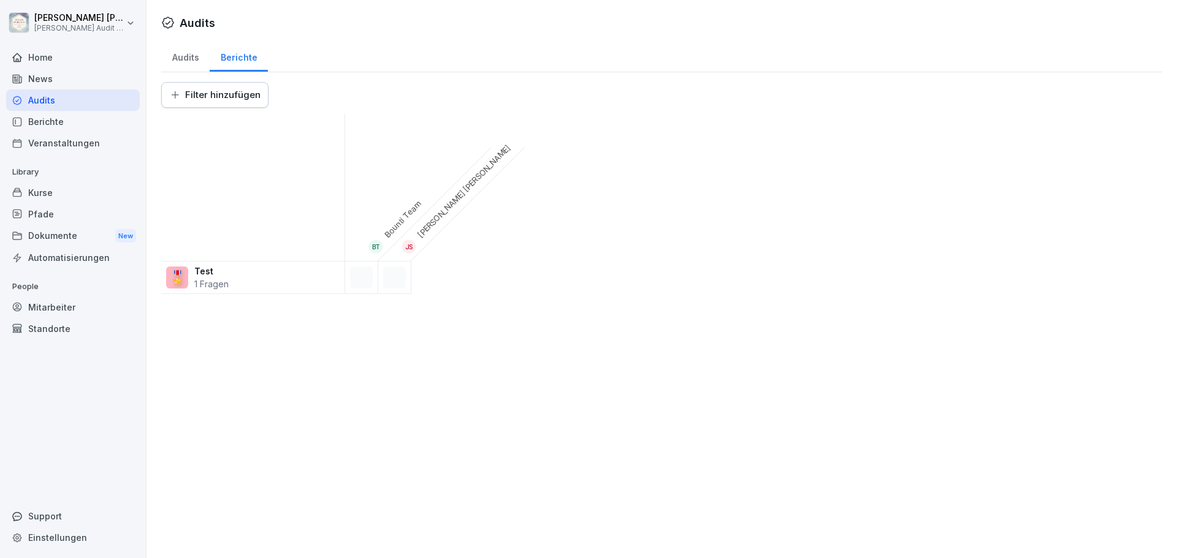
click at [177, 58] on div "Audits" at bounding box center [185, 55] width 48 height 31
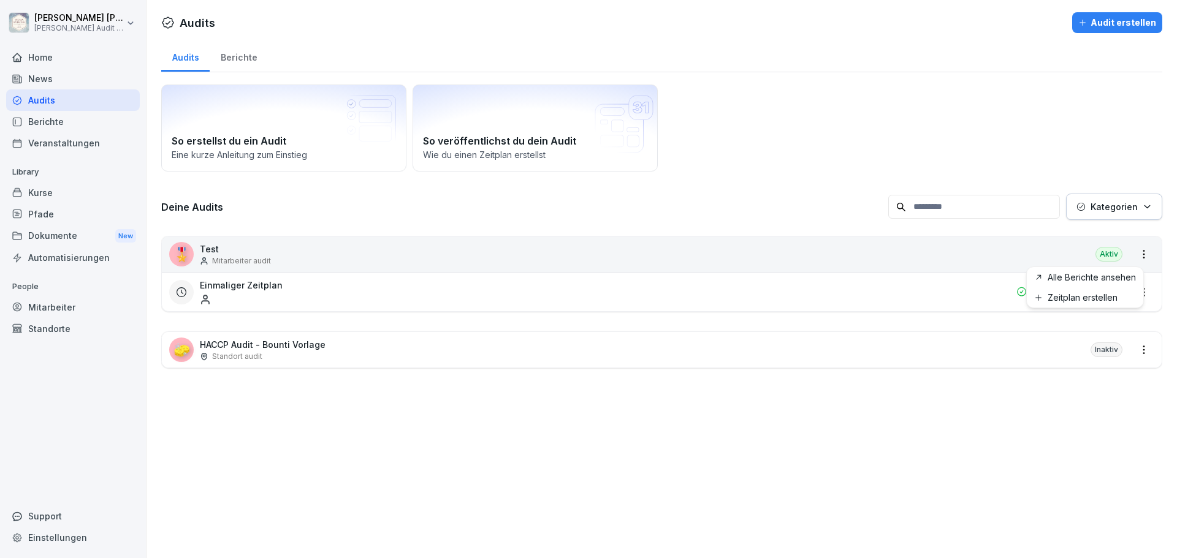
click at [1135, 253] on html "[PERSON_NAME] [PERSON_NAME] Audit Testzugang Home News Audits Berichte Veransta…" at bounding box center [588, 279] width 1177 height 558
click at [1135, 255] on html "[PERSON_NAME] [PERSON_NAME] Audit Testzugang Home News Audits Berichte Veransta…" at bounding box center [588, 279] width 1177 height 558
click at [0, 0] on link "Alle Berichte ansehen" at bounding box center [0, 0] width 0 height 0
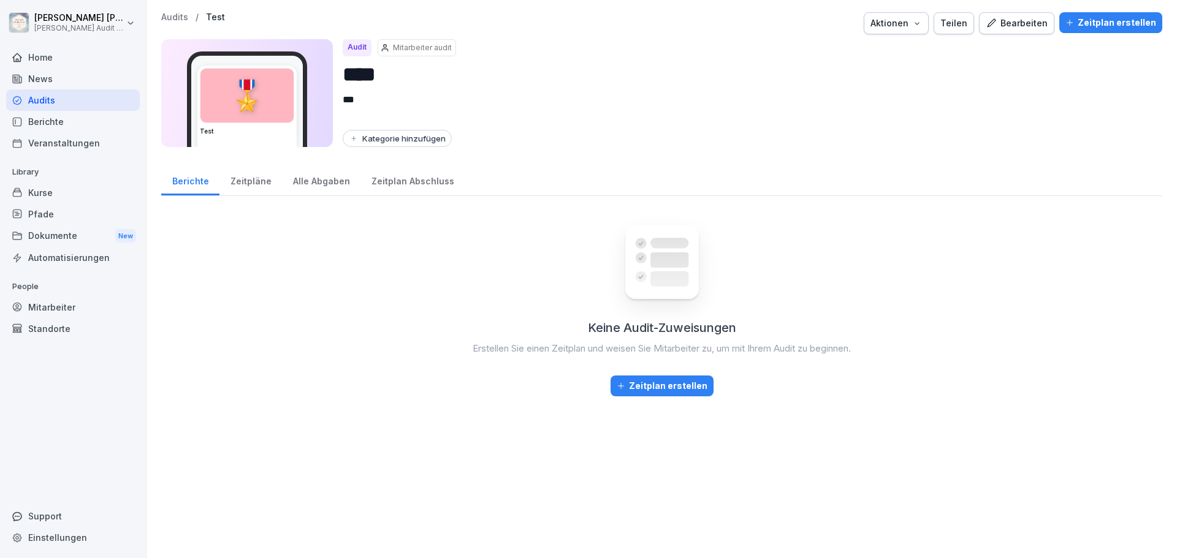
click at [247, 178] on div "Zeitpläne" at bounding box center [250, 179] width 63 height 31
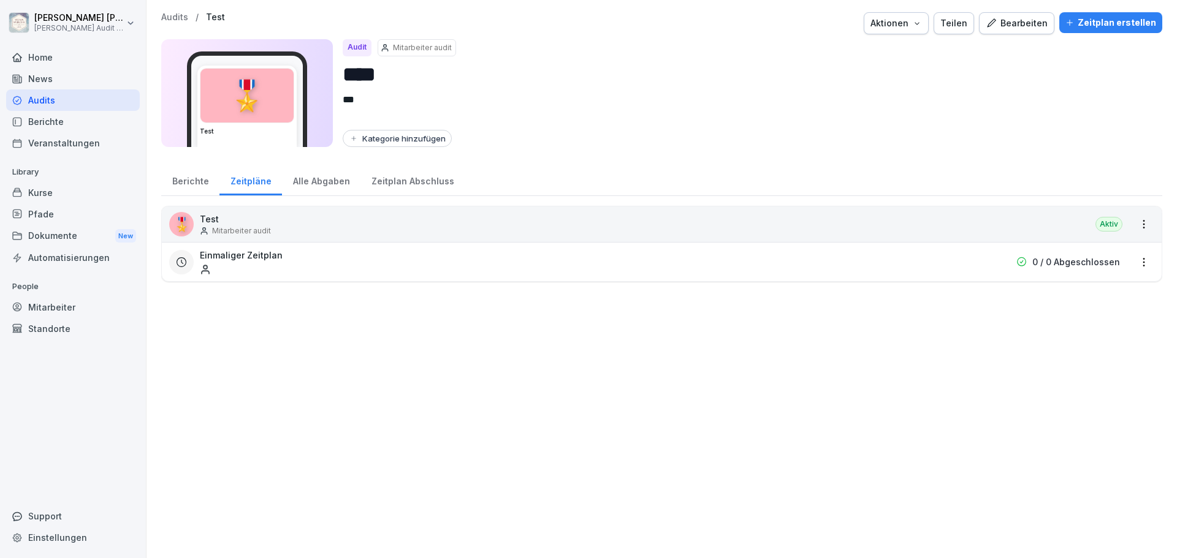
click at [310, 178] on div "Alle Abgaben" at bounding box center [321, 179] width 78 height 31
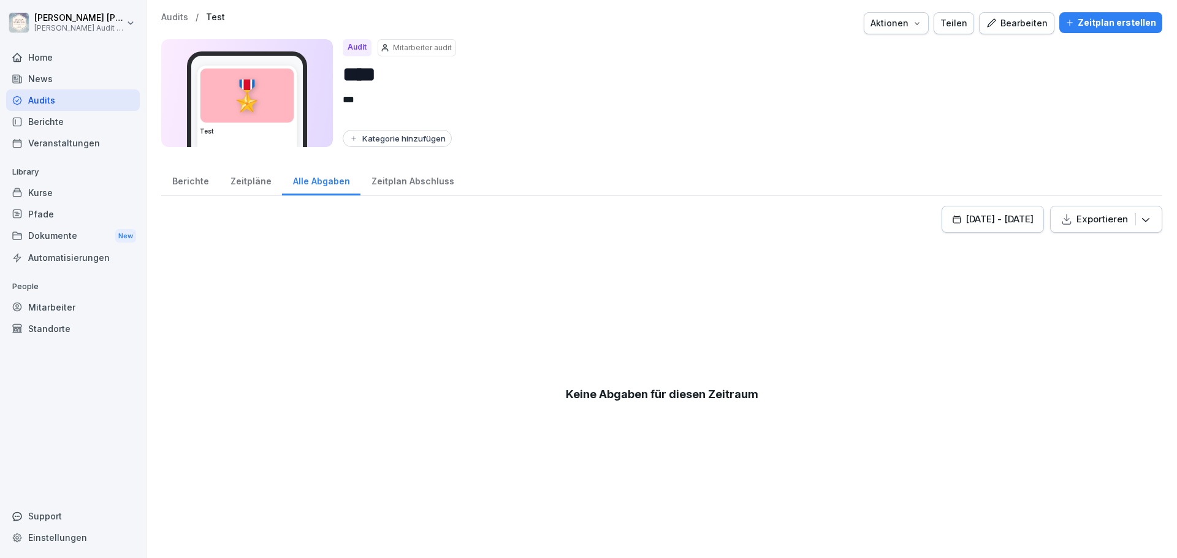
click at [393, 178] on div "Zeitplan Abschluss" at bounding box center [412, 179] width 104 height 31
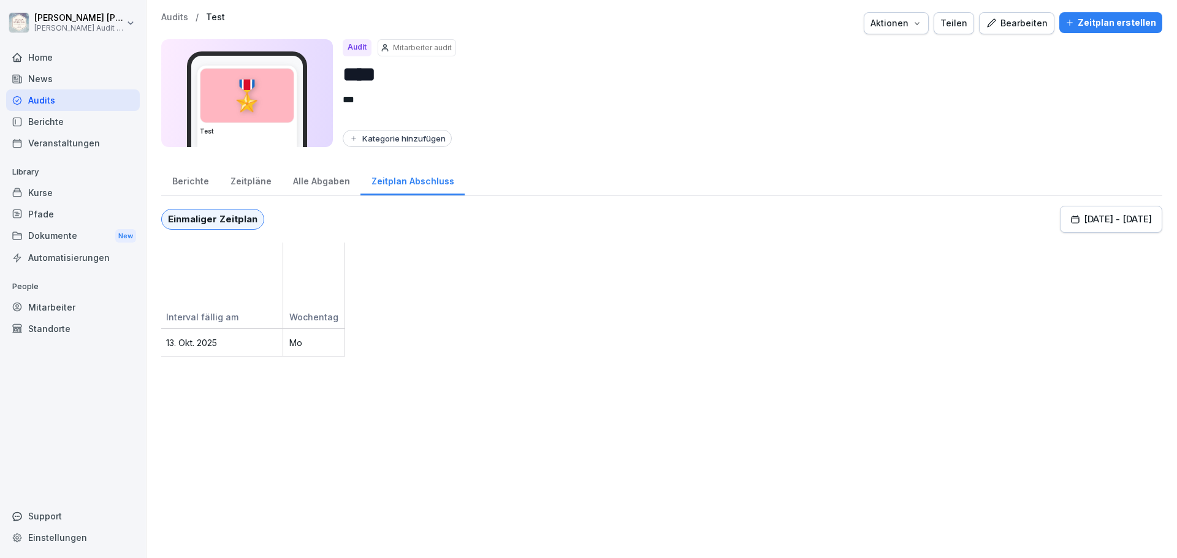
click at [320, 181] on div "Alle Abgaben" at bounding box center [321, 179] width 78 height 31
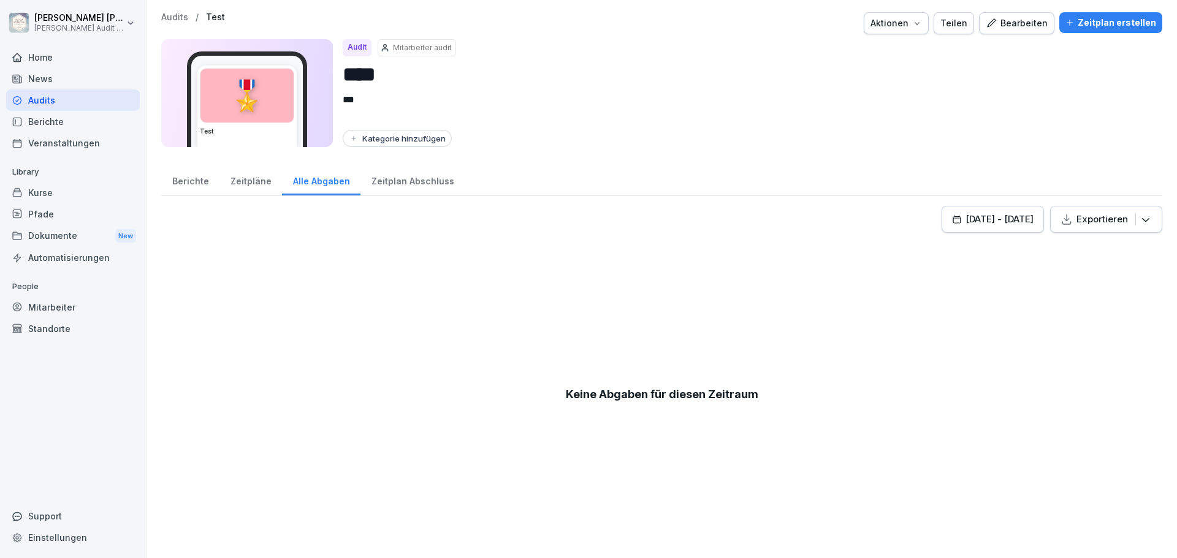
click at [245, 181] on div "Zeitpläne" at bounding box center [250, 179] width 63 height 31
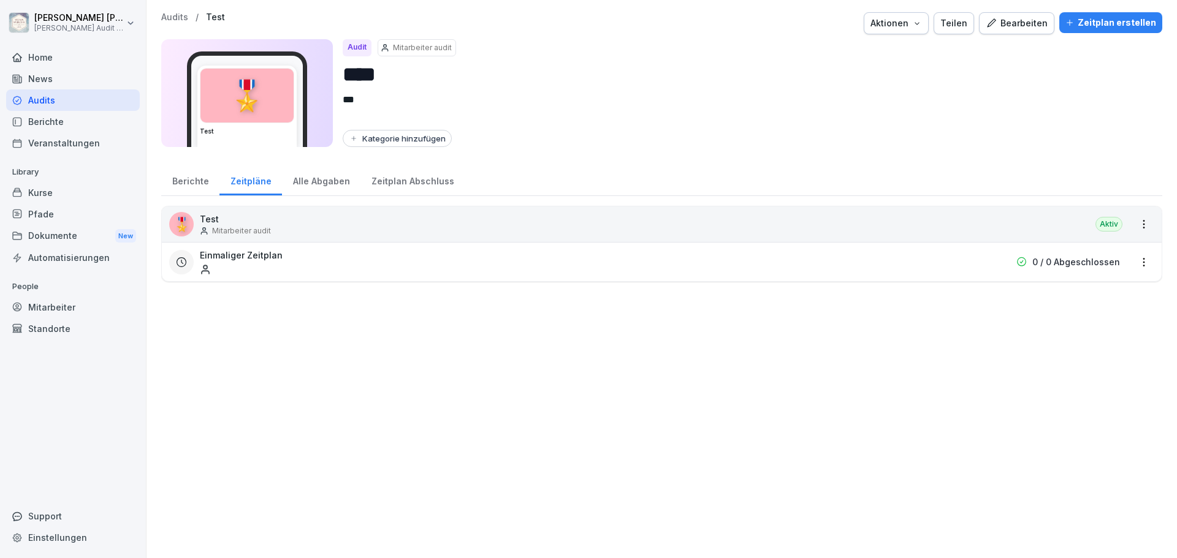
click at [215, 228] on p "Mitarbeiter audit" at bounding box center [241, 231] width 59 height 11
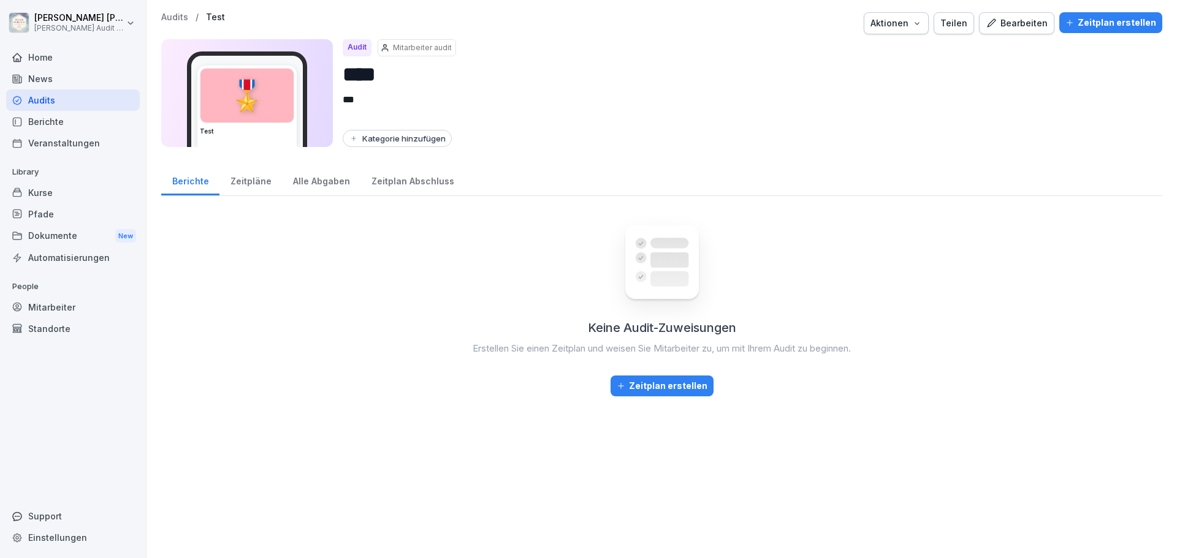
click at [253, 188] on div "Zeitpläne" at bounding box center [250, 179] width 63 height 31
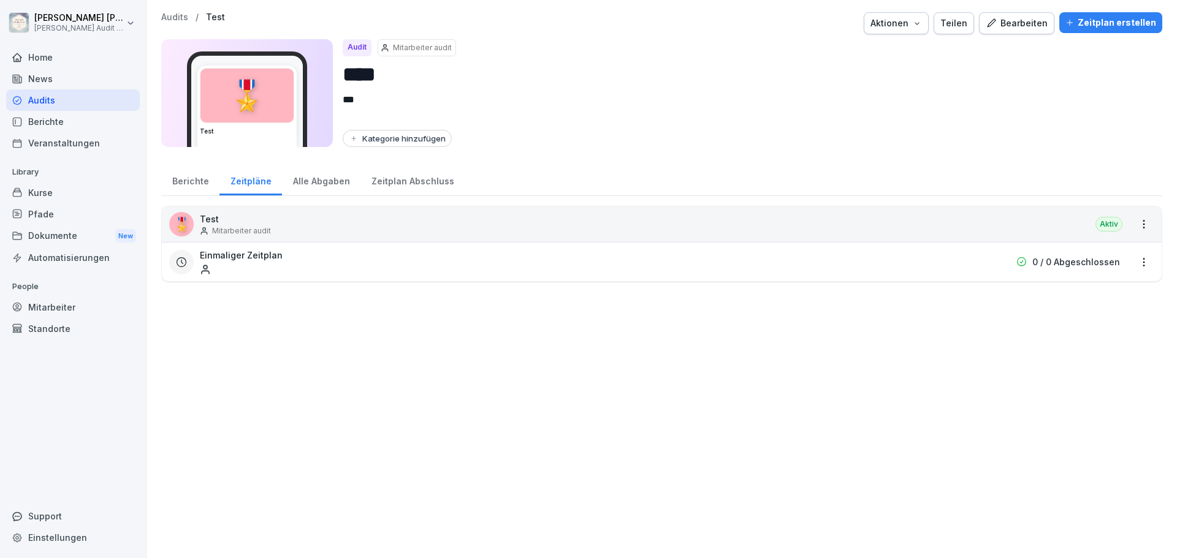
click at [268, 262] on div "Einmaliger Zeitplan" at bounding box center [583, 262] width 767 height 26
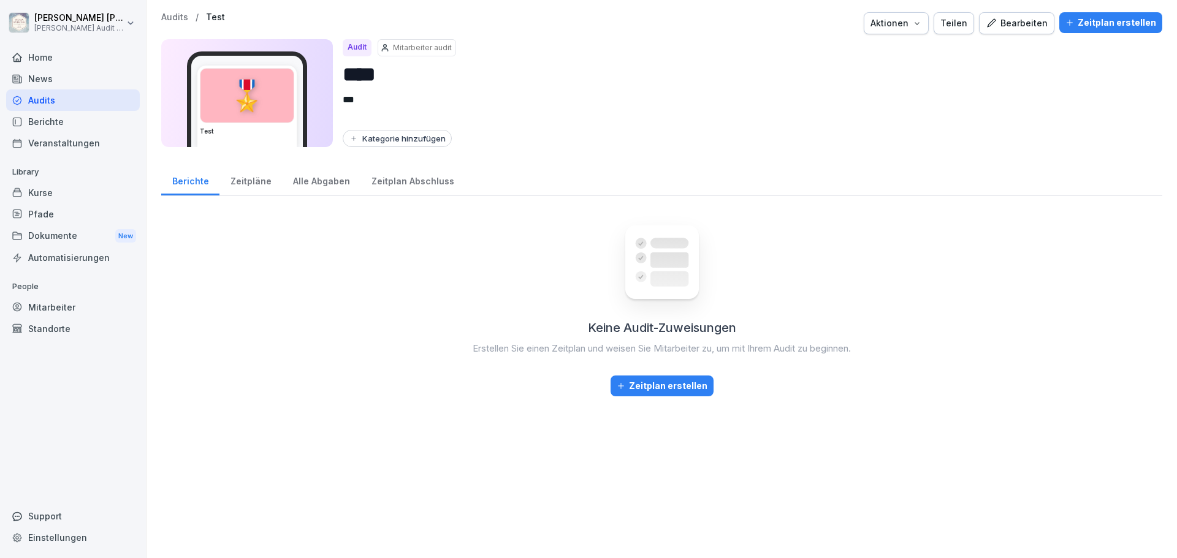
click at [243, 183] on div "Zeitpläne" at bounding box center [250, 179] width 63 height 31
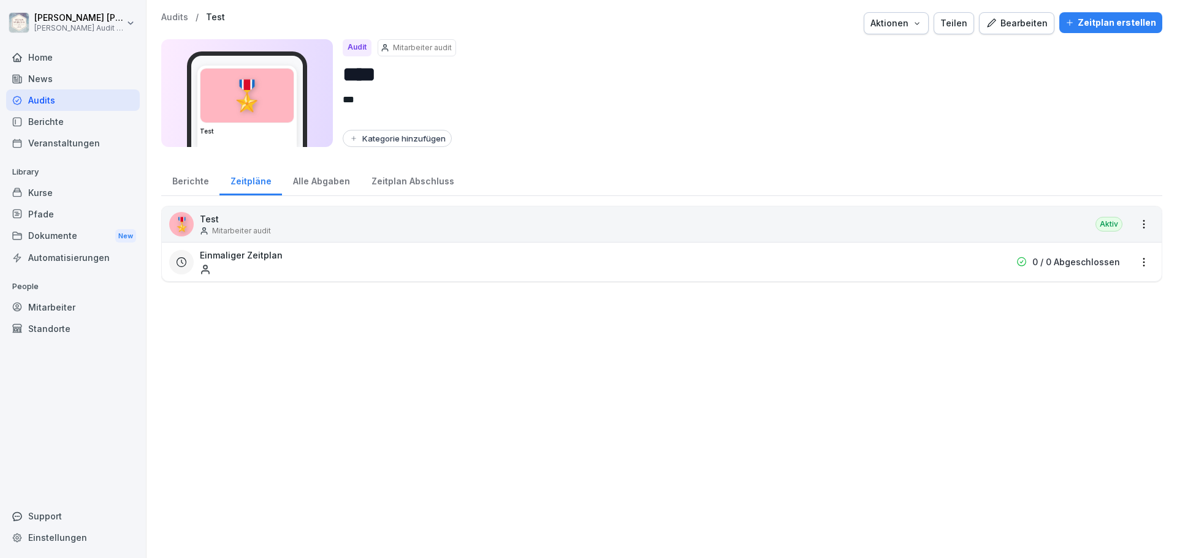
click at [1132, 262] on html "[PERSON_NAME] [PERSON_NAME] Audit Testzugang Home News Audits Berichte Veransta…" at bounding box center [588, 279] width 1177 height 558
click at [0, 0] on link "Zeitplan bearbeiten" at bounding box center [0, 0] width 0 height 0
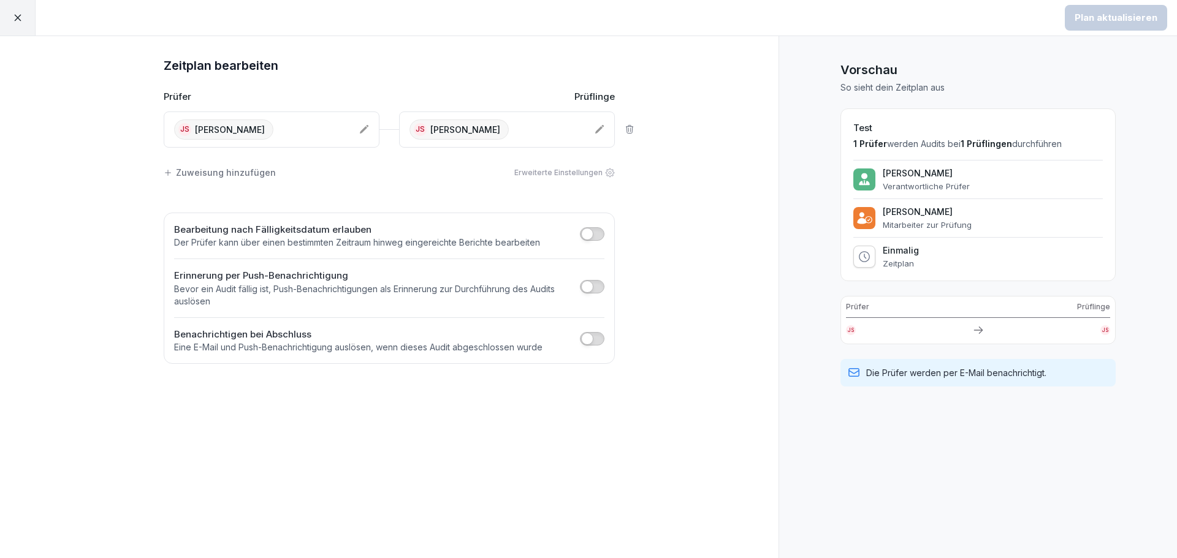
click at [362, 128] on icon at bounding box center [364, 129] width 10 height 10
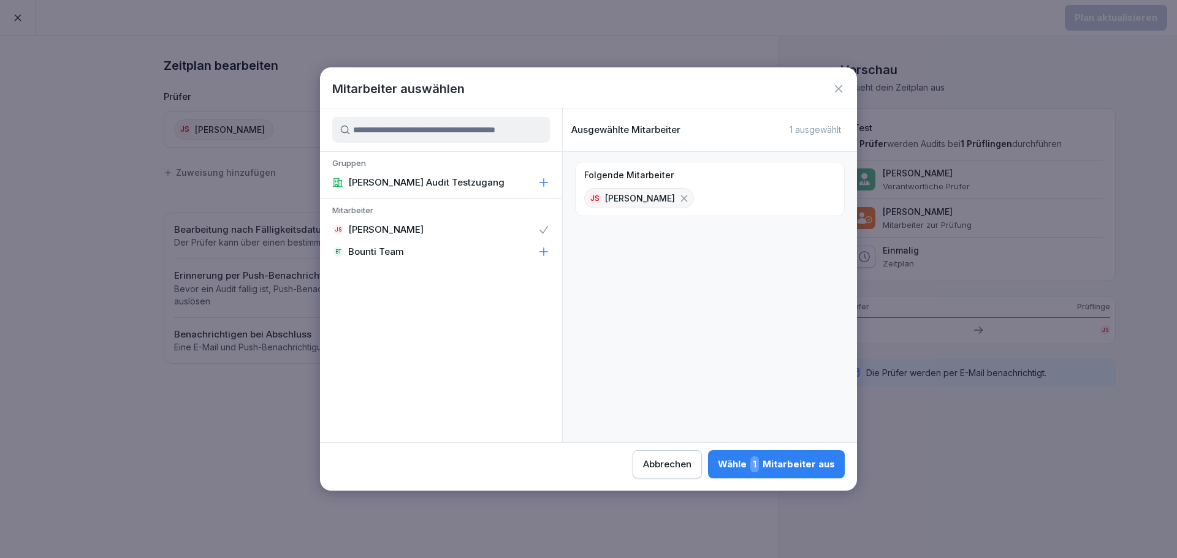
click at [681, 197] on icon at bounding box center [684, 198] width 7 height 7
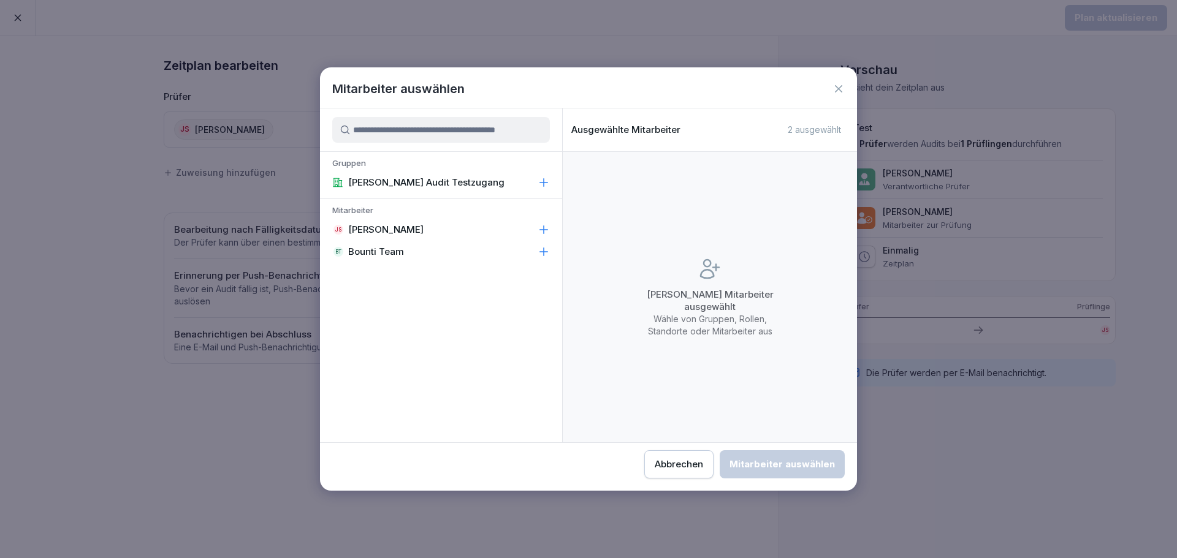
click at [685, 465] on div "Abbrechen" at bounding box center [679, 464] width 48 height 13
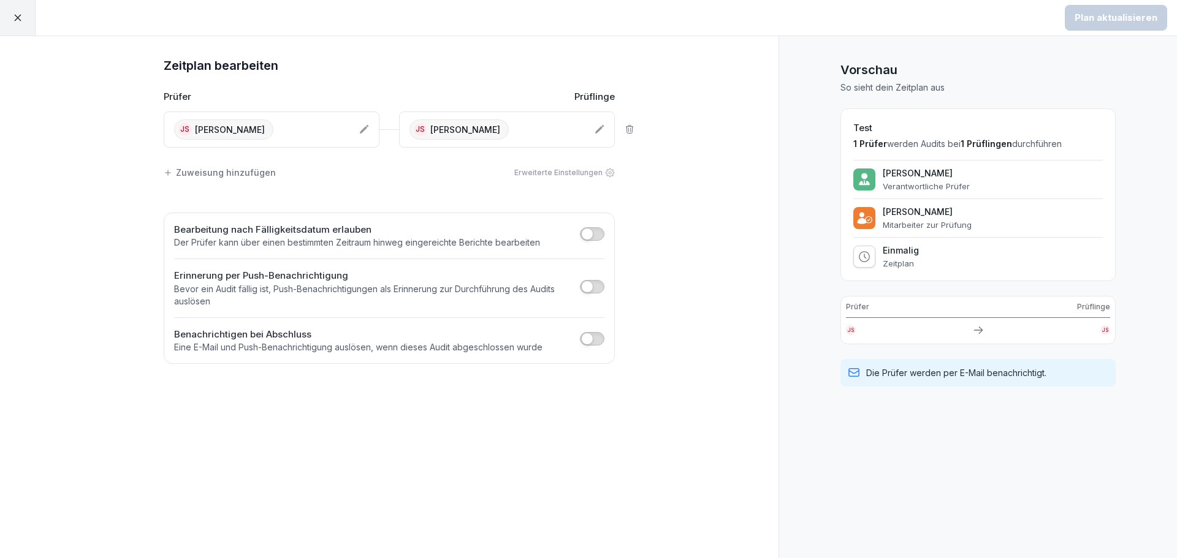
click at [677, 182] on div "Zeitplan bearbeiten Prüfer Prüflinge JS [PERSON_NAME] JS [PERSON_NAME] Zuweisun…" at bounding box center [389, 297] width 779 height 522
click at [921, 171] on p "[PERSON_NAME]" at bounding box center [926, 173] width 87 height 11
click at [919, 215] on p "[PERSON_NAME]" at bounding box center [927, 212] width 89 height 11
click at [899, 261] on p "Zeitplan" at bounding box center [901, 264] width 36 height 10
drag, startPoint x: 864, startPoint y: 373, endPoint x: 1067, endPoint y: 370, distance: 203.6
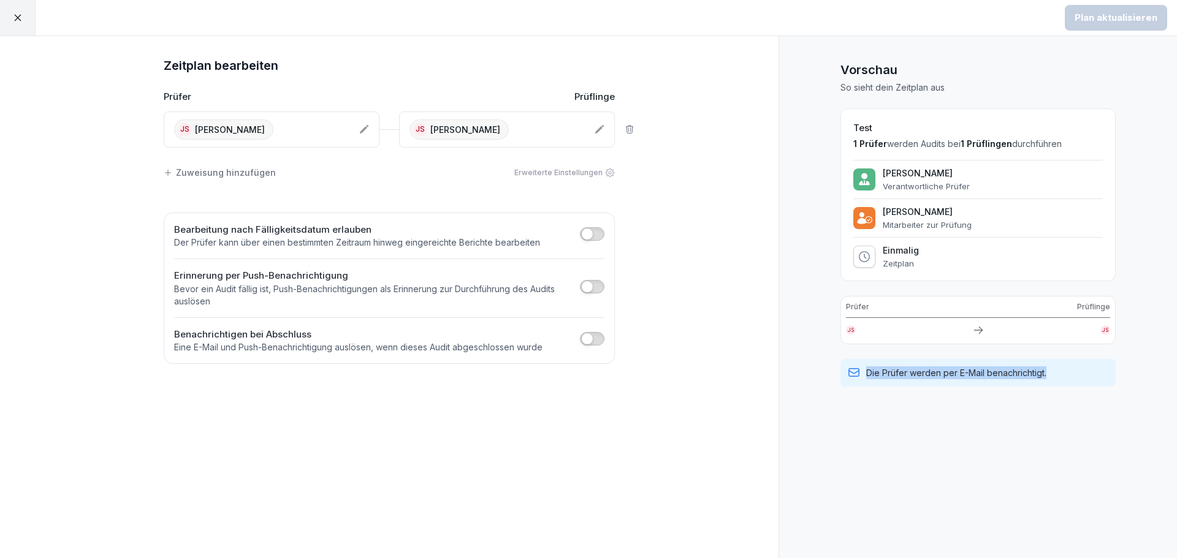
click at [1067, 370] on div "Die Prüfer werden per E-Mail benachrichtigt." at bounding box center [977, 373] width 275 height 28
click at [1072, 373] on div "Die Prüfer werden per E-Mail benachrichtigt." at bounding box center [977, 373] width 275 height 28
click at [1021, 399] on div "Vorschau So sieht dein Zeitplan aus Test 1 Prüfer werden Audits bei 1 Prüflinge…" at bounding box center [978, 297] width 398 height 522
click at [978, 328] on icon at bounding box center [978, 330] width 12 height 12
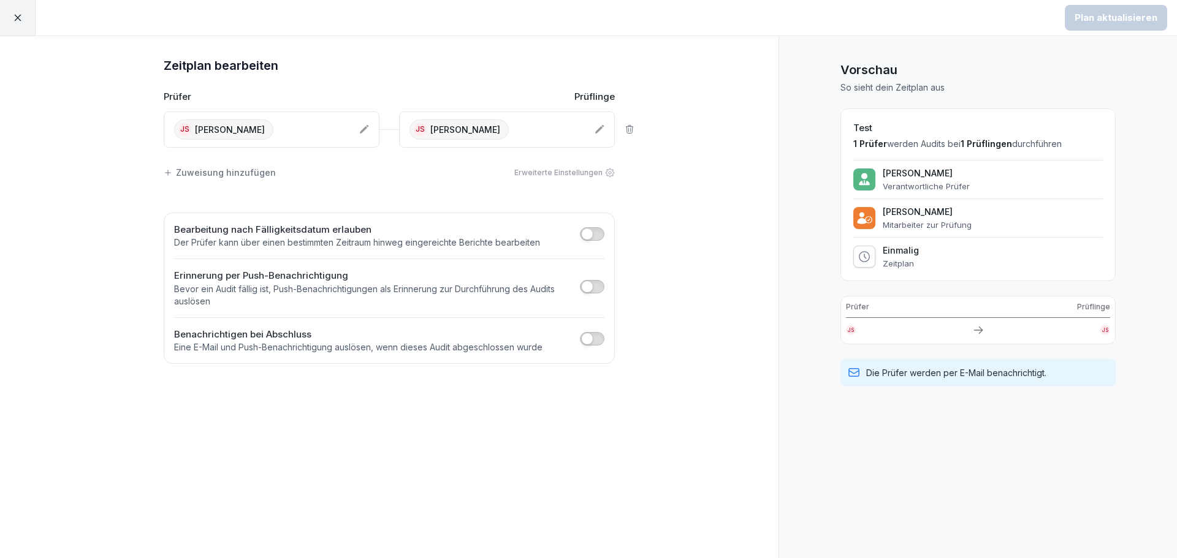
click at [984, 306] on div "Prüfer Prüflinge" at bounding box center [978, 310] width 264 height 17
click at [234, 177] on div "Zuweisung hinzufügen" at bounding box center [220, 172] width 112 height 13
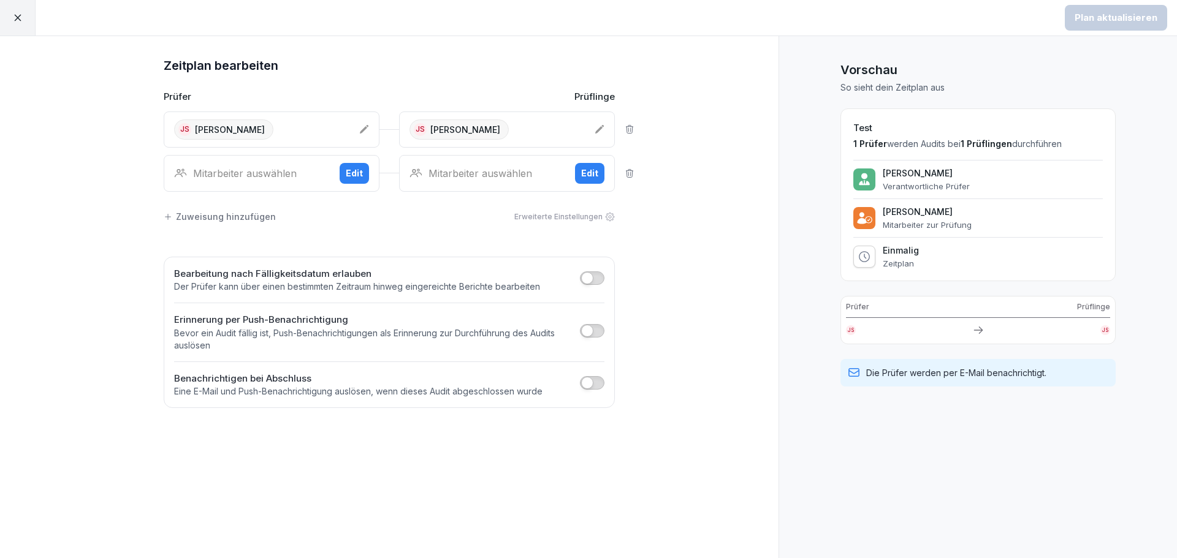
click at [463, 180] on div "Mitarbeiter auswählen" at bounding box center [487, 173] width 156 height 15
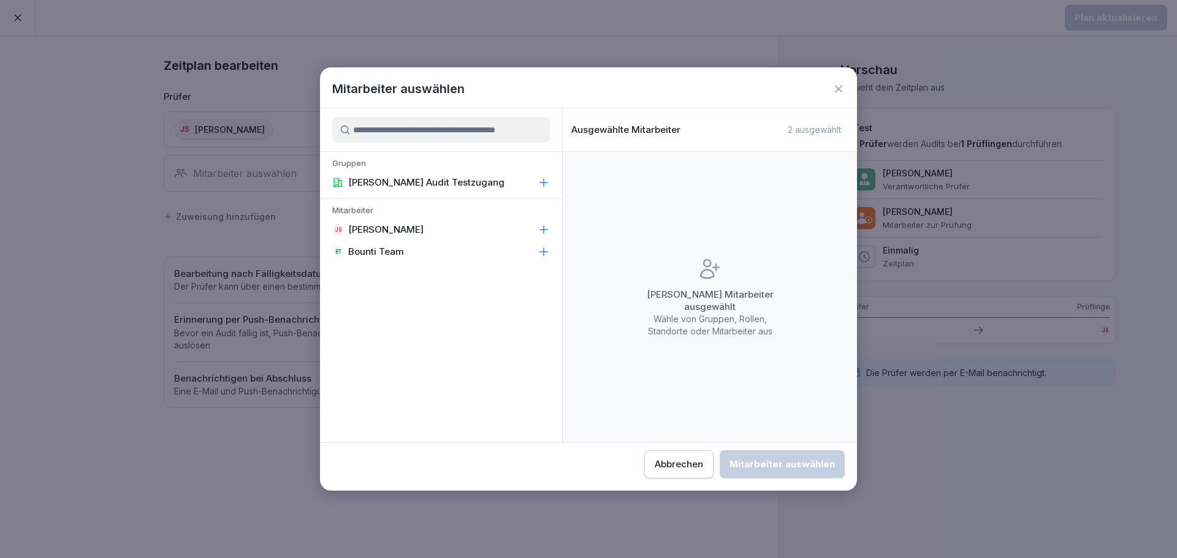
click at [833, 91] on icon at bounding box center [838, 89] width 12 height 12
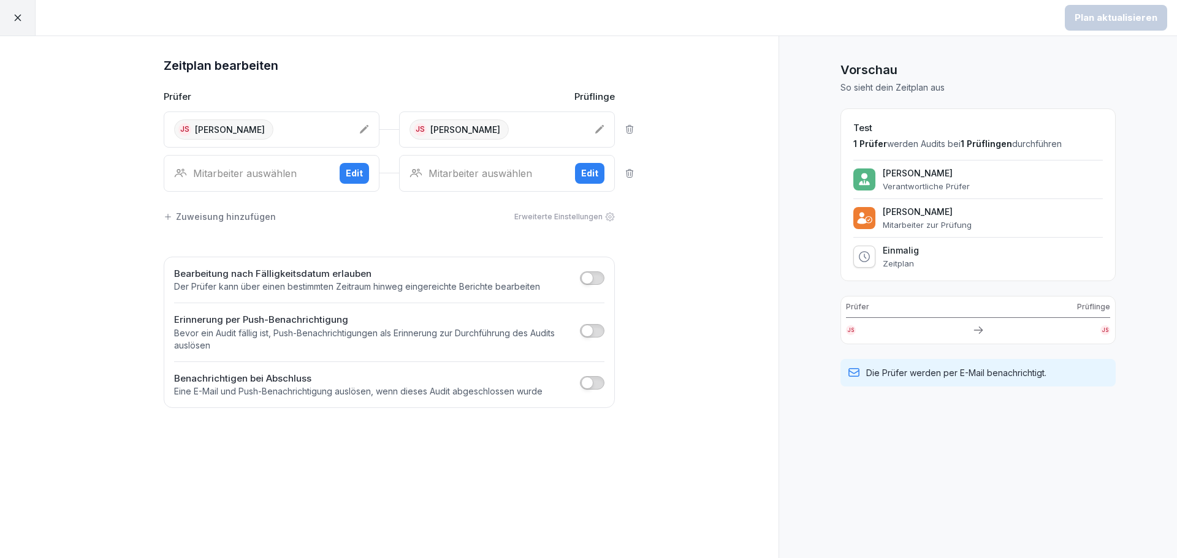
click at [630, 174] on icon at bounding box center [630, 174] width 10 height 10
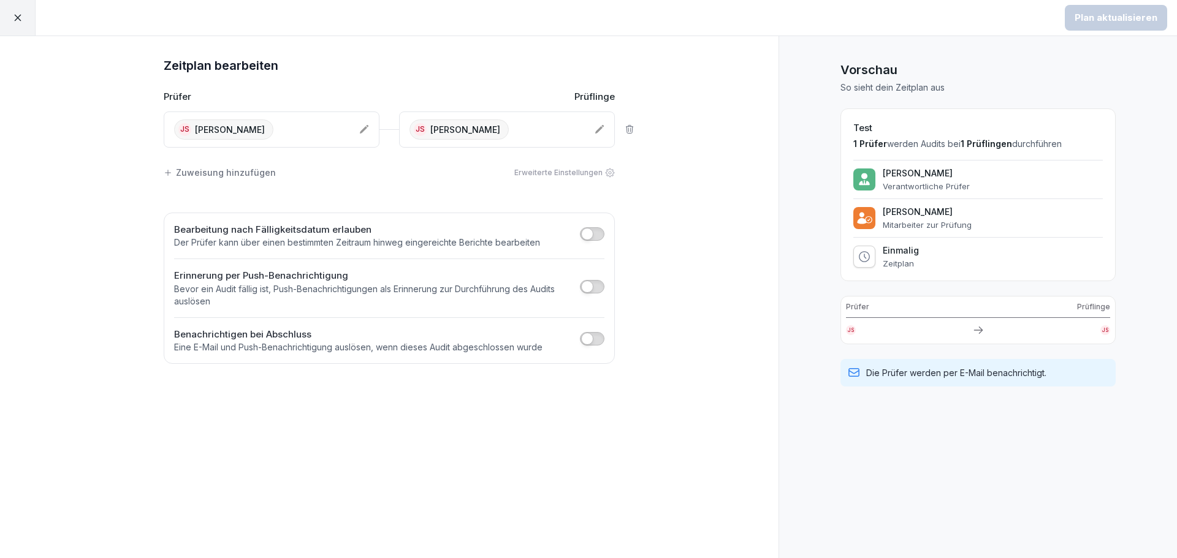
click at [18, 17] on icon at bounding box center [17, 17] width 11 height 11
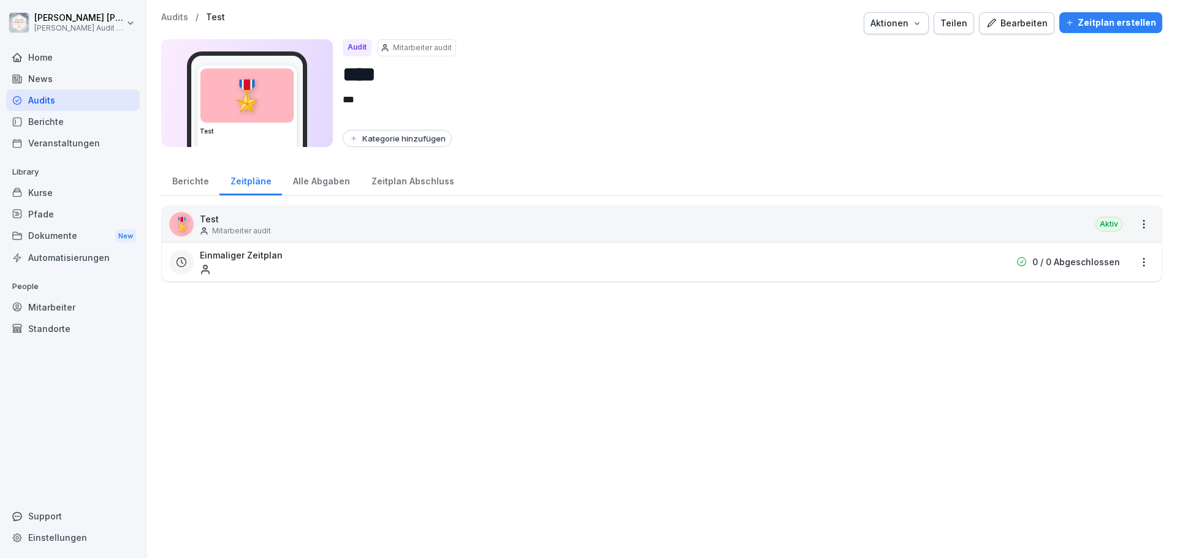
click at [1135, 264] on html "[PERSON_NAME] [PERSON_NAME] Audit Testzugang Home News Audits Berichte Veransta…" at bounding box center [588, 279] width 1177 height 558
click at [0, 0] on link "Berichte ansehen" at bounding box center [0, 0] width 0 height 0
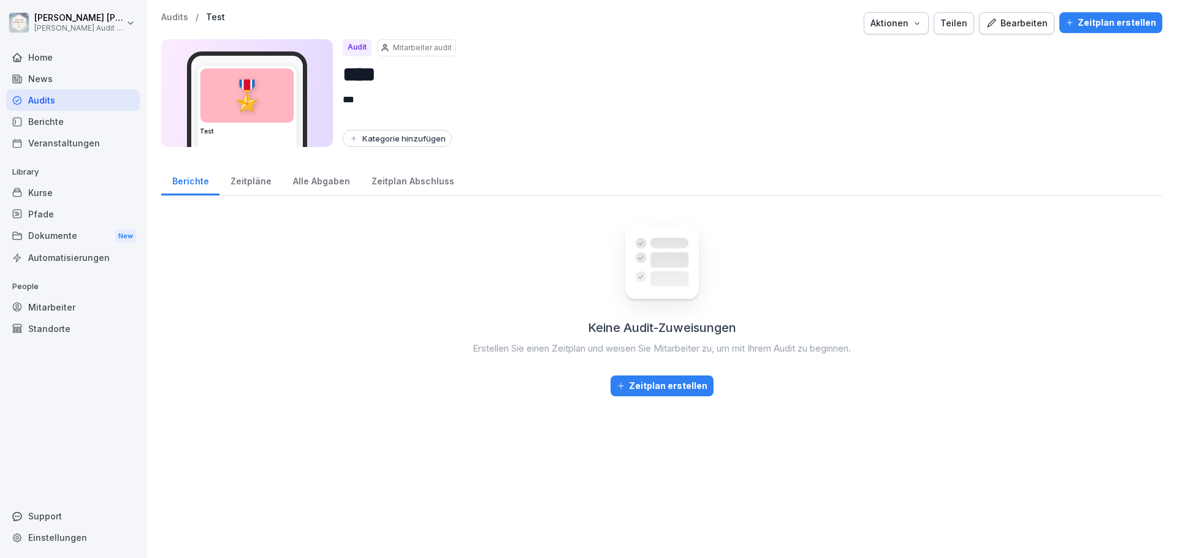
click at [641, 391] on div "Zeitplan erstellen" at bounding box center [662, 385] width 91 height 13
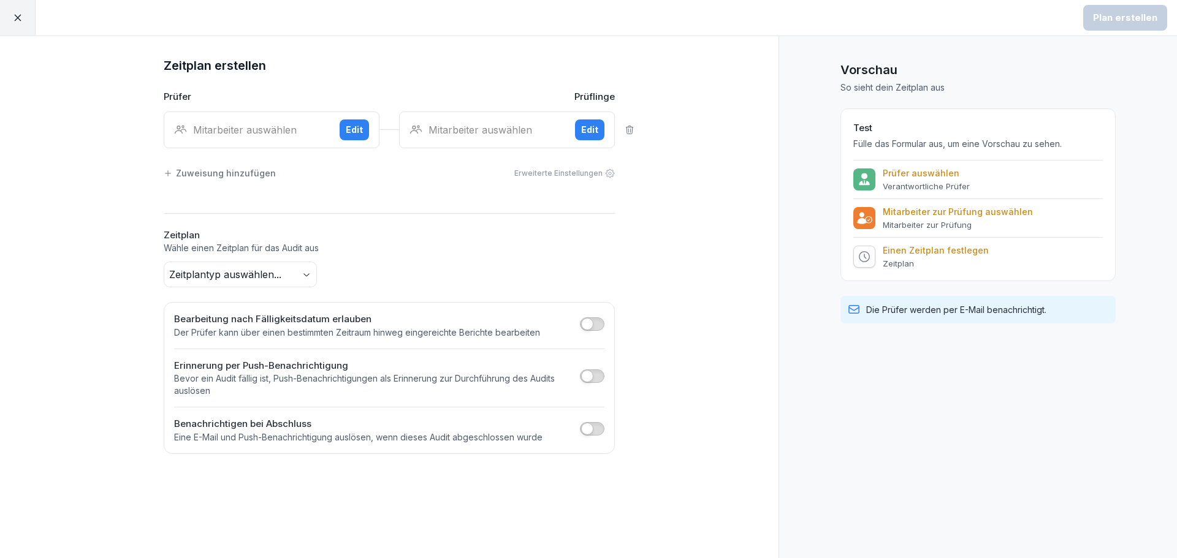
click at [934, 177] on p "Prüfer auswählen" at bounding box center [926, 173] width 87 height 11
click at [956, 208] on p "Mitarbeiter zur Prüfung auswählen" at bounding box center [958, 212] width 150 height 11
click at [945, 265] on p "Zeitplan" at bounding box center [936, 264] width 106 height 10
click at [21, 18] on icon at bounding box center [17, 17] width 11 height 11
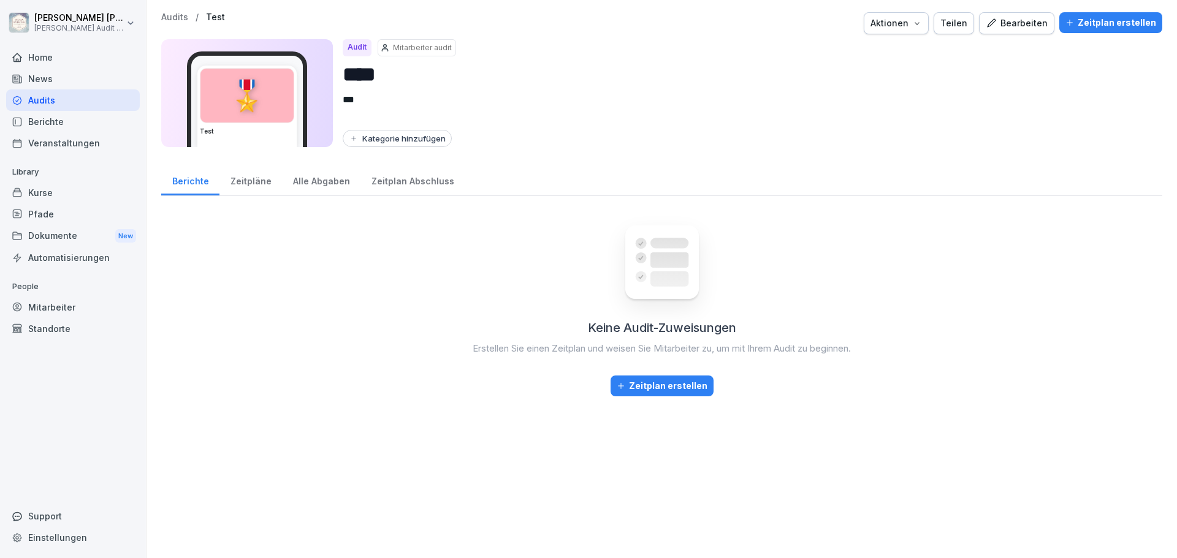
click at [307, 184] on div "Alle Abgaben" at bounding box center [321, 179] width 78 height 31
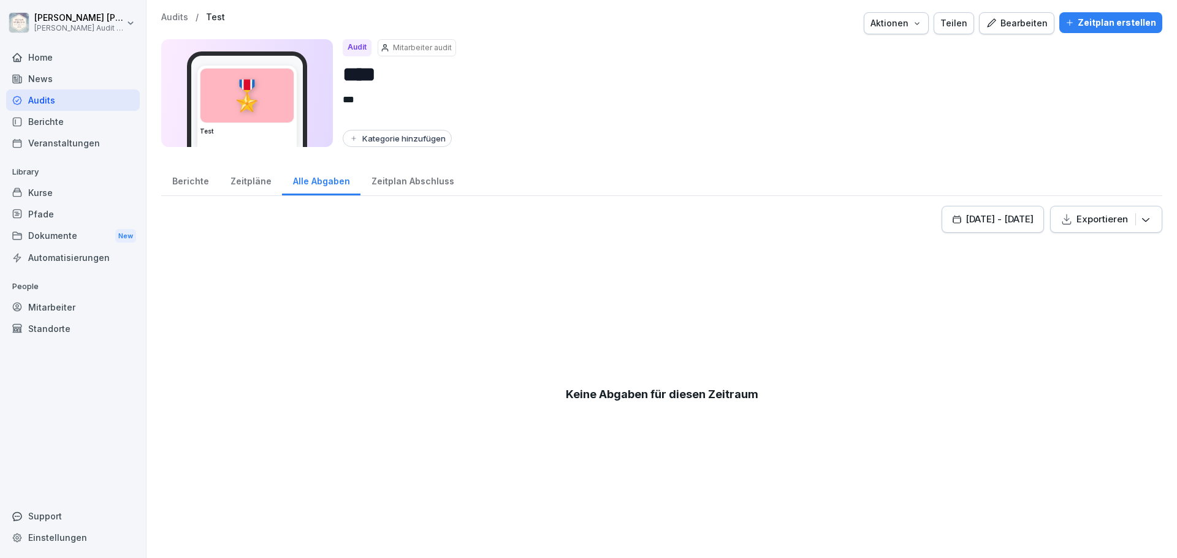
click at [232, 185] on div "Zeitpläne" at bounding box center [250, 179] width 63 height 31
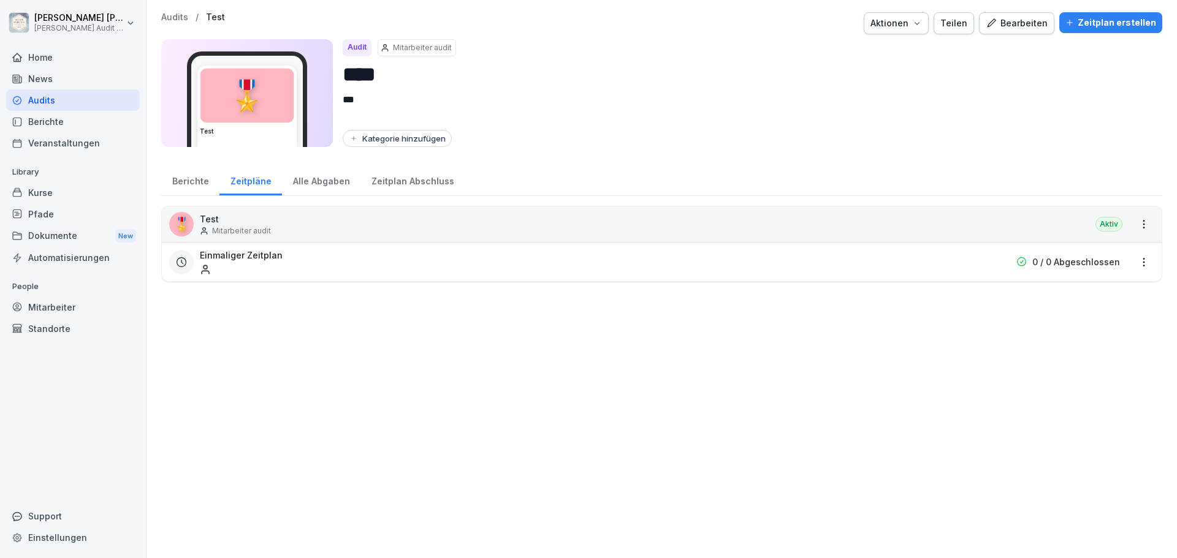
click at [389, 183] on div "Zeitplan Abschluss" at bounding box center [412, 179] width 104 height 31
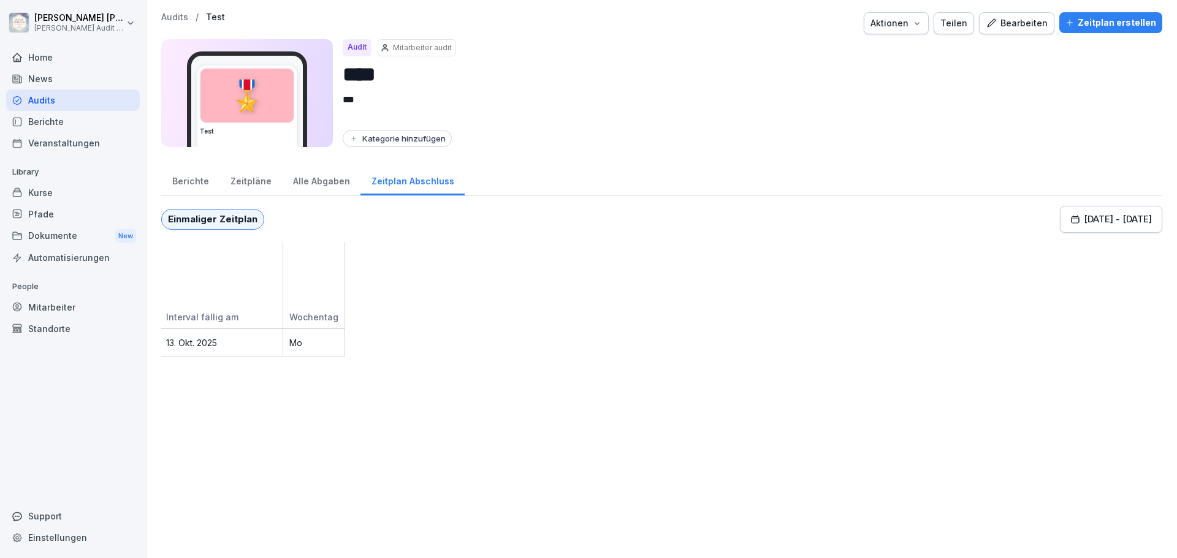
click at [336, 185] on div "Alle Abgaben" at bounding box center [321, 179] width 78 height 31
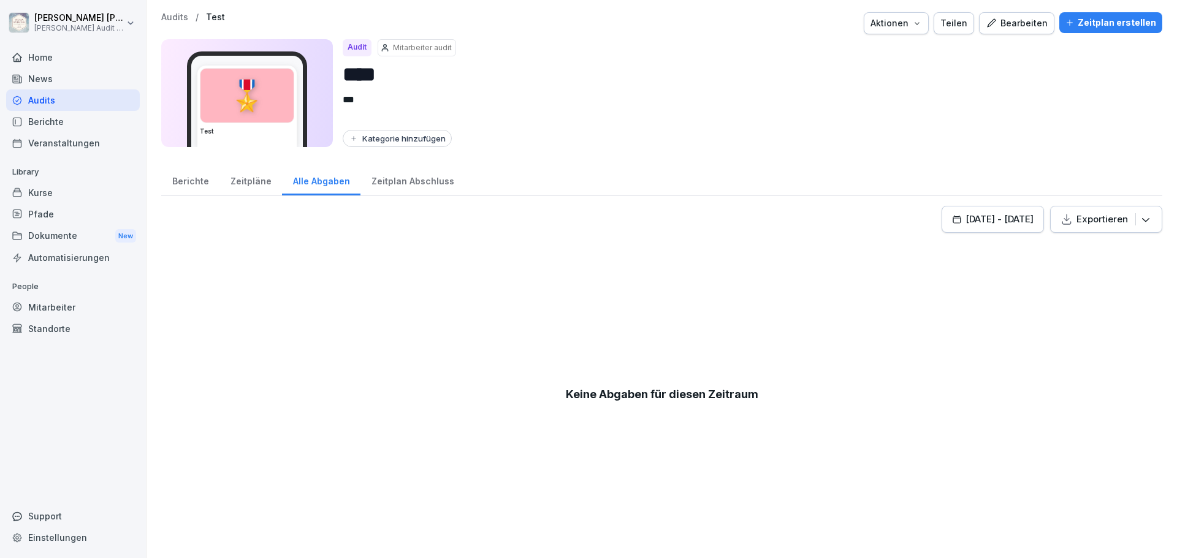
click at [398, 185] on div "Zeitplan Abschluss" at bounding box center [412, 179] width 104 height 31
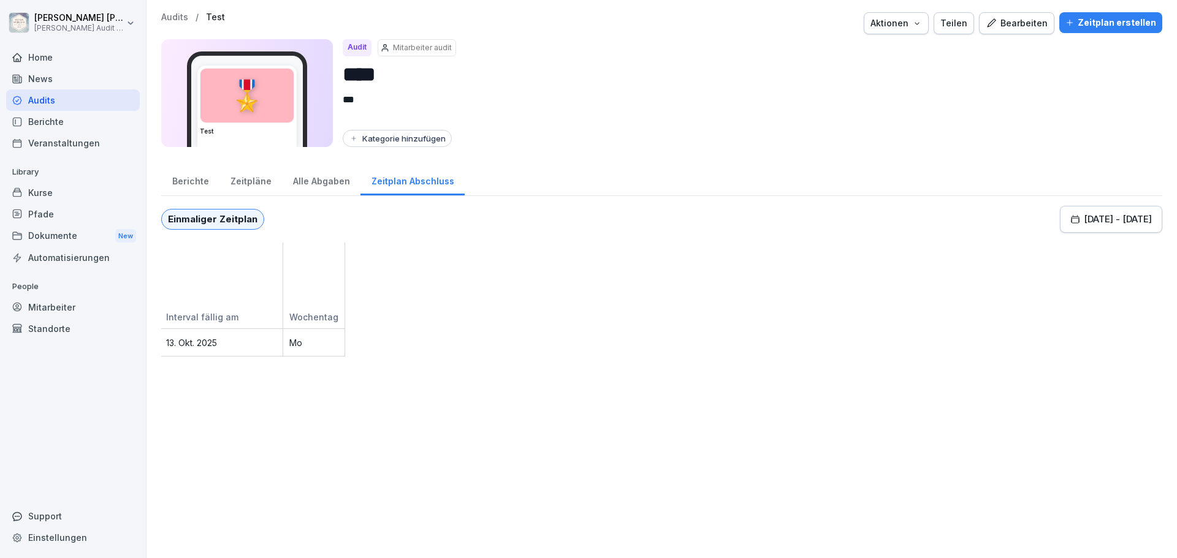
click at [299, 343] on div "[DATE]" at bounding box center [253, 343] width 184 height 28
click at [226, 343] on p "13. Okt. 2025" at bounding box center [218, 343] width 115 height 13
click at [224, 226] on div "Einmaliger Zeitplan" at bounding box center [212, 219] width 103 height 21
click at [319, 183] on div "Alle Abgaben" at bounding box center [321, 179] width 78 height 31
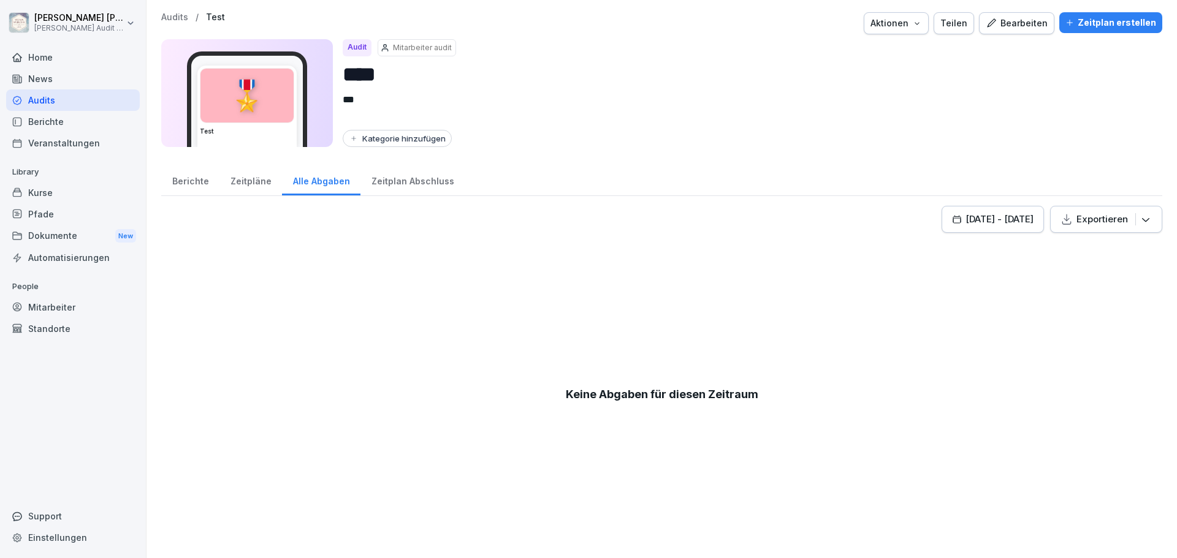
click at [264, 185] on div "Zeitpläne" at bounding box center [250, 179] width 63 height 31
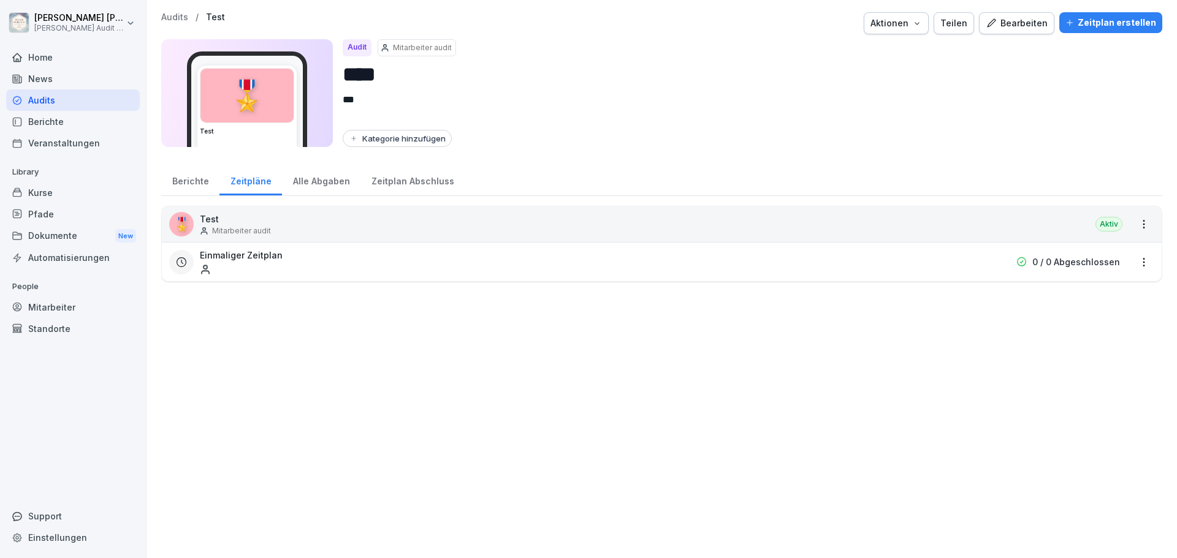
click at [429, 51] on p "Mitarbeiter audit" at bounding box center [422, 47] width 59 height 11
click at [362, 46] on div "Audit" at bounding box center [357, 47] width 29 height 17
click at [414, 47] on p "Mitarbeiter audit" at bounding box center [422, 47] width 59 height 11
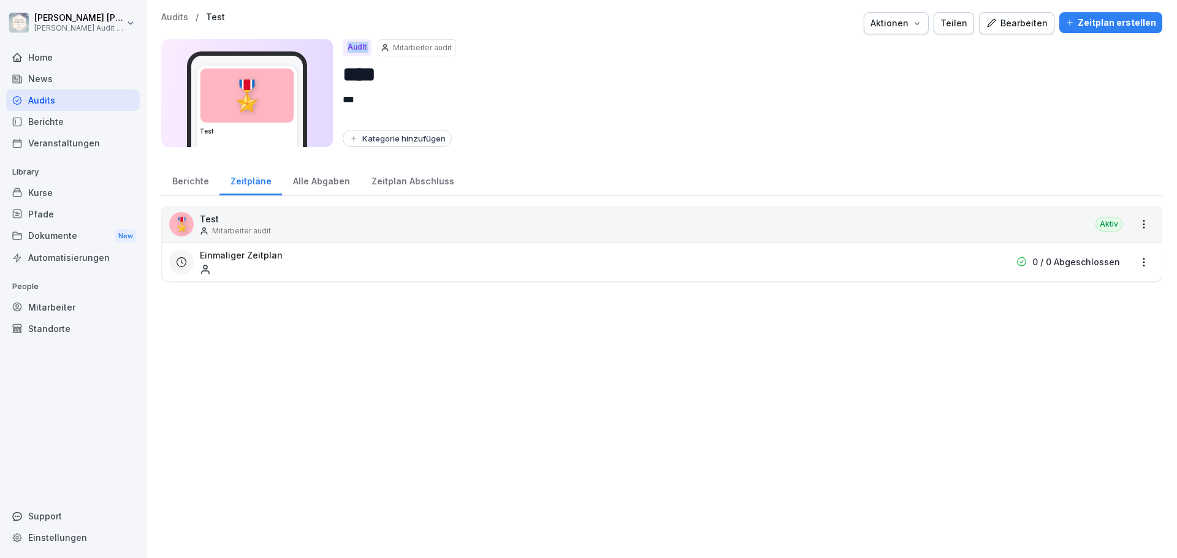
click at [414, 47] on p "Mitarbeiter audit" at bounding box center [422, 47] width 59 height 11
click at [401, 47] on p "Mitarbeiter audit" at bounding box center [422, 47] width 59 height 11
click at [919, 21] on icon "button" at bounding box center [917, 23] width 10 height 10
click at [186, 22] on p "Audits" at bounding box center [174, 17] width 27 height 10
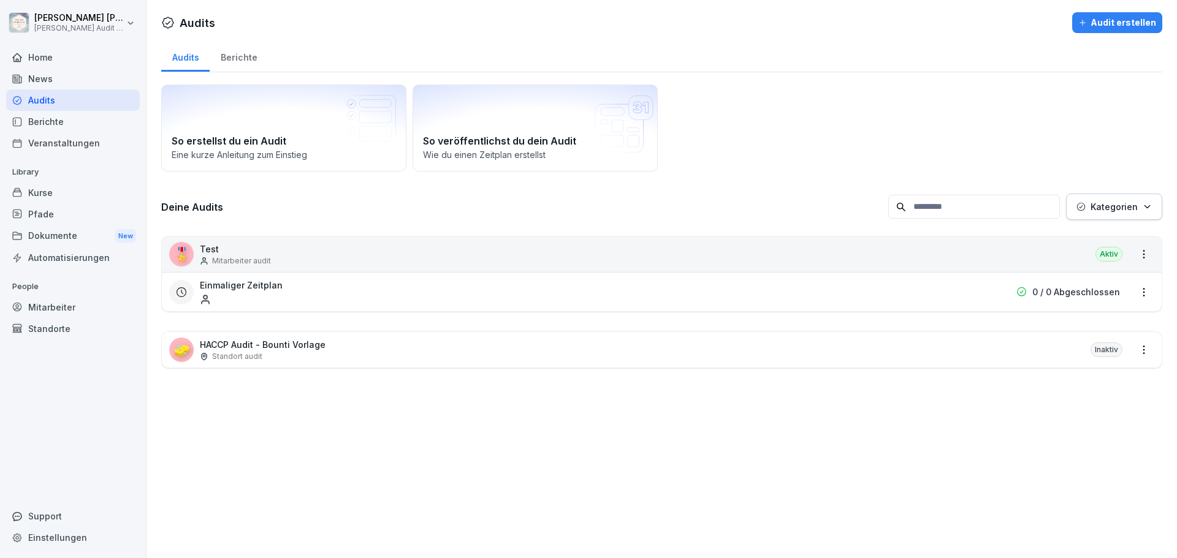
click at [251, 351] on div "HACCP Audit - Bounti Vorlage Standort audit" at bounding box center [263, 350] width 126 height 24
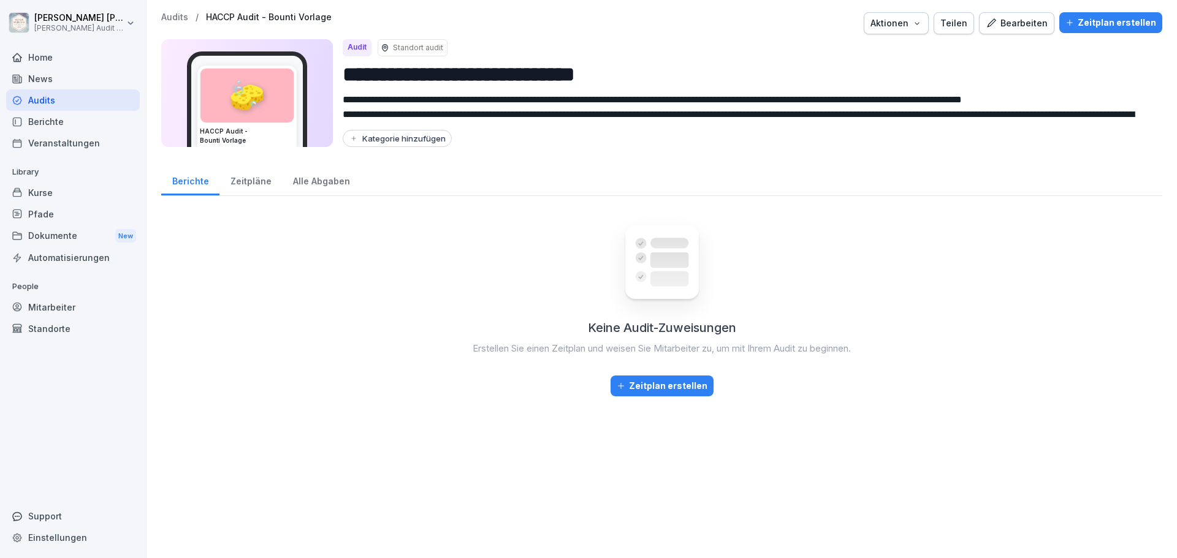
click at [256, 186] on div "Zeitpläne" at bounding box center [250, 179] width 63 height 31
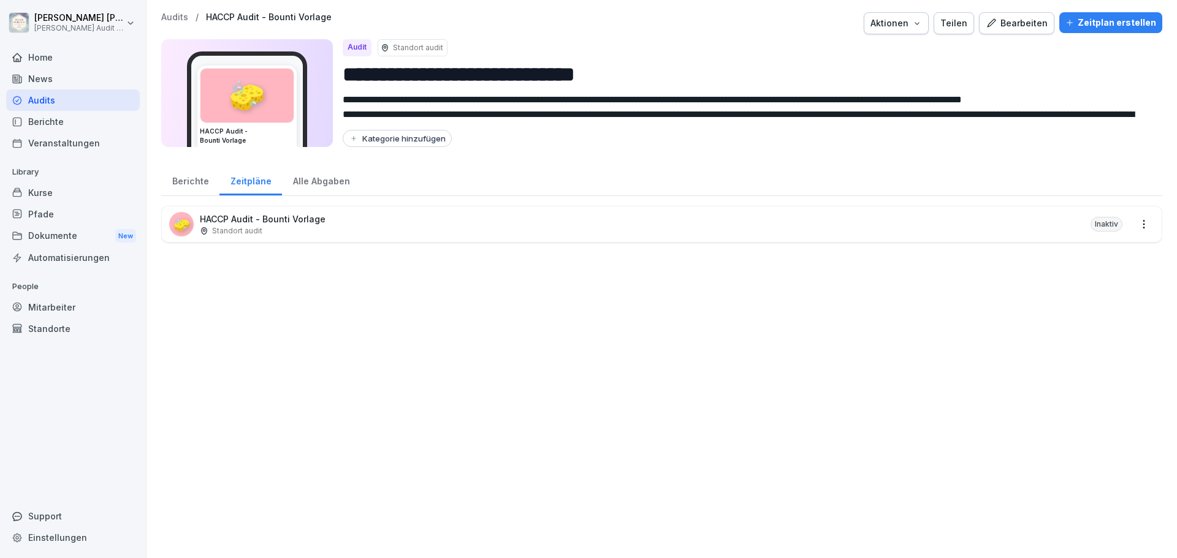
click at [291, 219] on p "HACCP Audit - Bounti Vorlage" at bounding box center [263, 219] width 126 height 13
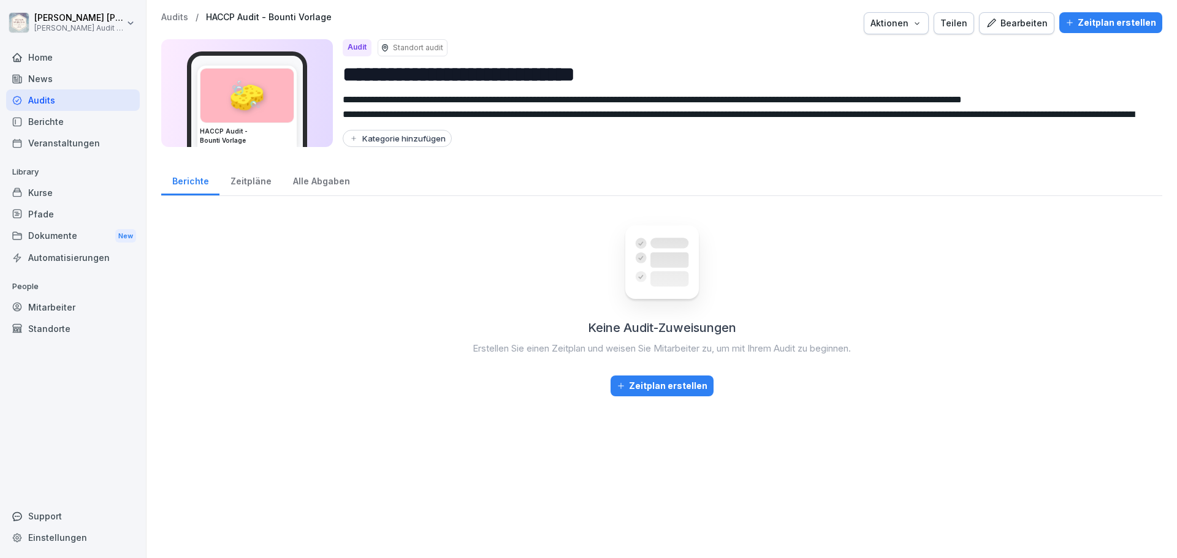
click at [672, 392] on div "Zeitplan erstellen" at bounding box center [662, 385] width 91 height 13
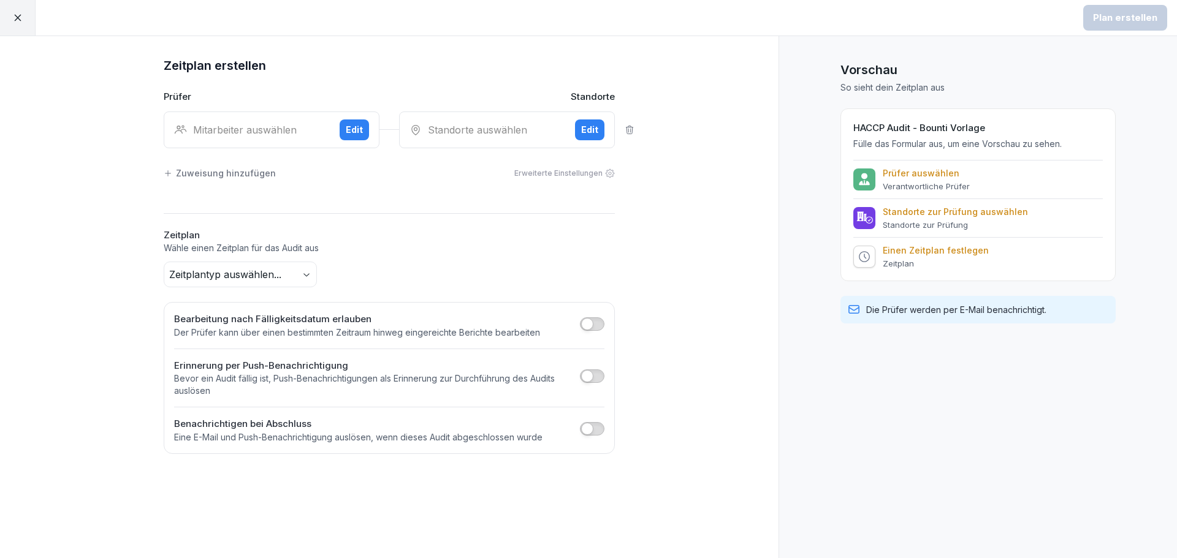
click at [292, 130] on div "Mitarbeiter auswählen" at bounding box center [252, 130] width 156 height 15
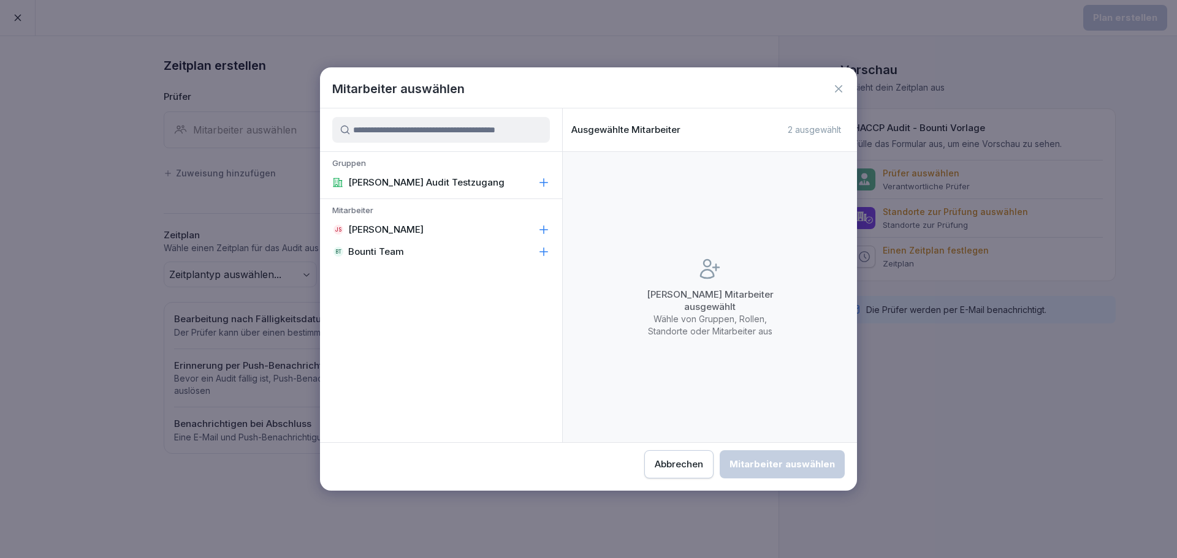
click at [690, 457] on button "Abbrechen" at bounding box center [678, 465] width 69 height 28
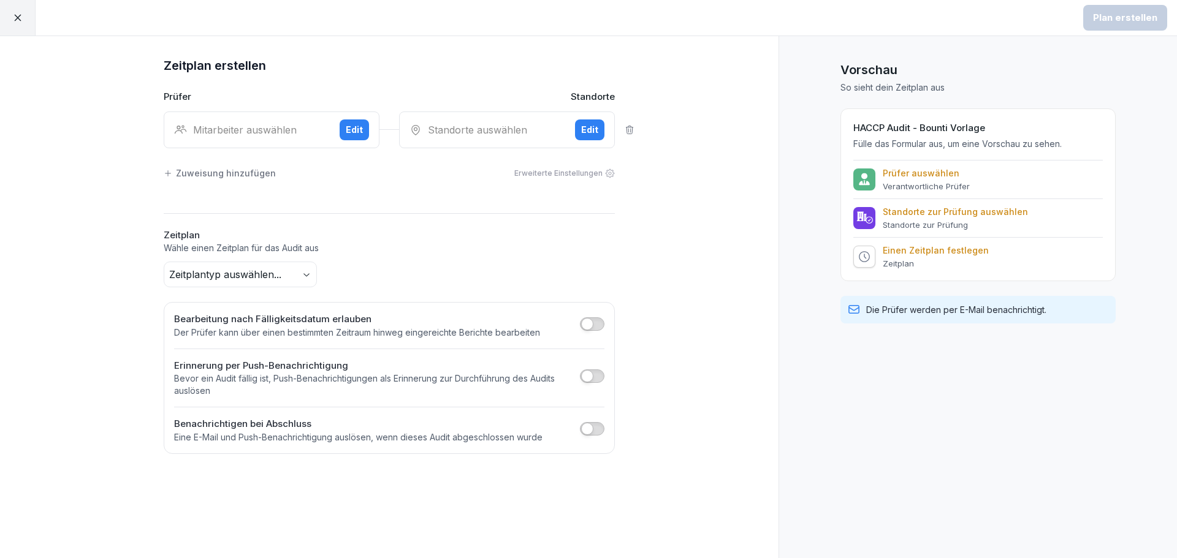
click at [20, 18] on icon at bounding box center [17, 17] width 11 height 11
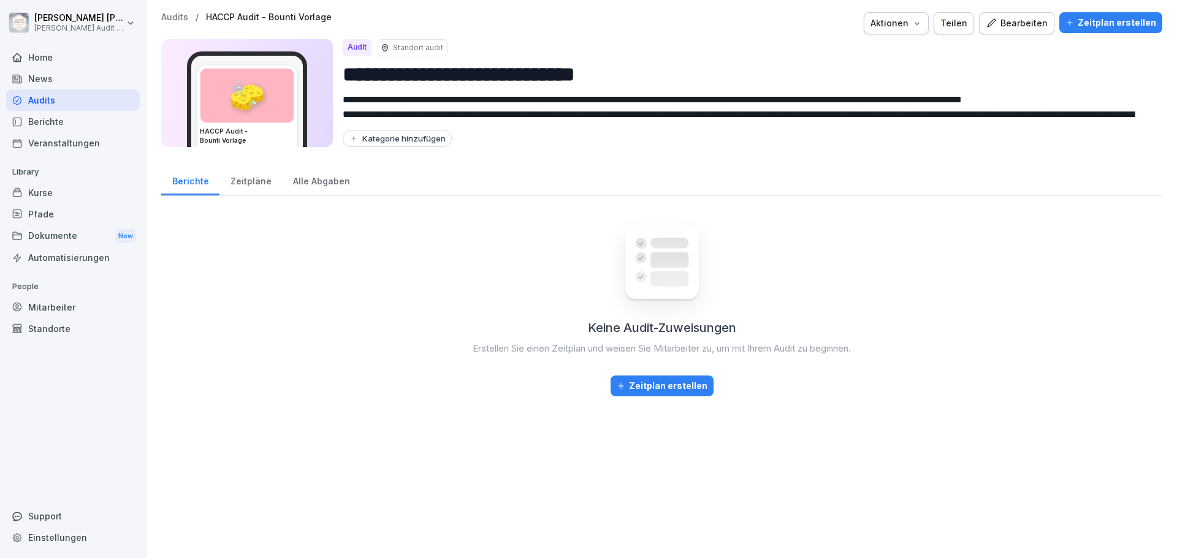
click at [417, 262] on div "Keine Audit-Zuweisungen Erstellen Sie einen Zeitplan und weisen Sie Mitarbeiter…" at bounding box center [661, 376] width 1001 height 340
click at [247, 179] on div "Zeitpläne" at bounding box center [250, 179] width 63 height 31
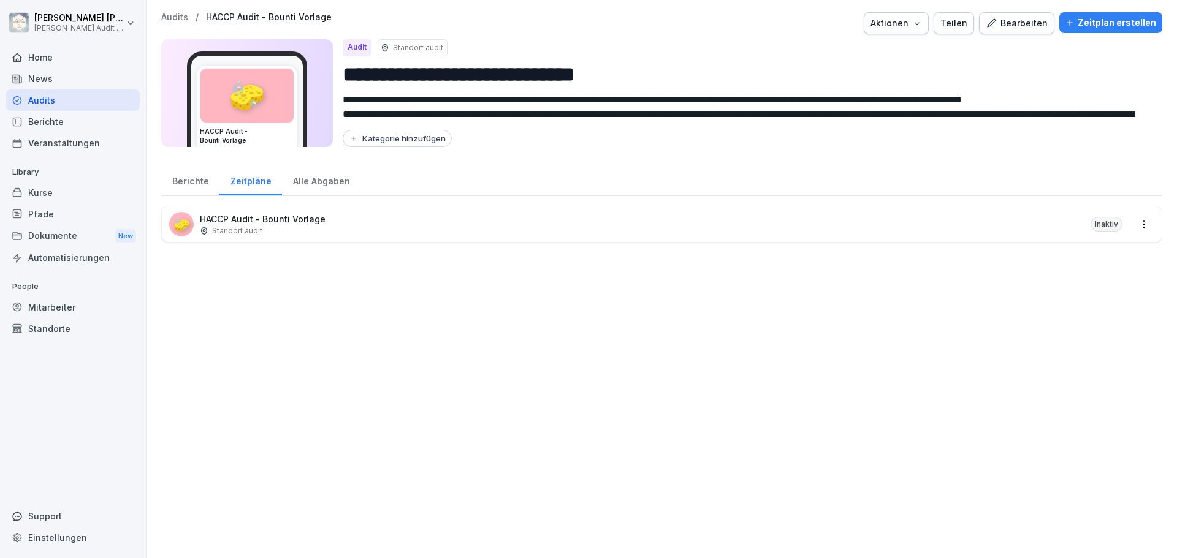
click at [331, 183] on div "Alle Abgaben" at bounding box center [321, 179] width 78 height 31
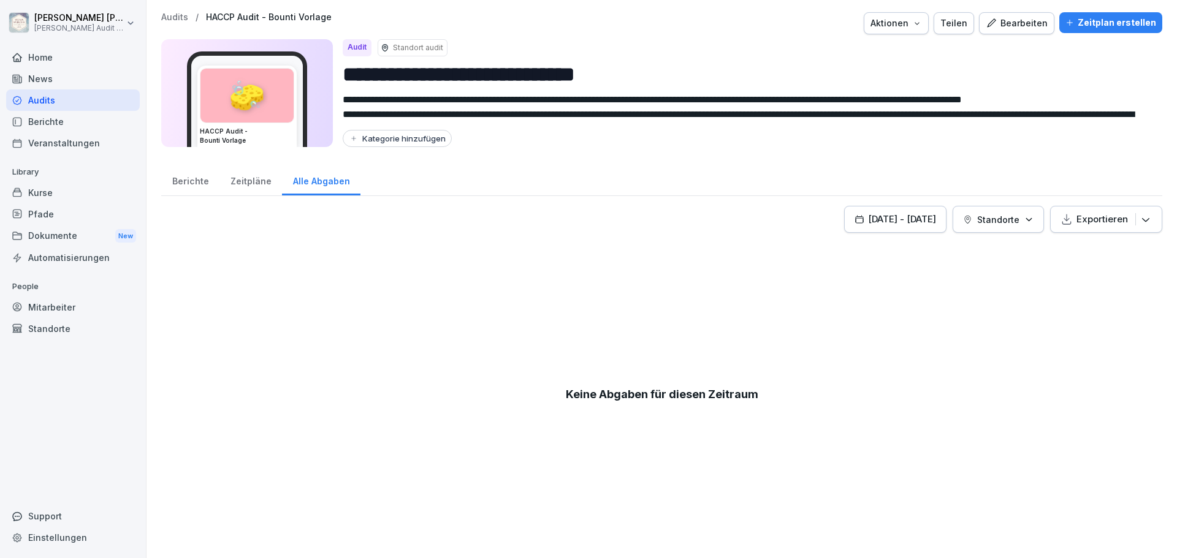
click at [237, 180] on div "Zeitpläne" at bounding box center [250, 179] width 63 height 31
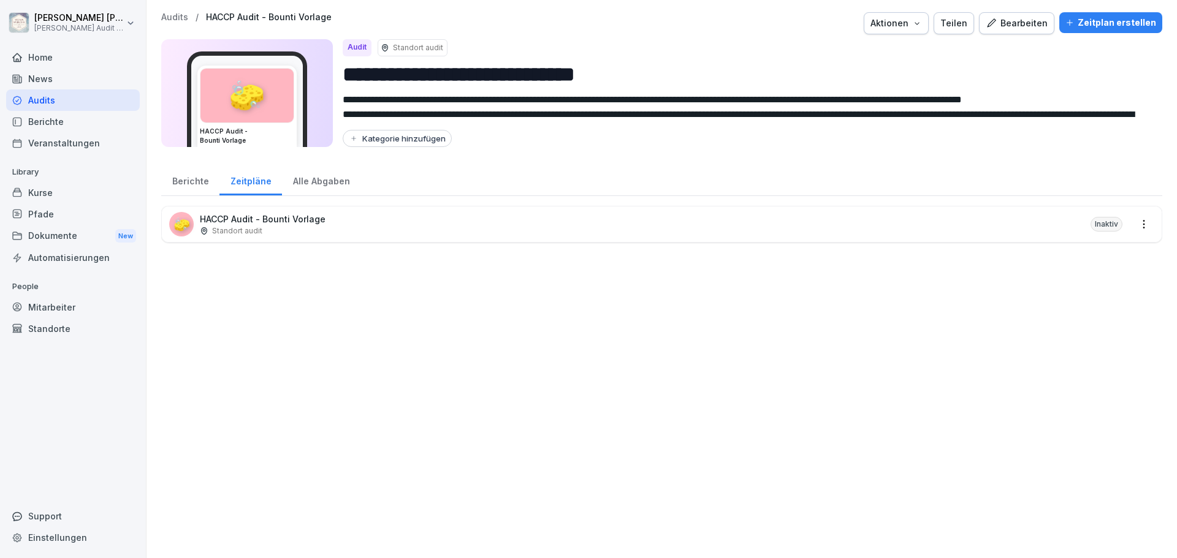
click at [186, 178] on div "Berichte" at bounding box center [190, 179] width 58 height 31
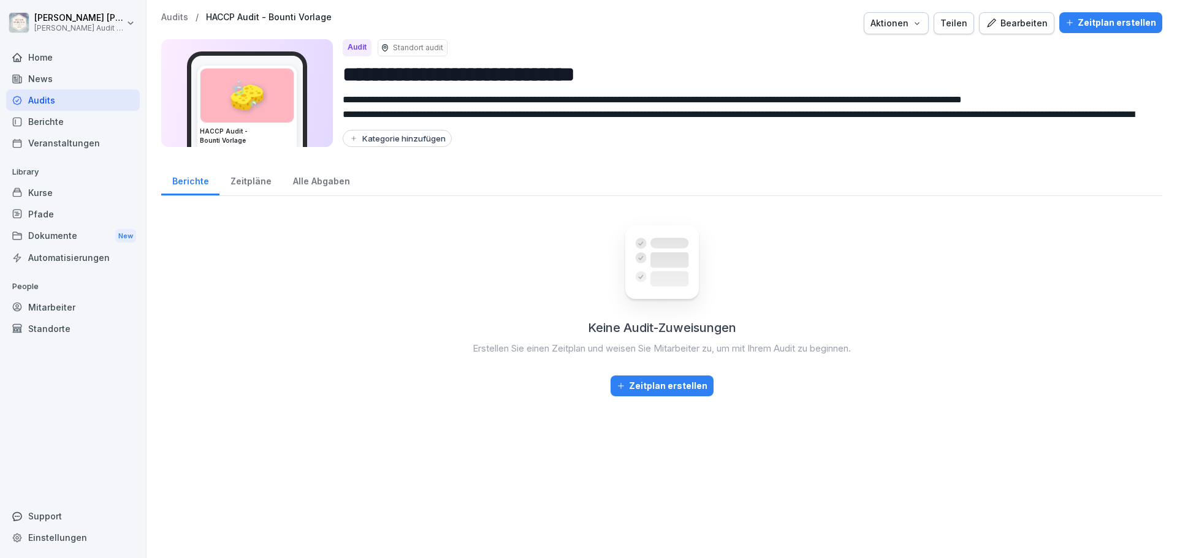
click at [259, 182] on div "Zeitpläne" at bounding box center [250, 179] width 63 height 31
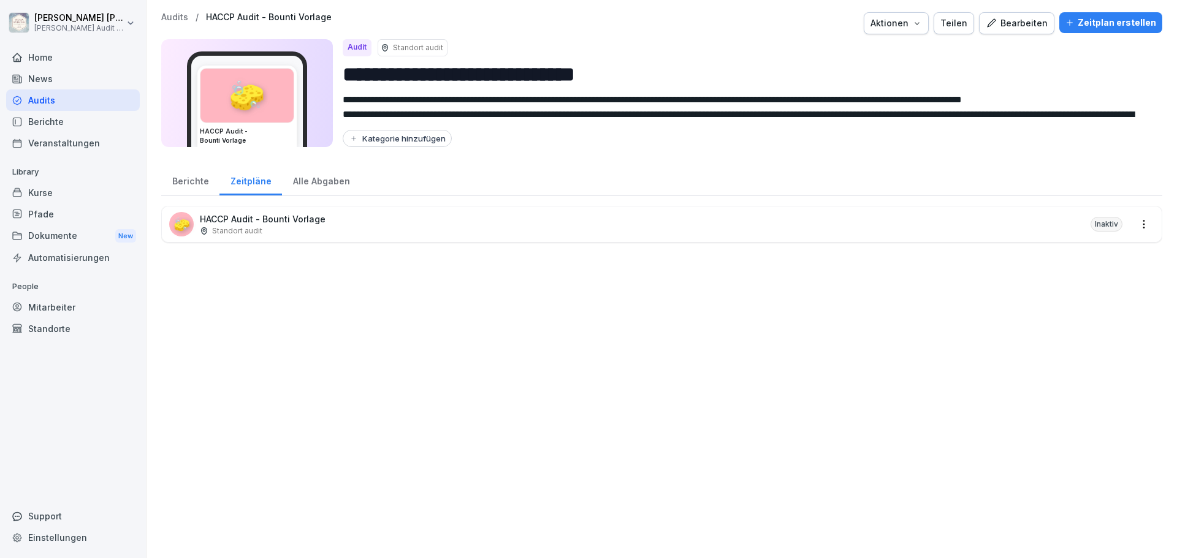
click at [298, 187] on div "Alle Abgaben" at bounding box center [321, 179] width 78 height 31
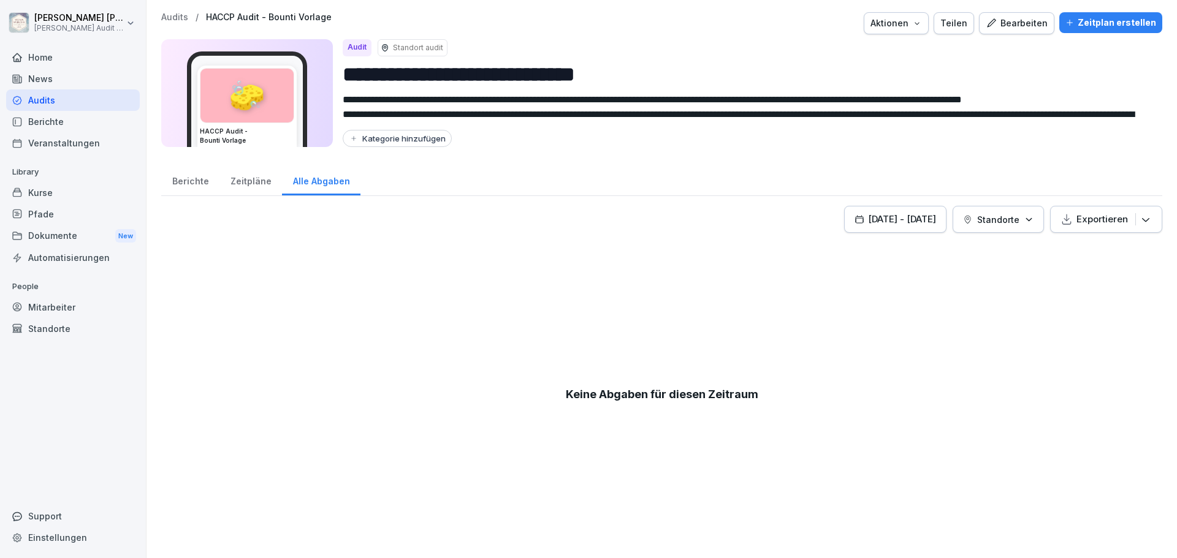
click at [191, 180] on div "Berichte" at bounding box center [190, 179] width 58 height 31
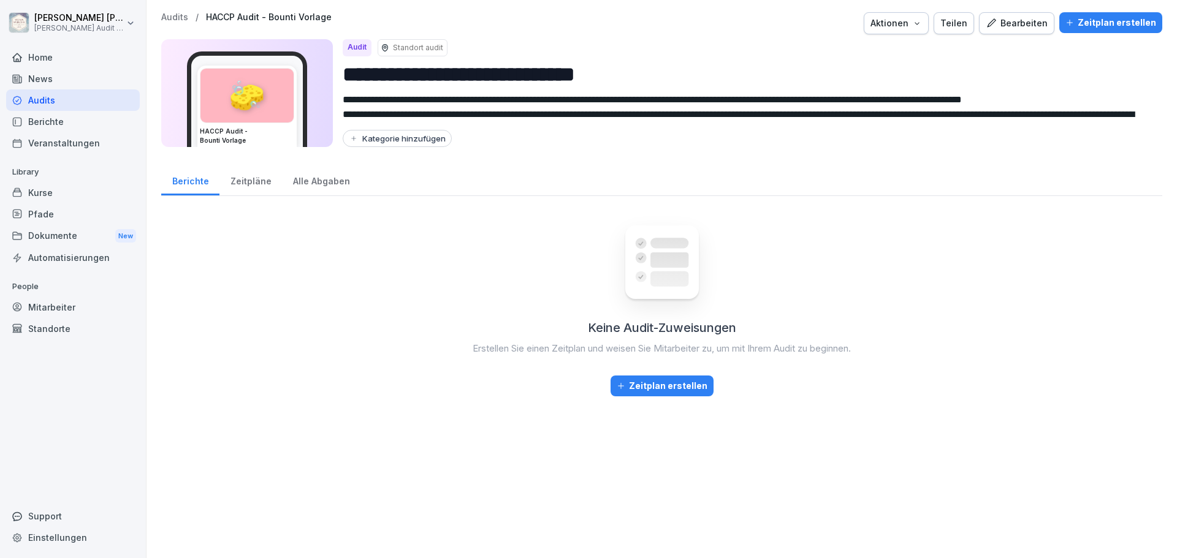
click at [239, 181] on div "Zeitpläne" at bounding box center [250, 179] width 63 height 31
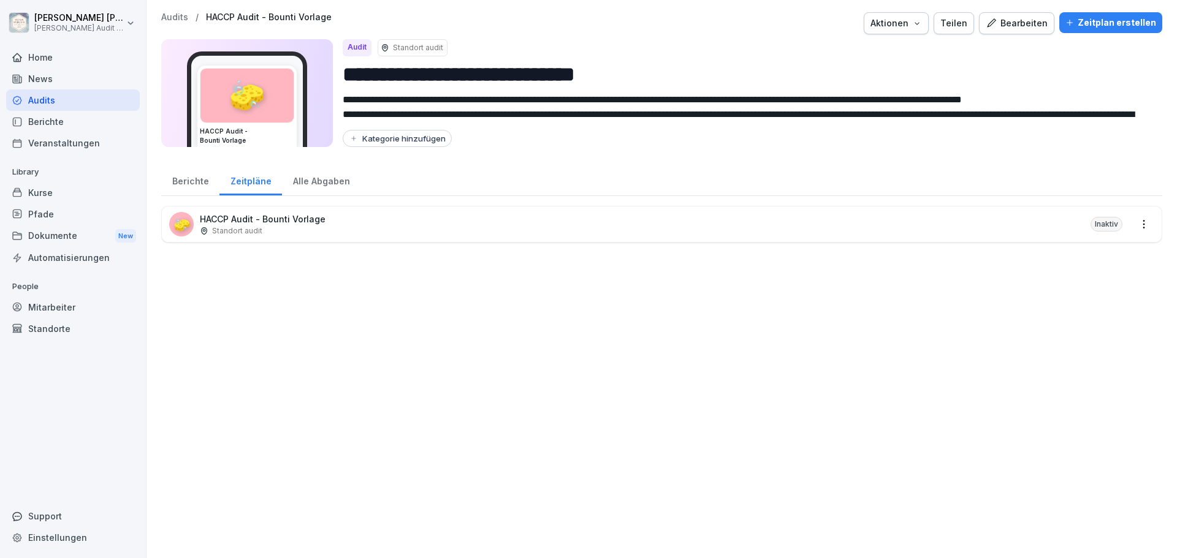
click at [280, 232] on div "Standort audit" at bounding box center [263, 231] width 126 height 11
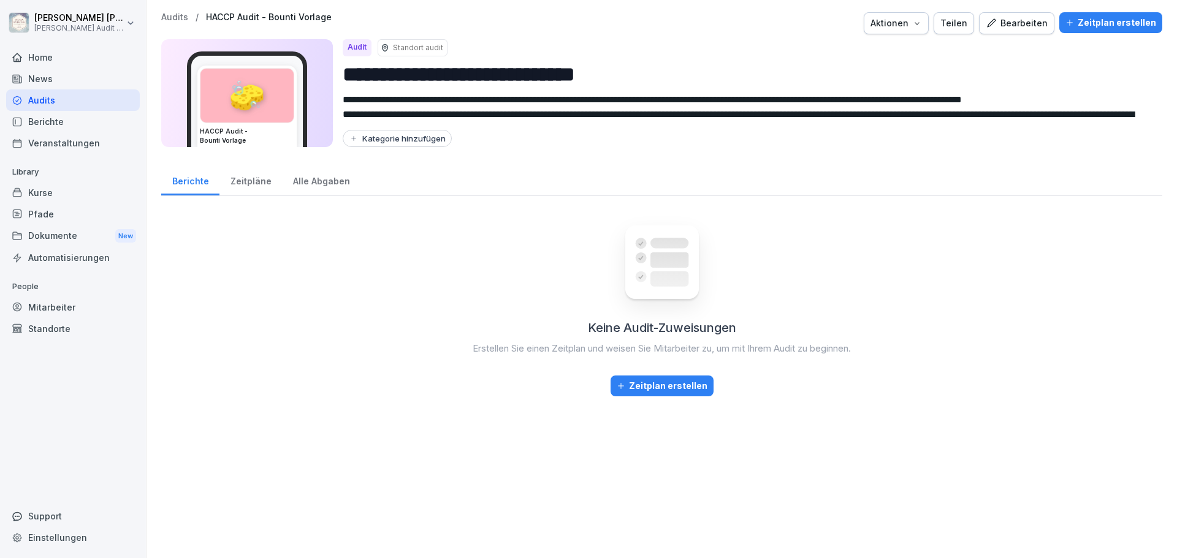
drag, startPoint x: 248, startPoint y: 183, endPoint x: 660, endPoint y: 204, distance: 413.0
click at [248, 183] on div "Zeitpläne" at bounding box center [250, 179] width 63 height 31
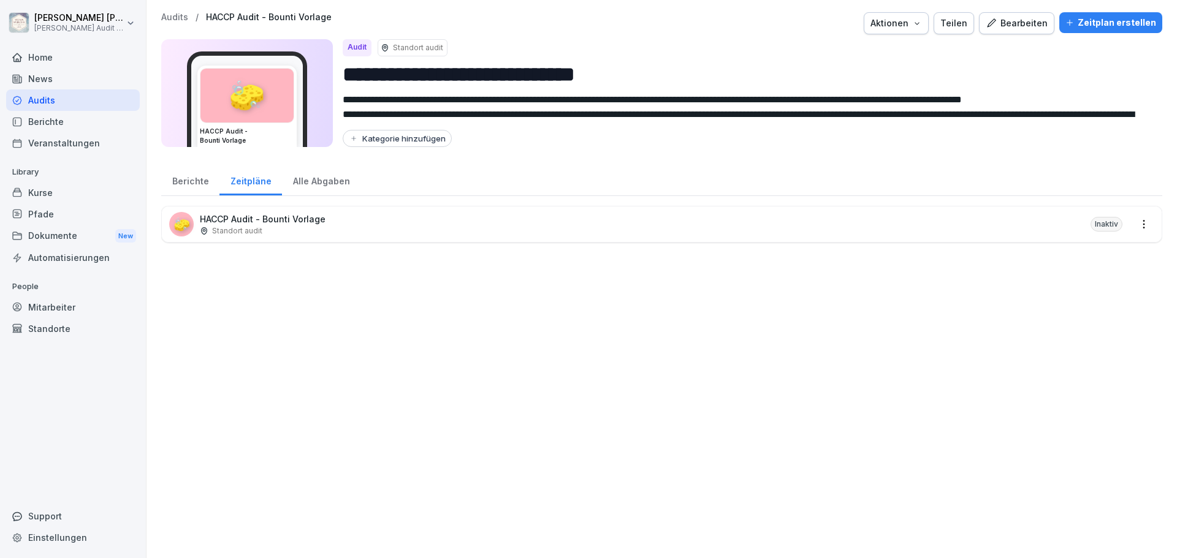
click at [1137, 225] on html "**********" at bounding box center [588, 279] width 1177 height 558
click at [174, 15] on html "**********" at bounding box center [588, 279] width 1177 height 558
click at [181, 15] on p "Audits" at bounding box center [174, 17] width 27 height 10
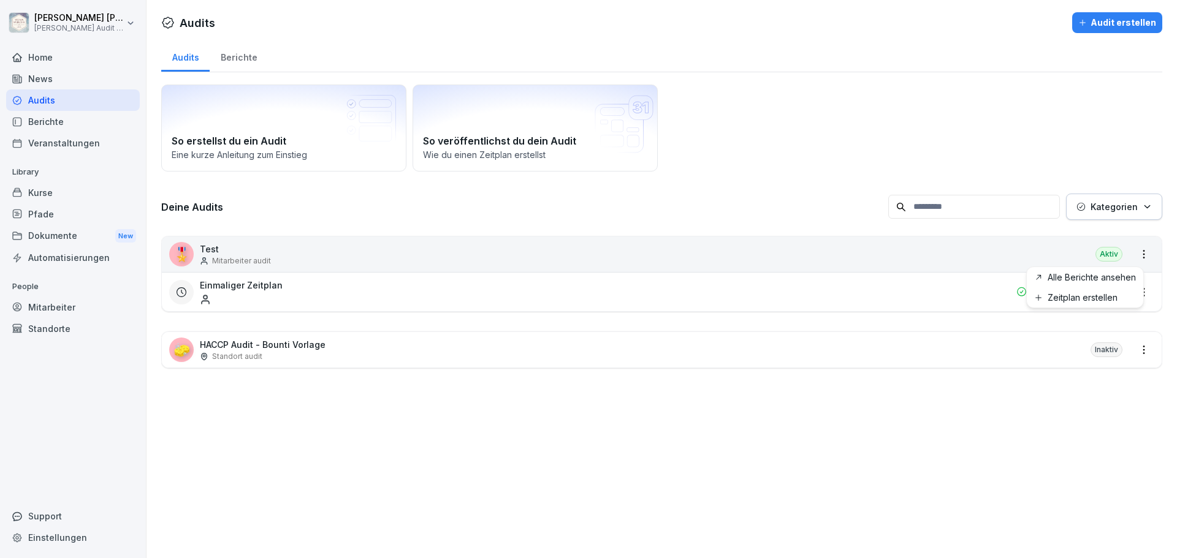
click at [1136, 254] on html "[PERSON_NAME] [PERSON_NAME] Audit Testzugang Home News Audits Berichte Veransta…" at bounding box center [588, 279] width 1177 height 558
click at [0, 0] on link "Alle Berichte ansehen" at bounding box center [0, 0] width 0 height 0
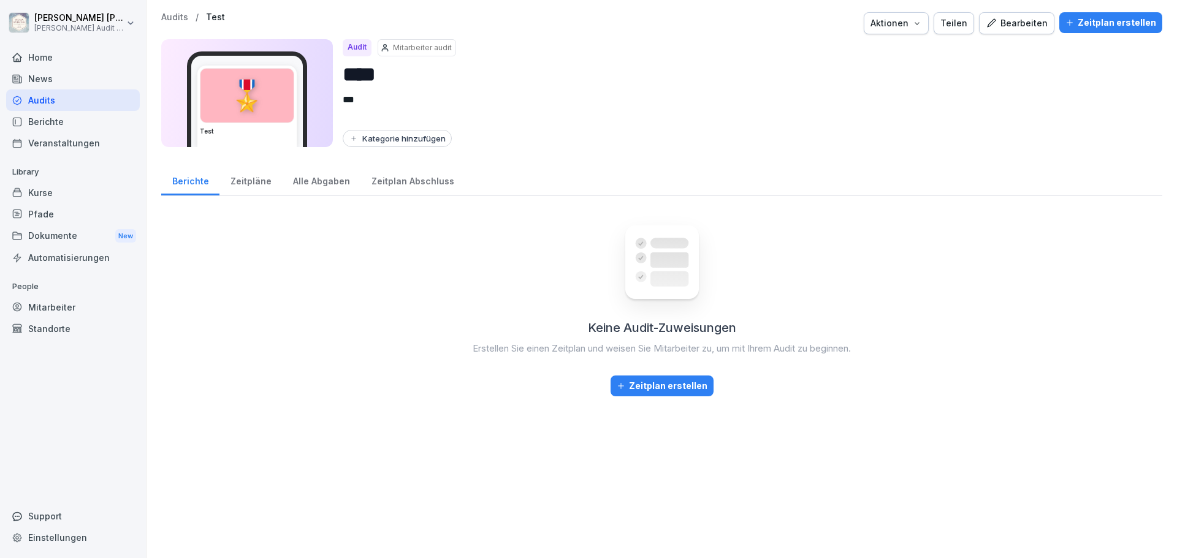
click at [241, 184] on div "Zeitpläne" at bounding box center [250, 179] width 63 height 31
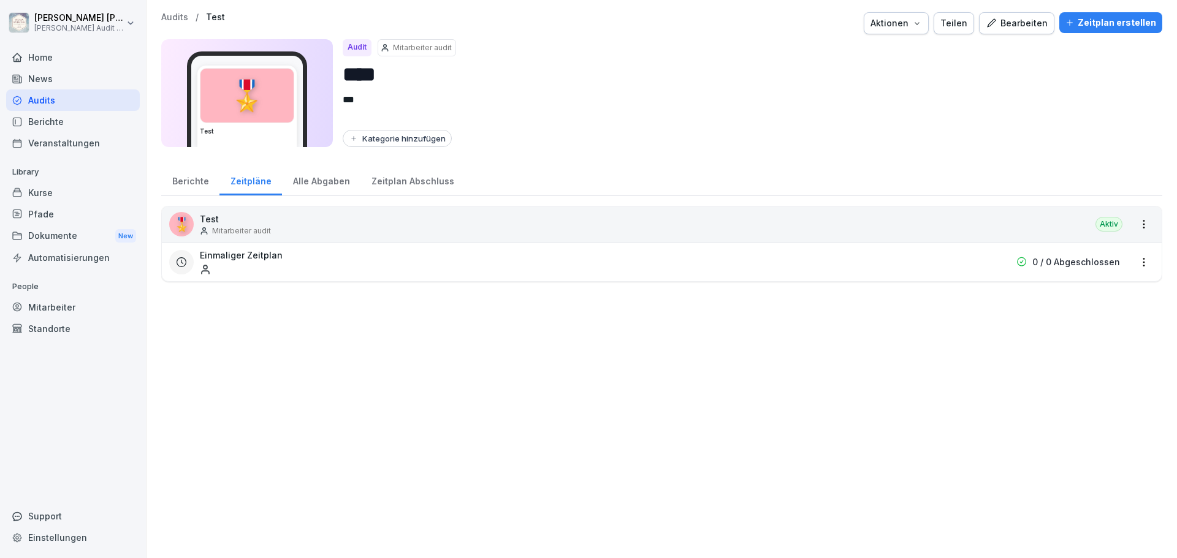
click at [313, 183] on div "Alle Abgaben" at bounding box center [321, 179] width 78 height 31
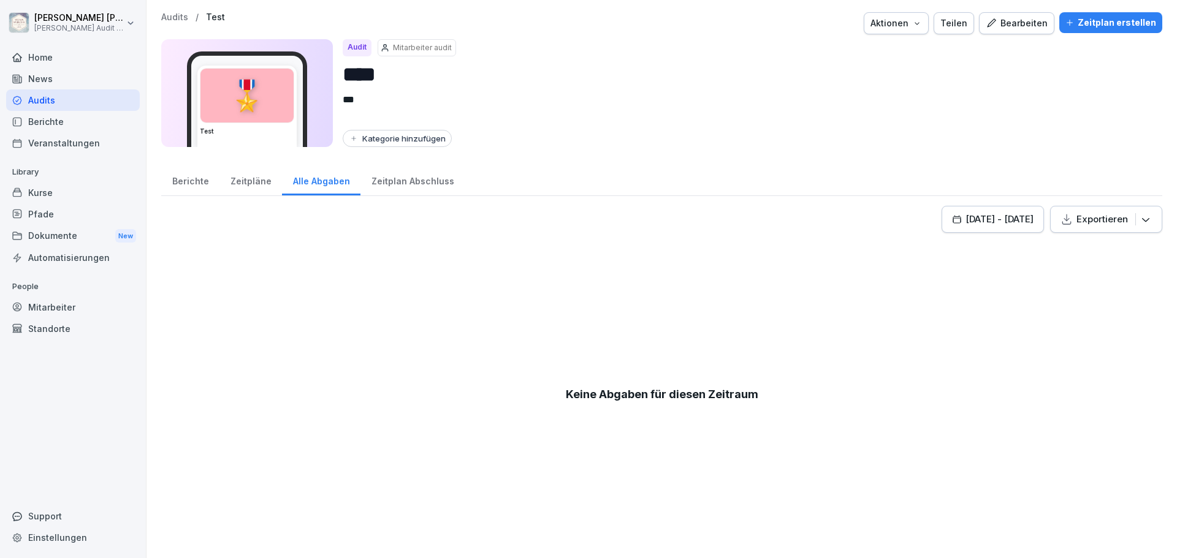
click at [385, 183] on div "Zeitplan Abschluss" at bounding box center [412, 179] width 104 height 31
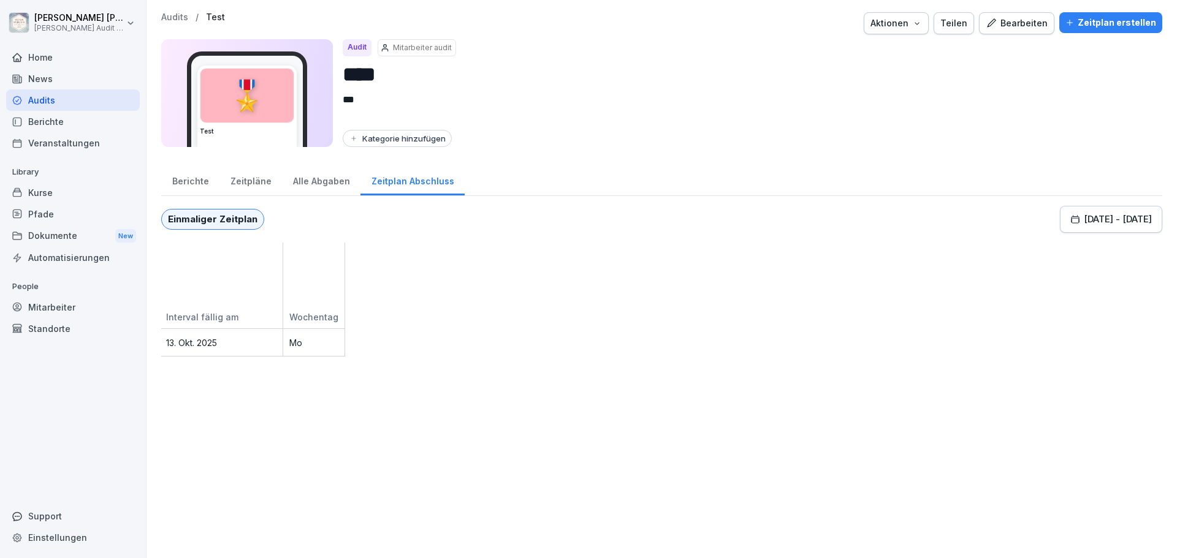
click at [324, 184] on div "Alle Abgaben" at bounding box center [321, 179] width 78 height 31
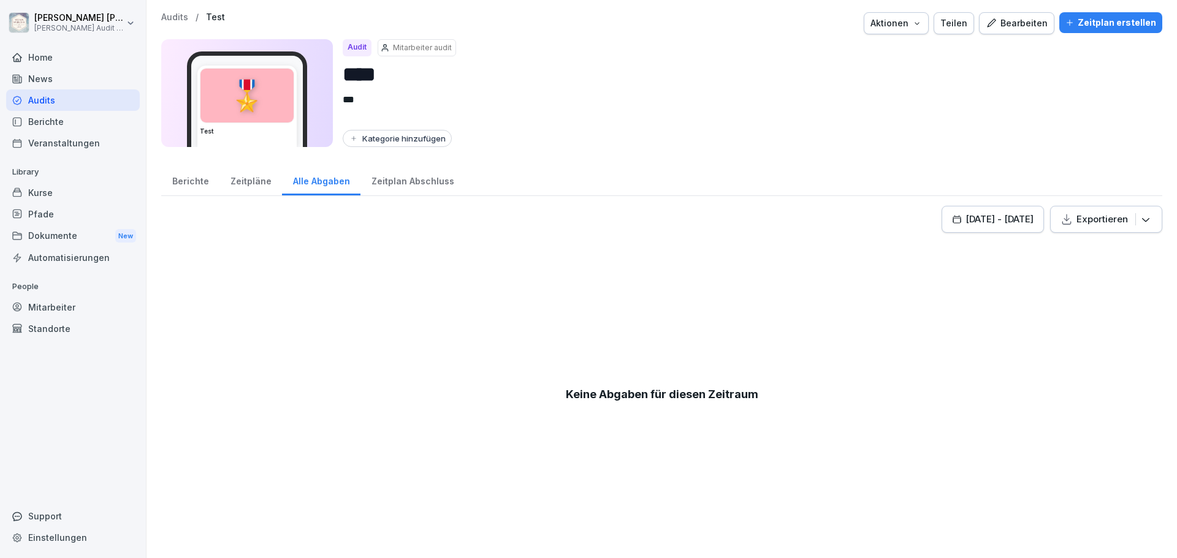
click at [246, 186] on div "Zeitpläne" at bounding box center [250, 179] width 63 height 31
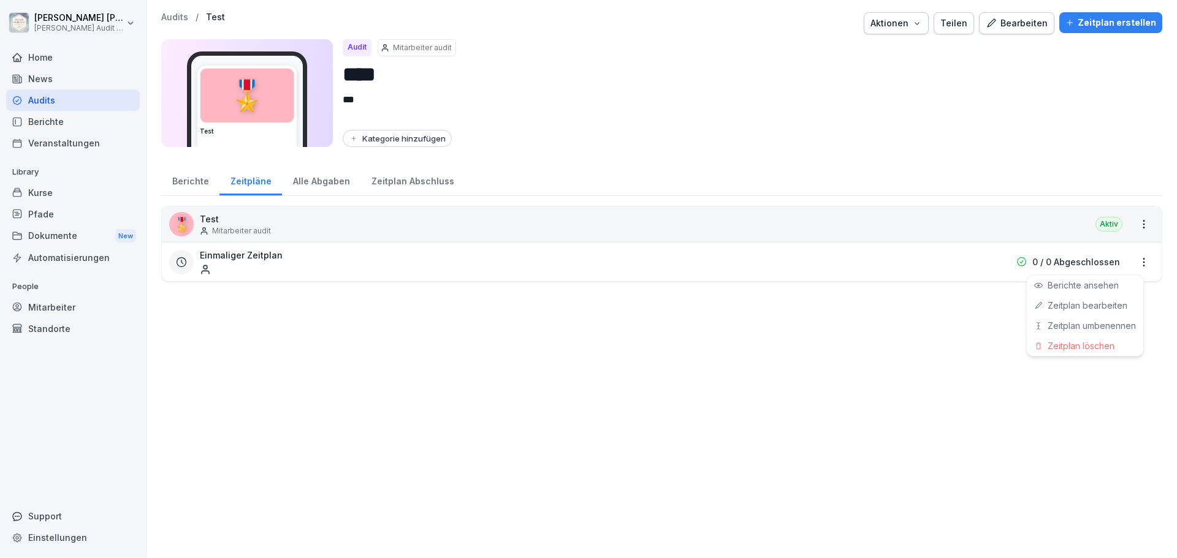
click at [1135, 254] on html "[PERSON_NAME] [PERSON_NAME] Audit Testzugang Home News Audits Berichte Veransta…" at bounding box center [588, 279] width 1177 height 558
click at [0, 0] on link "Zeitplan bearbeiten" at bounding box center [0, 0] width 0 height 0
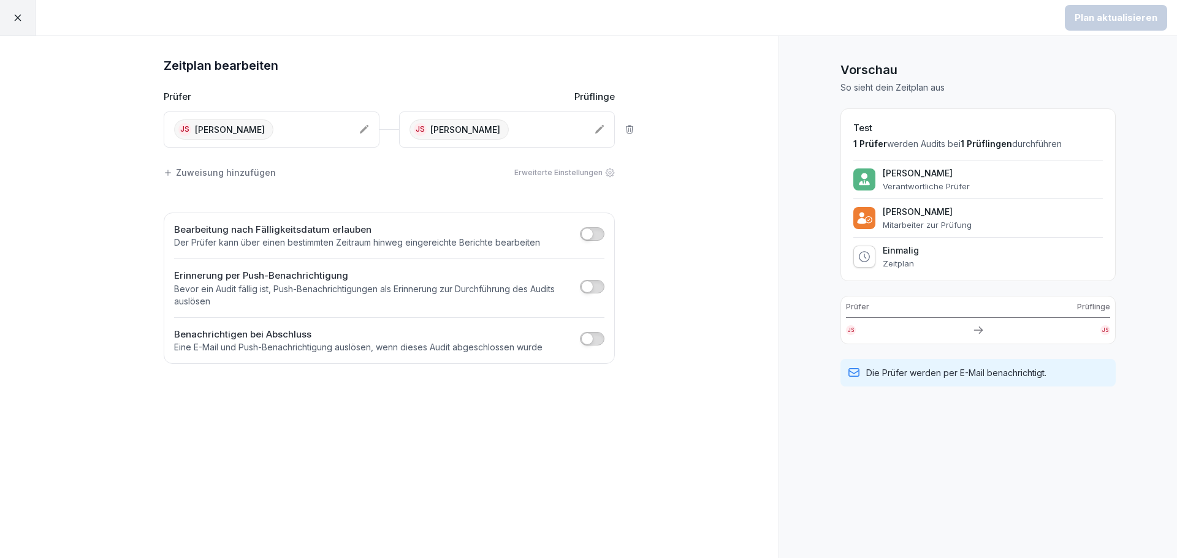
click at [603, 133] on icon at bounding box center [600, 129] width 10 height 10
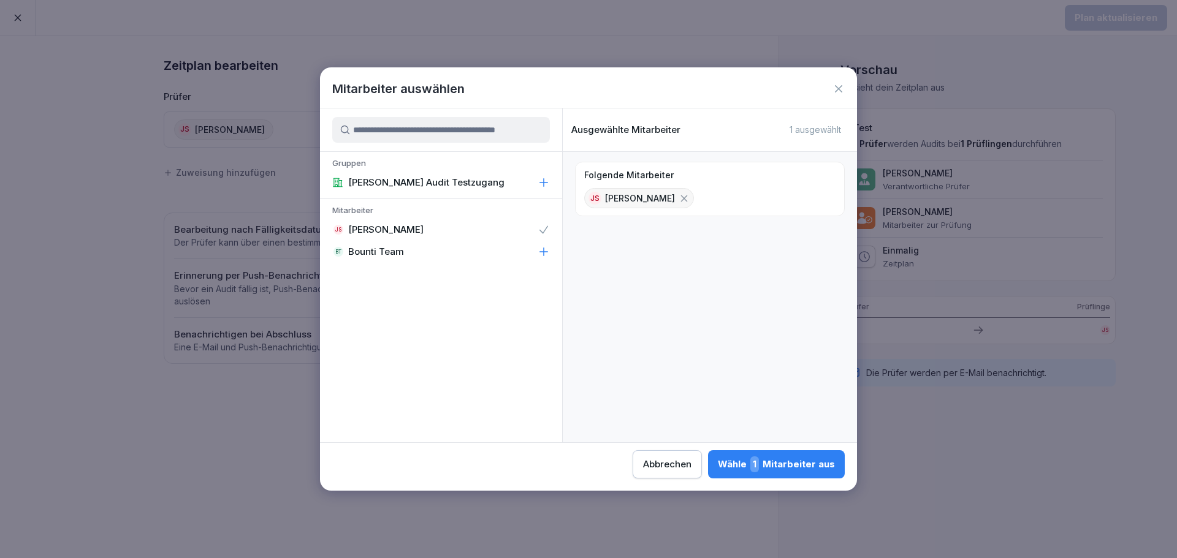
click at [420, 255] on div "BT Bounti Team" at bounding box center [441, 252] width 242 height 22
click at [679, 197] on icon at bounding box center [684, 198] width 11 height 11
click at [804, 459] on div "Wähle 1 Mitarbeiter aus" at bounding box center [776, 465] width 117 height 16
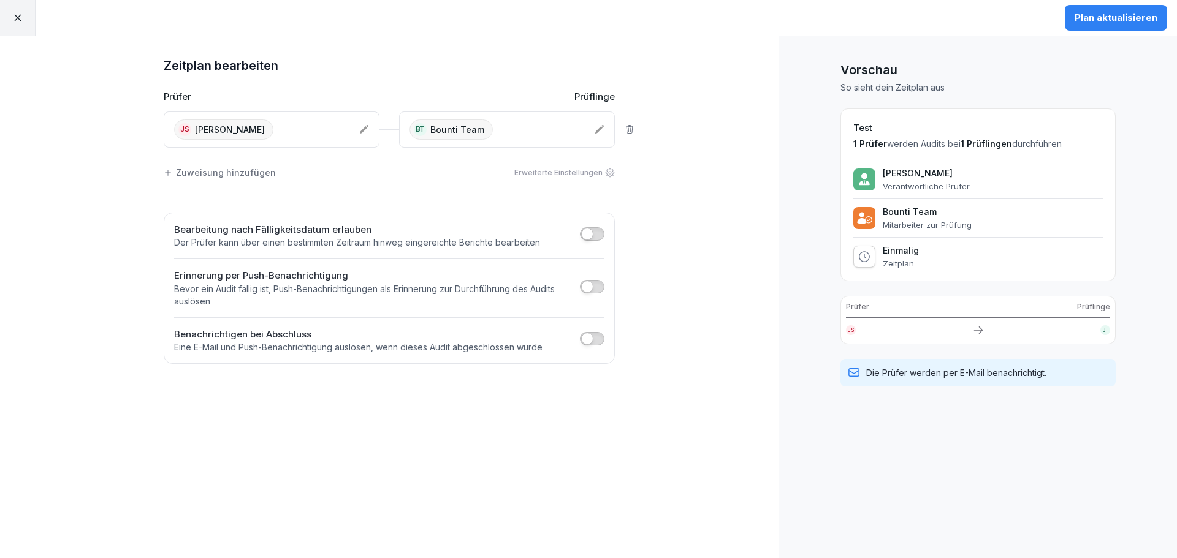
click at [1123, 22] on div "Plan aktualisieren" at bounding box center [1116, 17] width 83 height 13
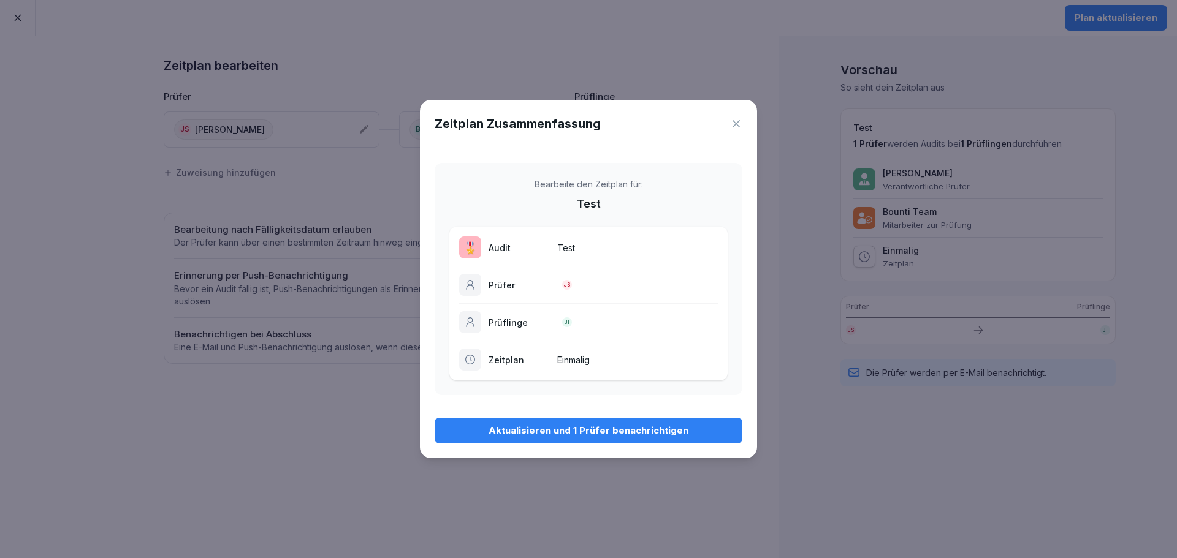
click at [599, 433] on div "Aktualisieren und 1 Prüfer benachrichtigen" at bounding box center [588, 430] width 288 height 13
